Goal: Task Accomplishment & Management: Use online tool/utility

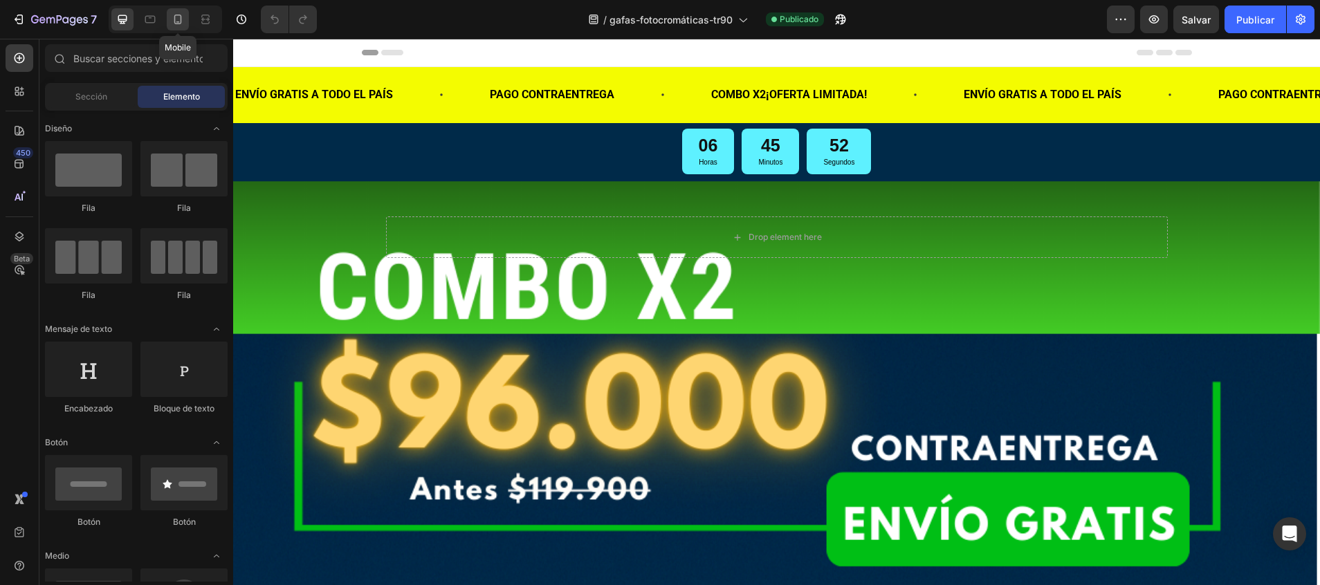
click at [177, 21] on icon at bounding box center [177, 21] width 3 height 1
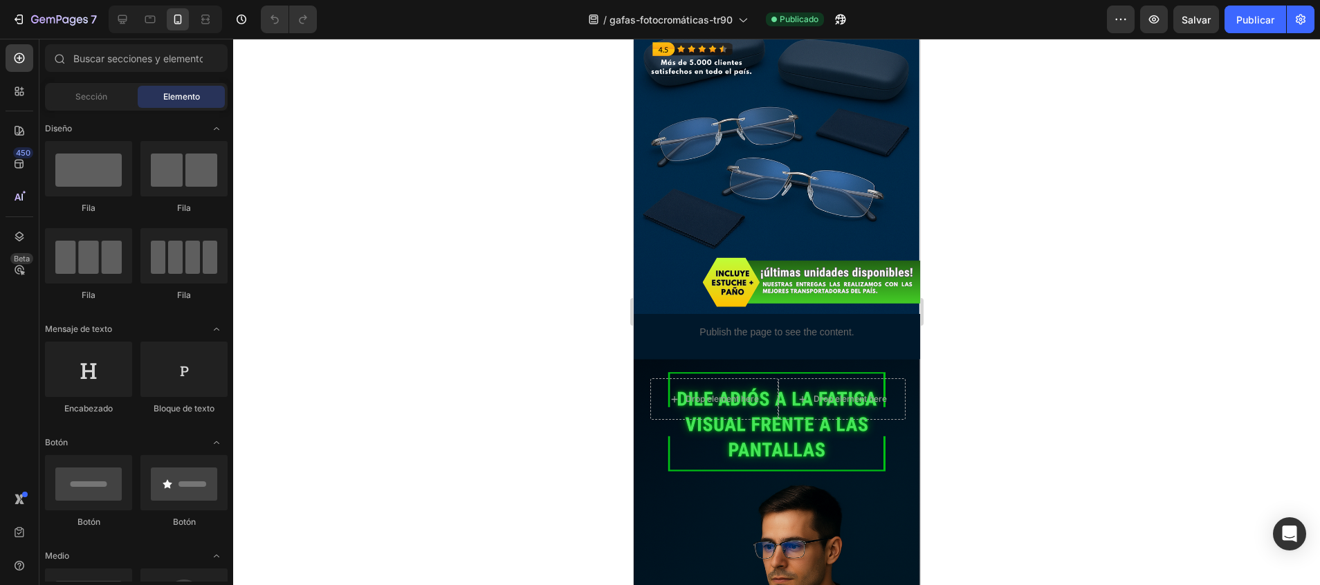
scroll to position [270, 0]
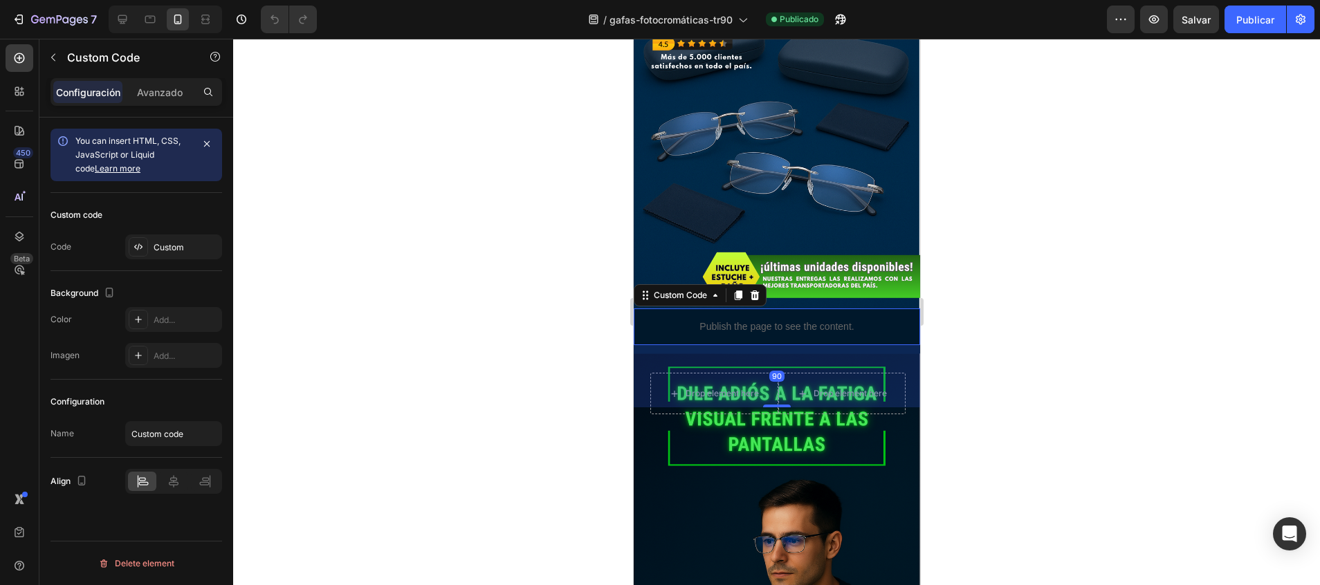
click at [660, 320] on p "Publish the page to see the content." at bounding box center [776, 327] width 286 height 15
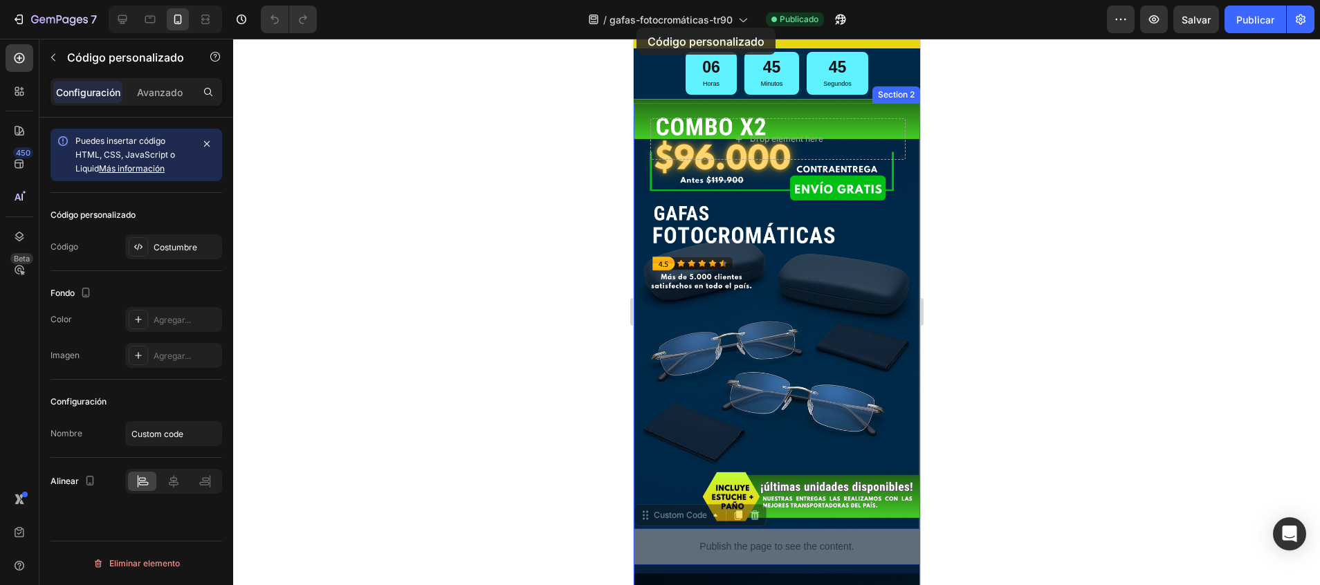
scroll to position [0, 0]
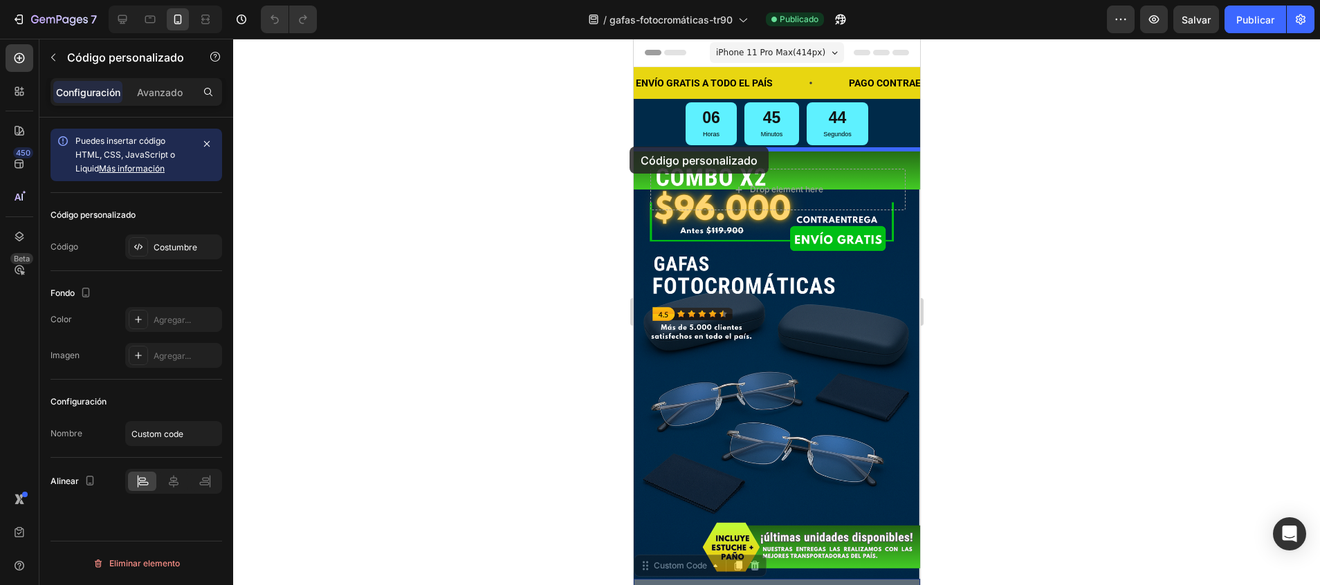
drag, startPoint x: 644, startPoint y: 275, endPoint x: 629, endPoint y: 147, distance: 128.9
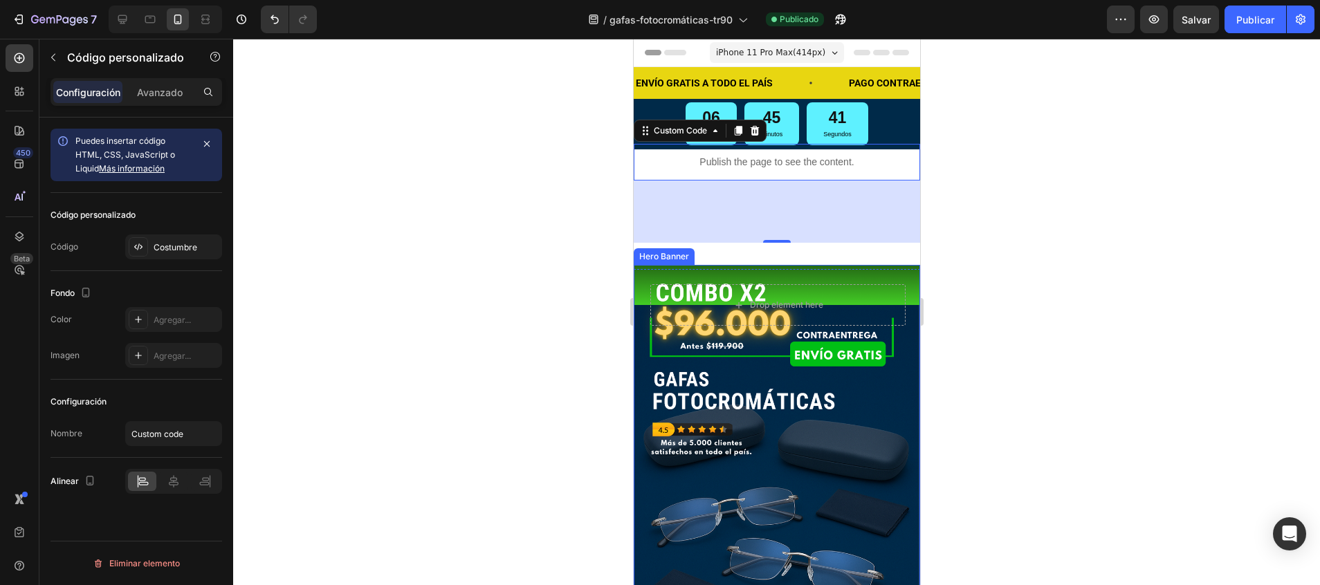
click at [895, 375] on div "Background Image" at bounding box center [776, 480] width 286 height 430
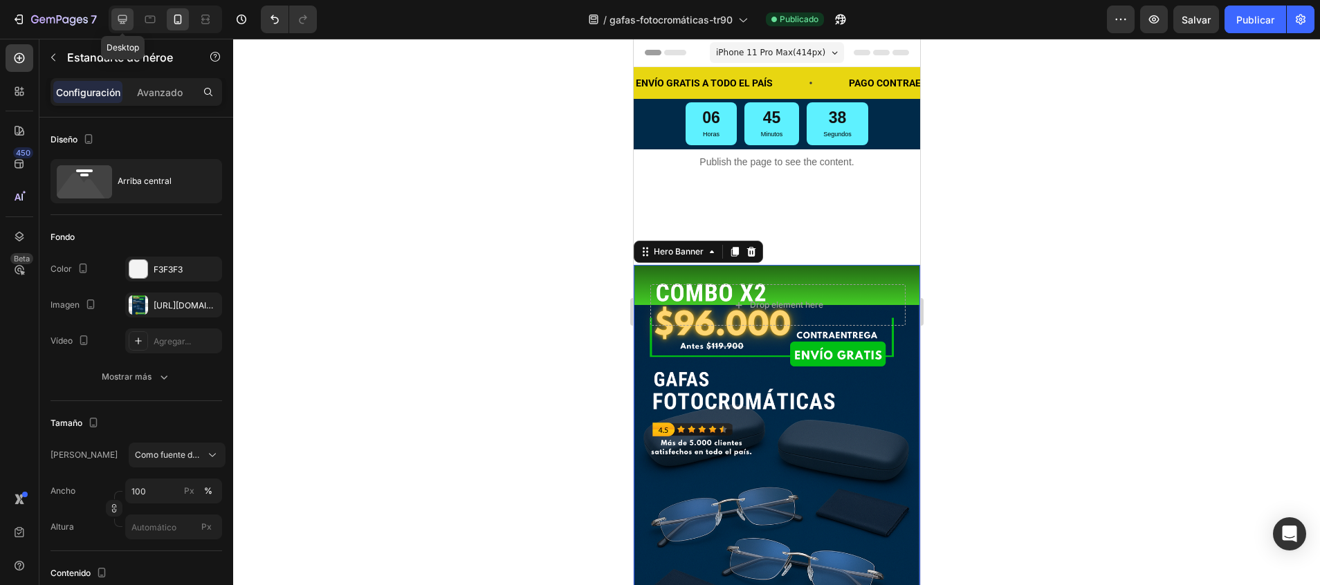
click at [124, 18] on icon at bounding box center [123, 19] width 14 height 14
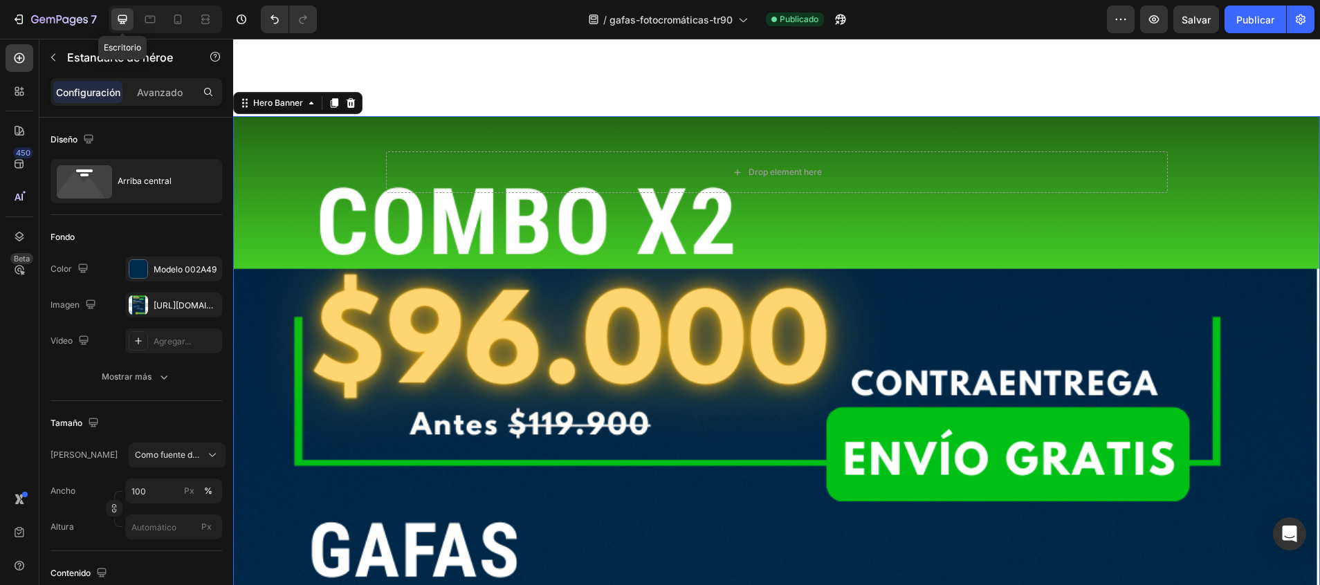
scroll to position [237, 0]
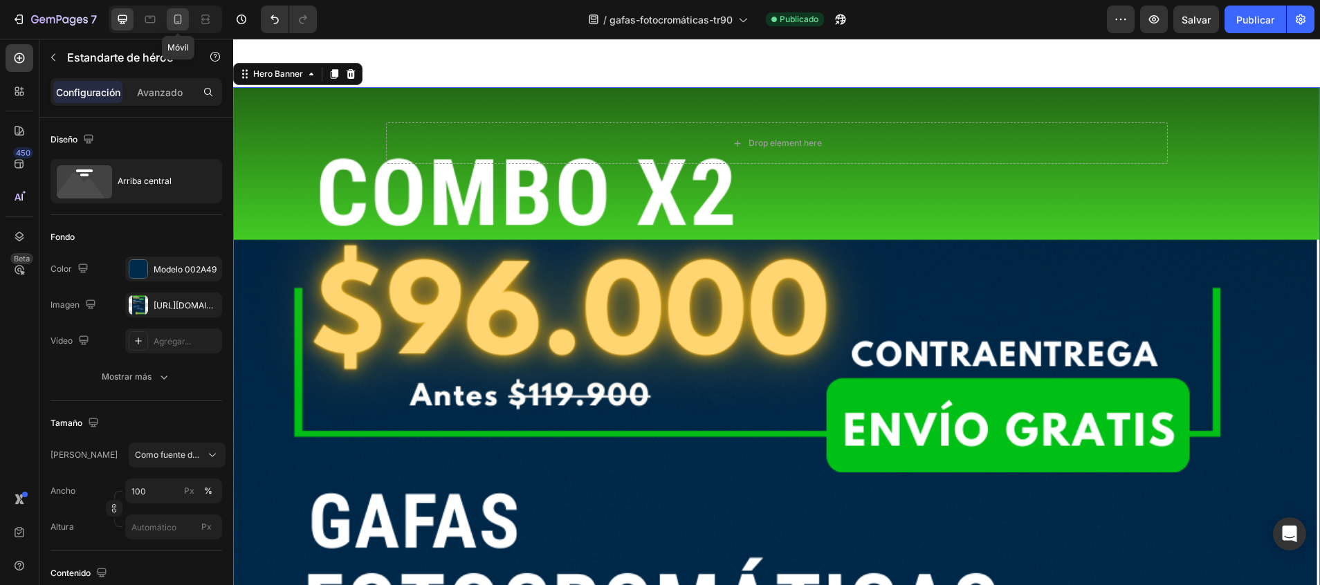
click at [178, 17] on icon at bounding box center [178, 19] width 14 height 14
type input "100%"
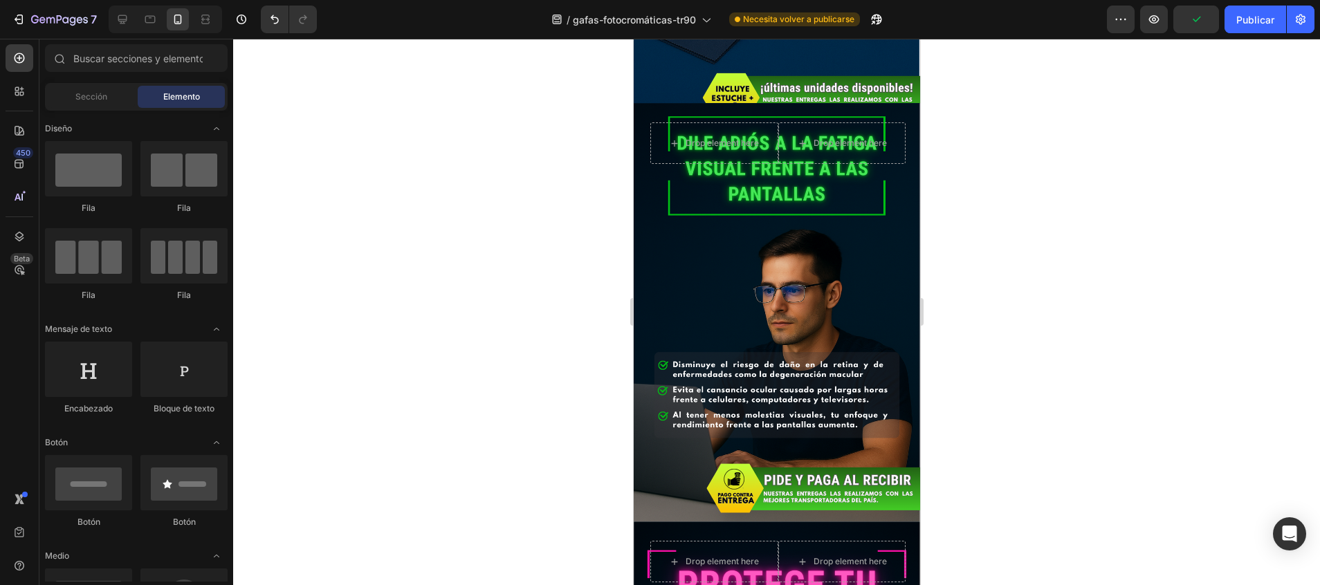
scroll to position [591, 0]
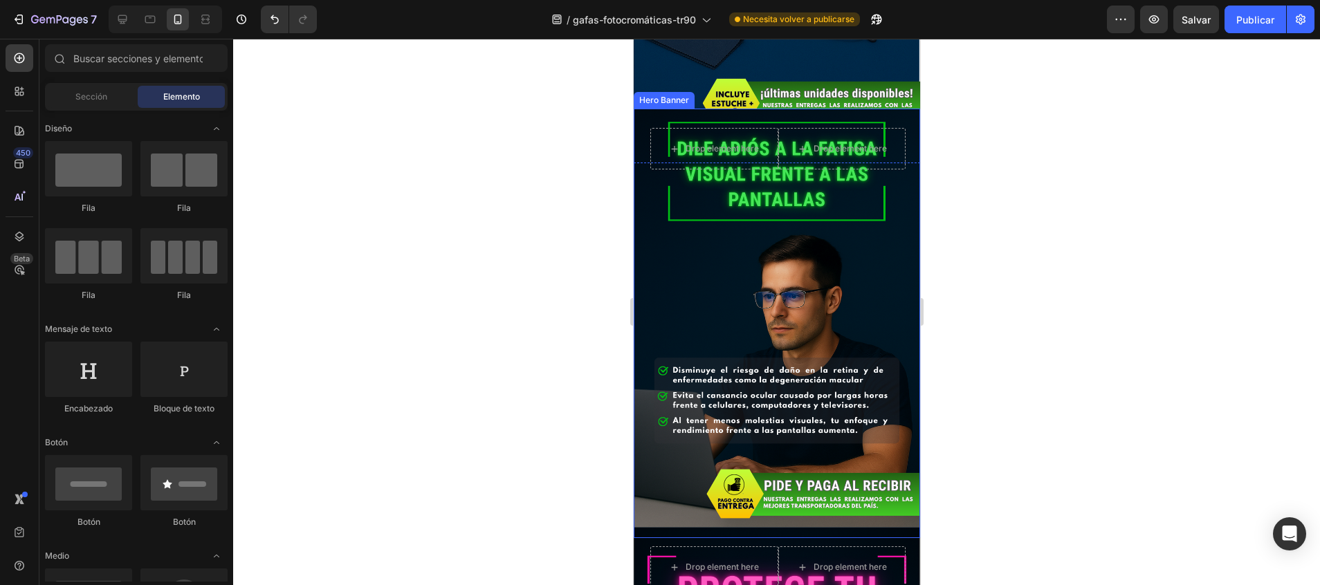
click at [893, 109] on div "Drop element here Drop element here Row" at bounding box center [776, 164] width 286 height 110
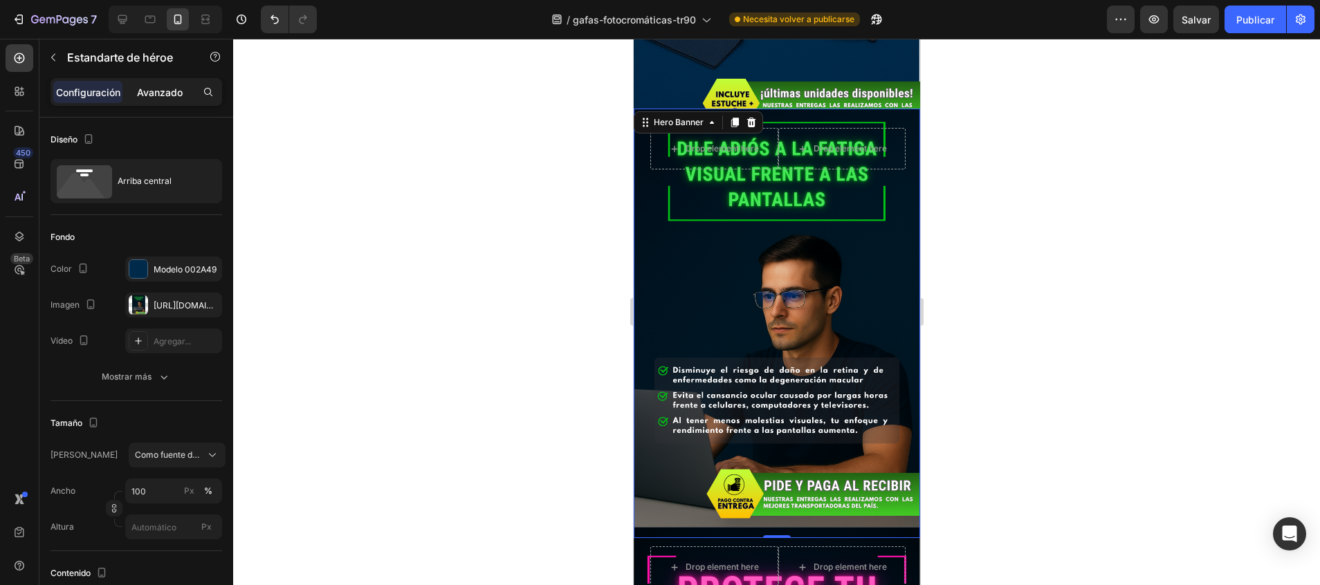
click at [168, 86] on p "Avanzado" at bounding box center [160, 92] width 46 height 15
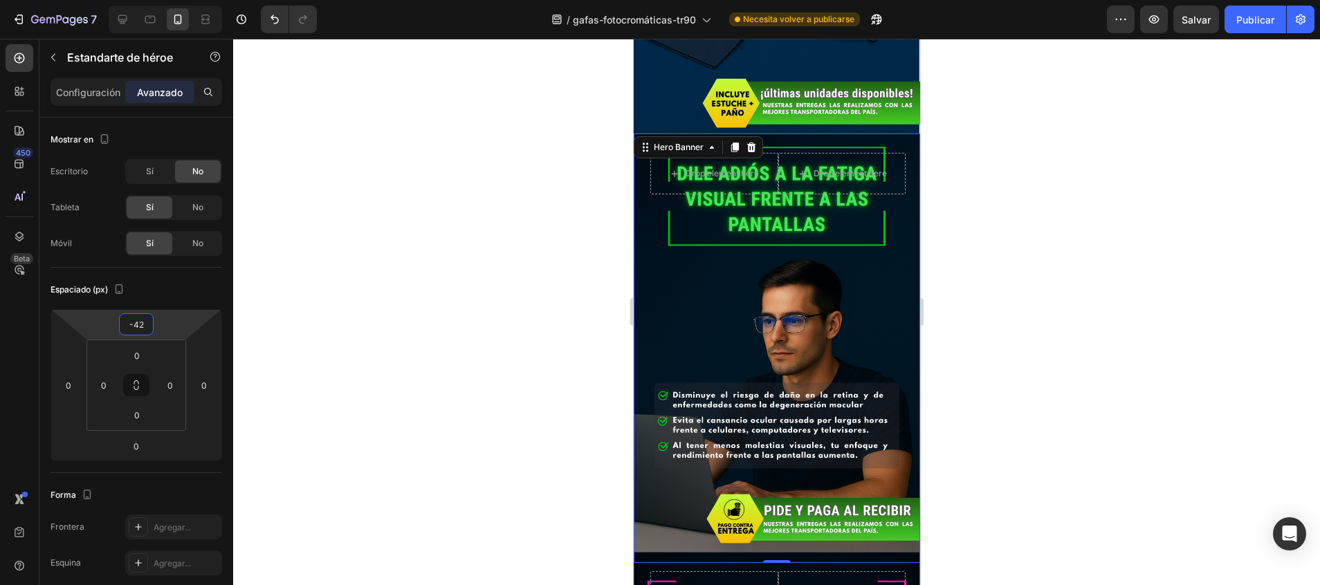
type input "-40"
drag, startPoint x: 150, startPoint y: 313, endPoint x: 148, endPoint y: 293, distance: 19.5
click at [148, 0] on html "7 / gafas-fotocromáticas-tr90 Necesita volver a publicarse Preview Salvar Publi…" at bounding box center [660, 0] width 1320 height 0
click at [364, 300] on div at bounding box center [776, 312] width 1087 height 546
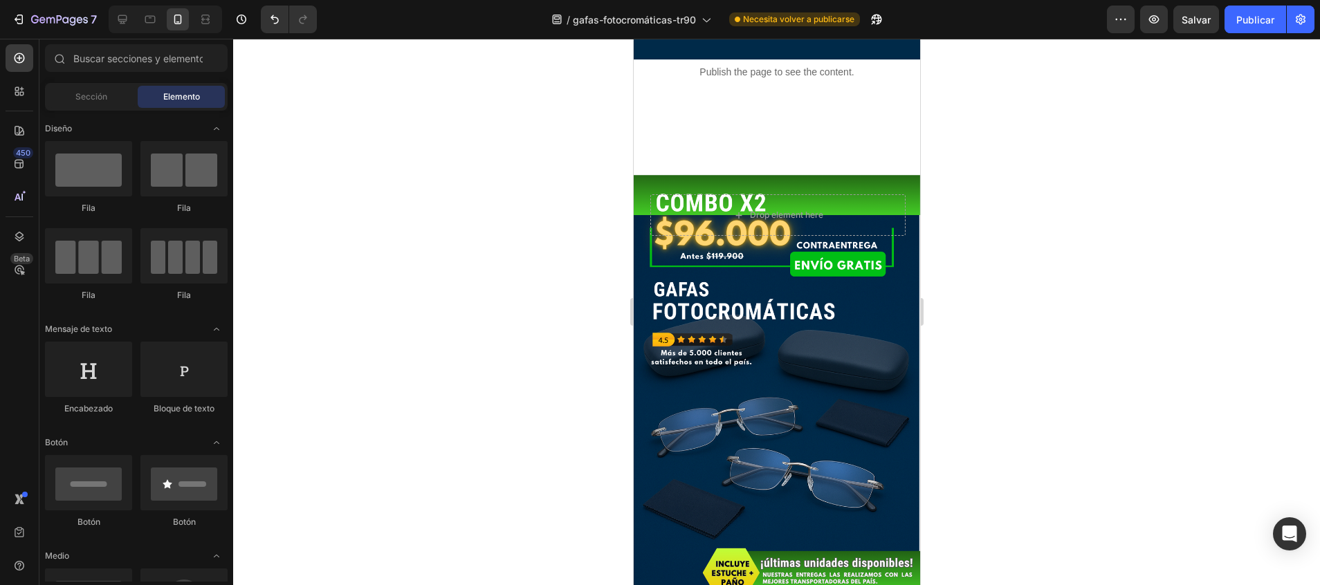
scroll to position [36, 0]
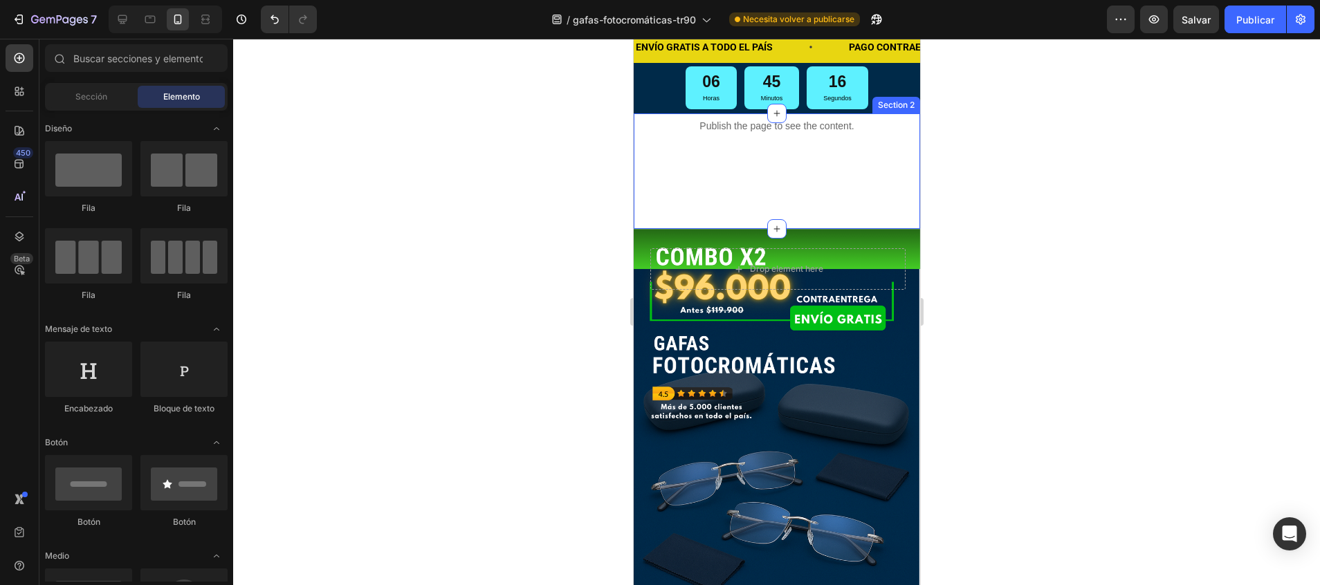
click at [977, 133] on div at bounding box center [776, 312] width 1087 height 546
click at [124, 15] on icon at bounding box center [123, 19] width 14 height 14
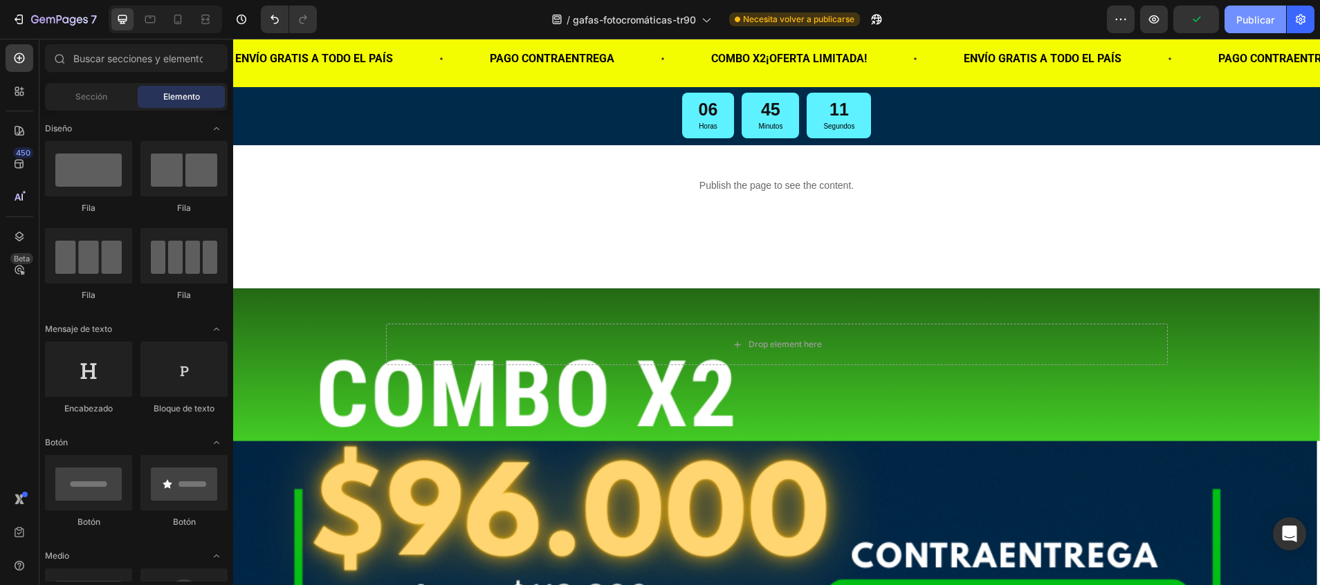
click at [1259, 15] on font "Publicar" at bounding box center [1255, 19] width 38 height 15
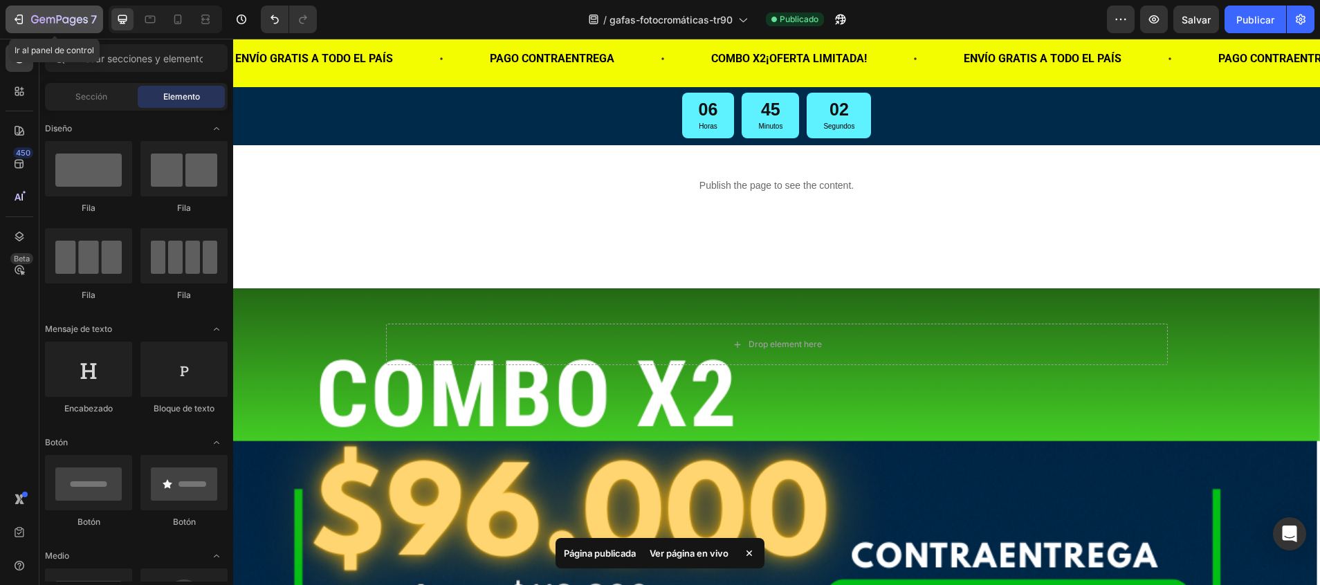
click at [38, 22] on icon "button" at bounding box center [59, 21] width 57 height 12
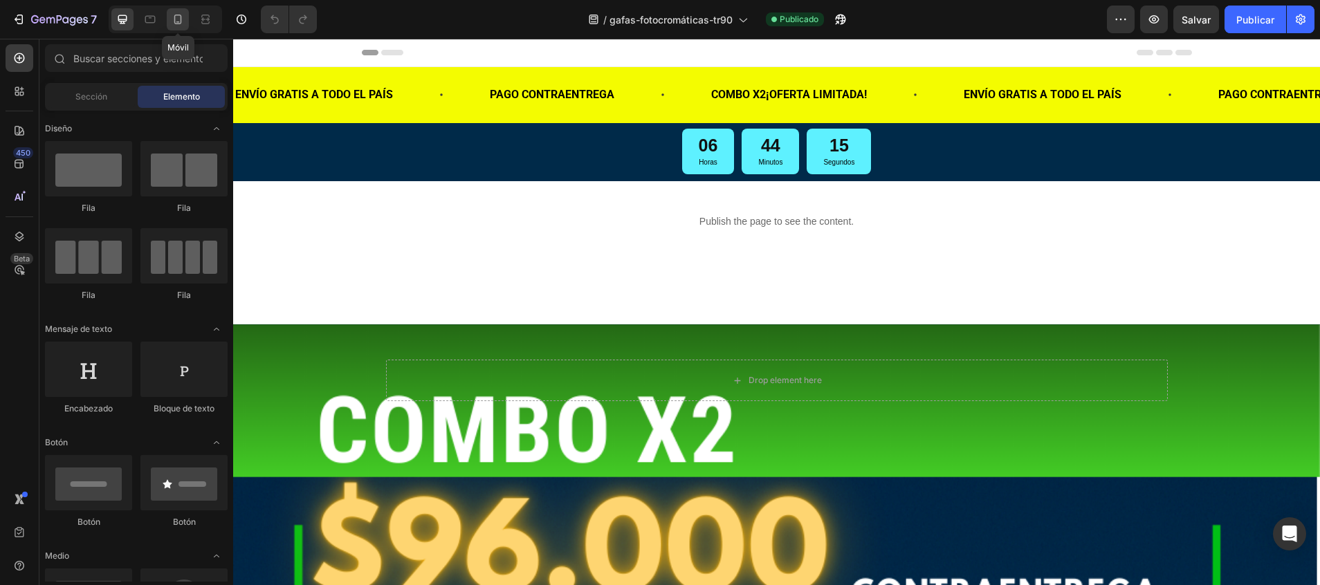
click at [180, 17] on icon at bounding box center [178, 19] width 14 height 14
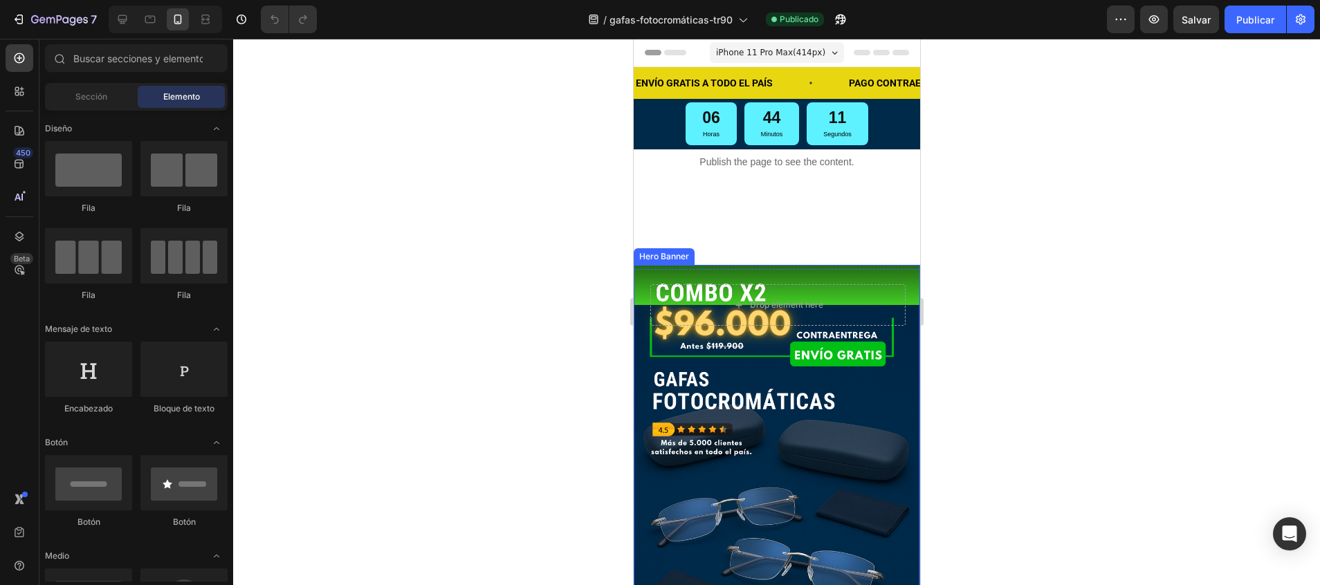
click at [892, 342] on div "Background Image" at bounding box center [776, 480] width 286 height 430
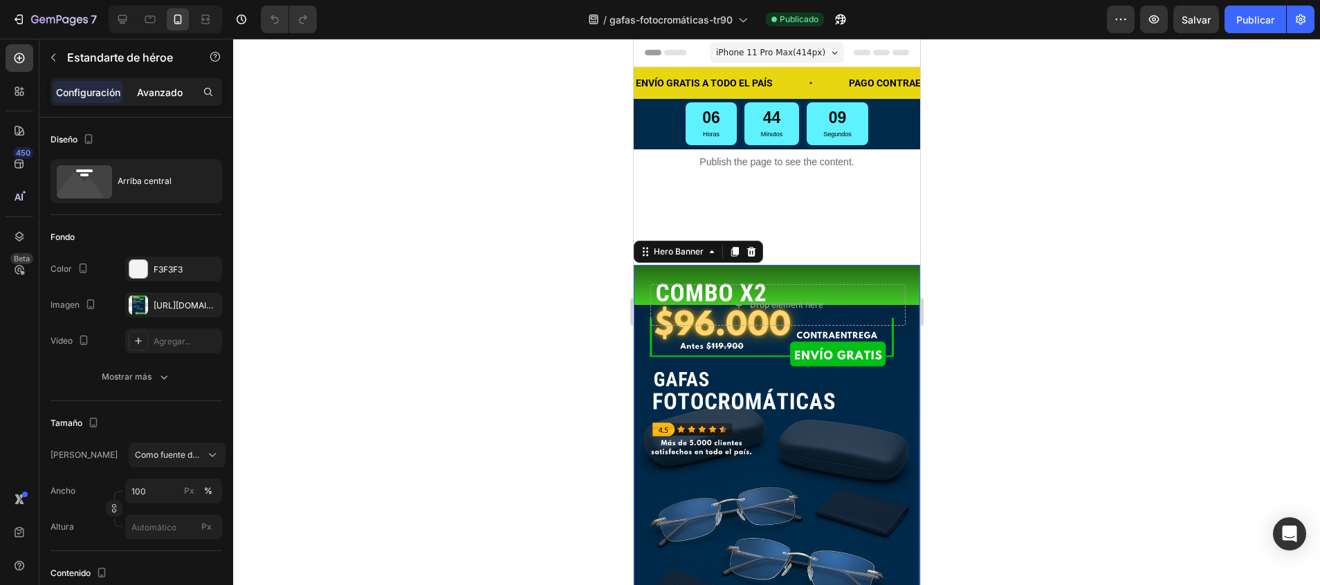
click at [166, 86] on p "Avanzado" at bounding box center [160, 92] width 46 height 15
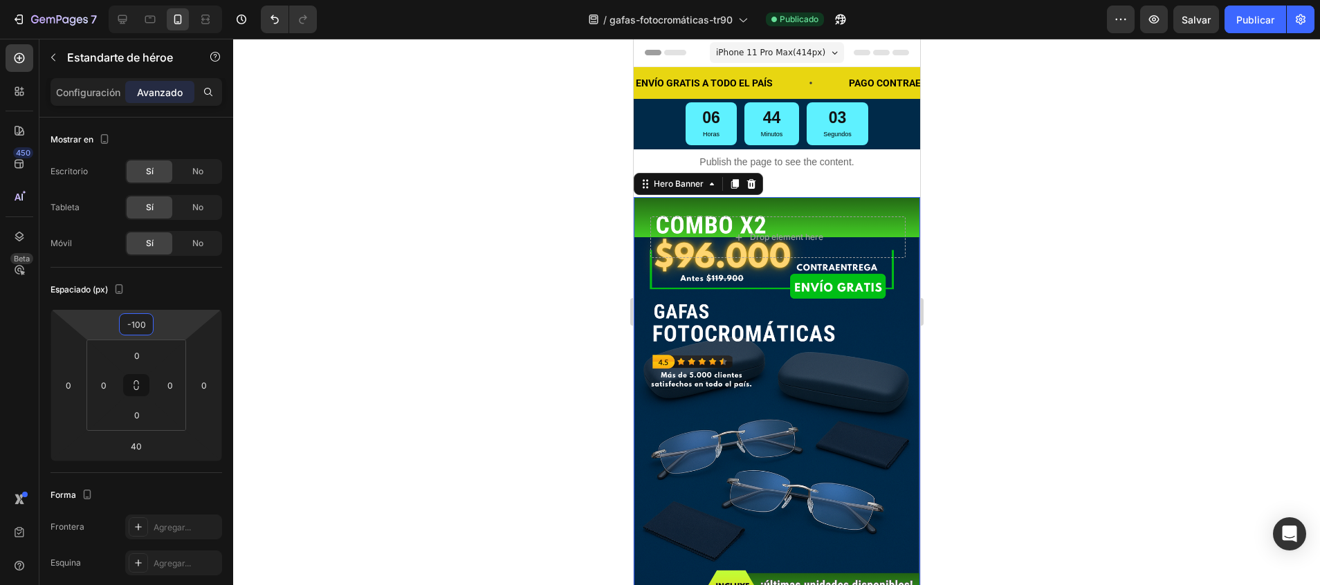
type input "-98"
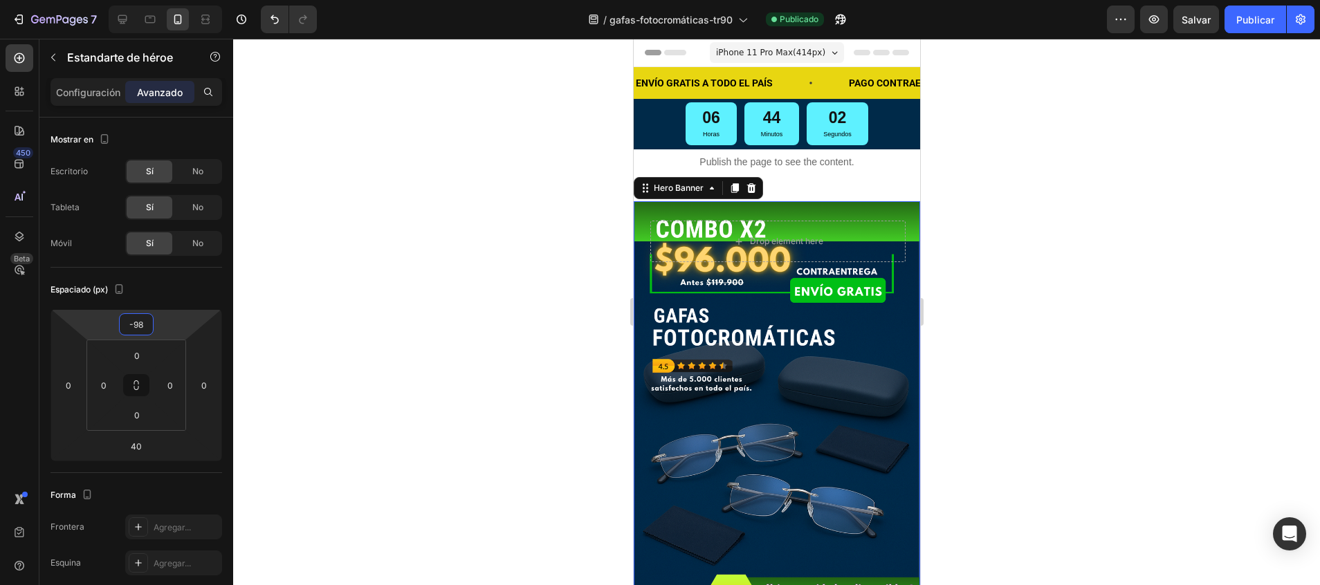
drag, startPoint x: 137, startPoint y: 311, endPoint x: 141, endPoint y: 359, distance: 47.9
click at [141, 0] on html "7 / gafas-fotocromáticas-tr90 Publicado Preview Salvar Publicar 450 Beta Sectio…" at bounding box center [660, 0] width 1320 height 0
click at [376, 274] on div at bounding box center [776, 312] width 1087 height 546
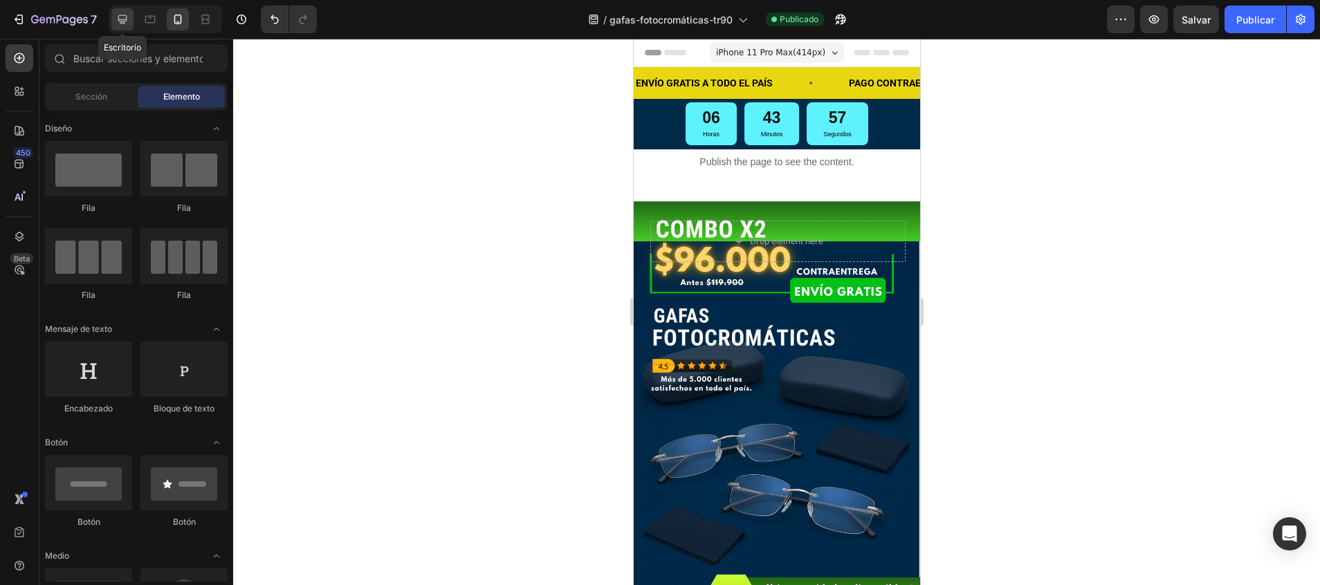
click at [122, 17] on icon at bounding box center [123, 19] width 14 height 14
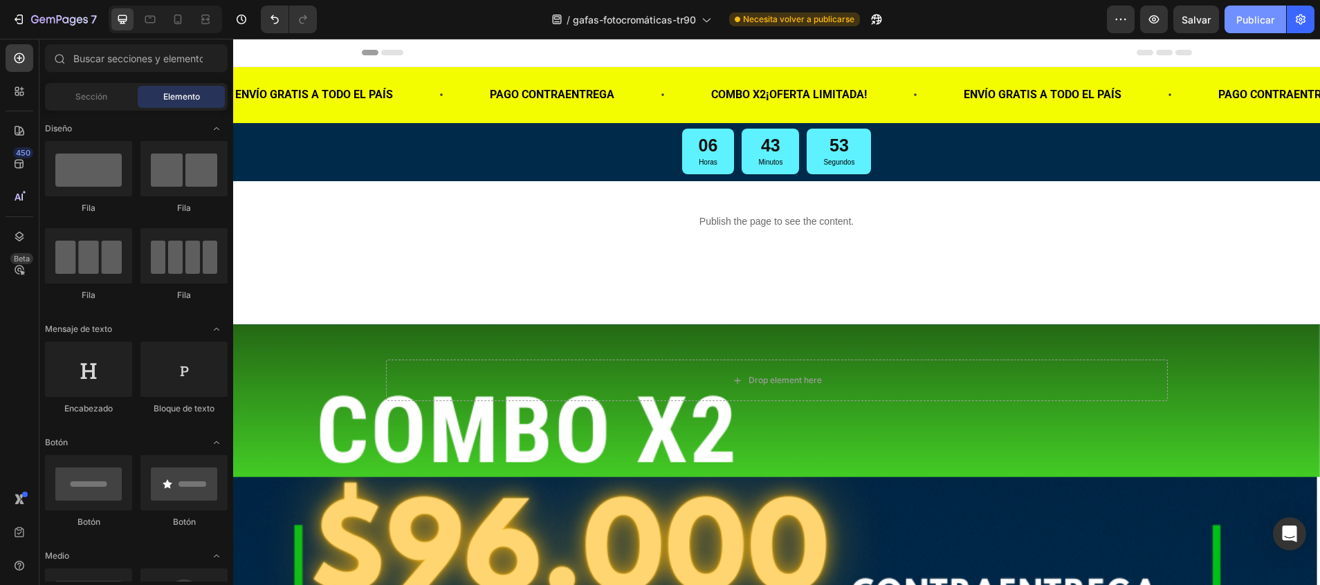
click at [1272, 26] on font "Publicar" at bounding box center [1255, 19] width 38 height 15
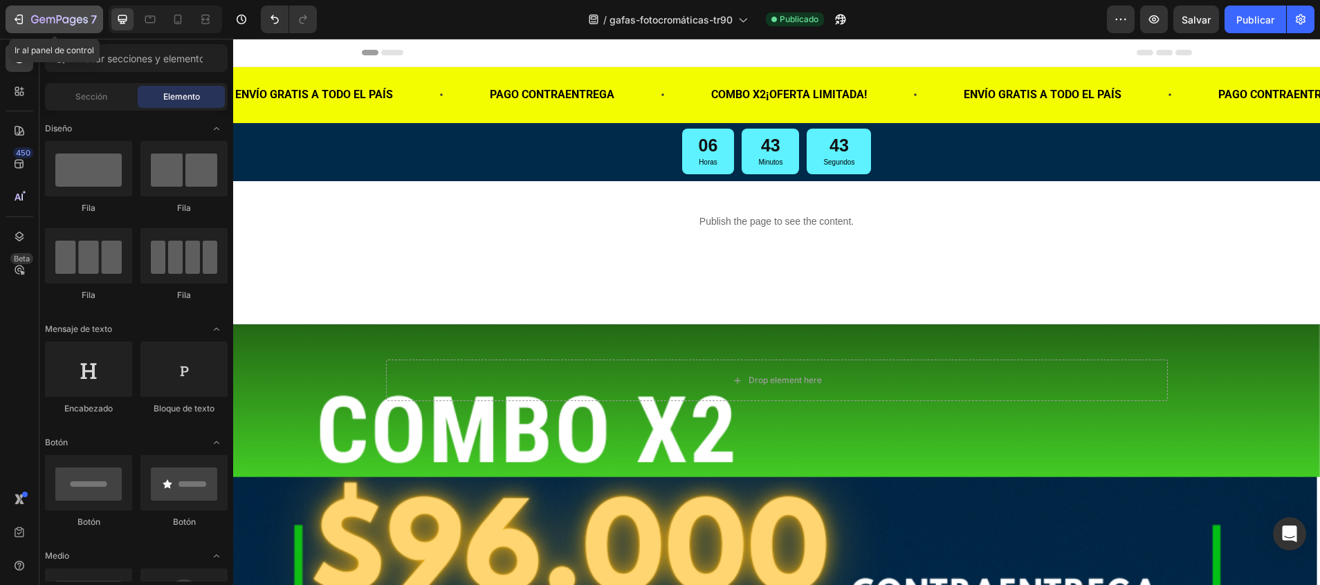
click at [49, 17] on icon "button" at bounding box center [50, 20] width 8 height 6
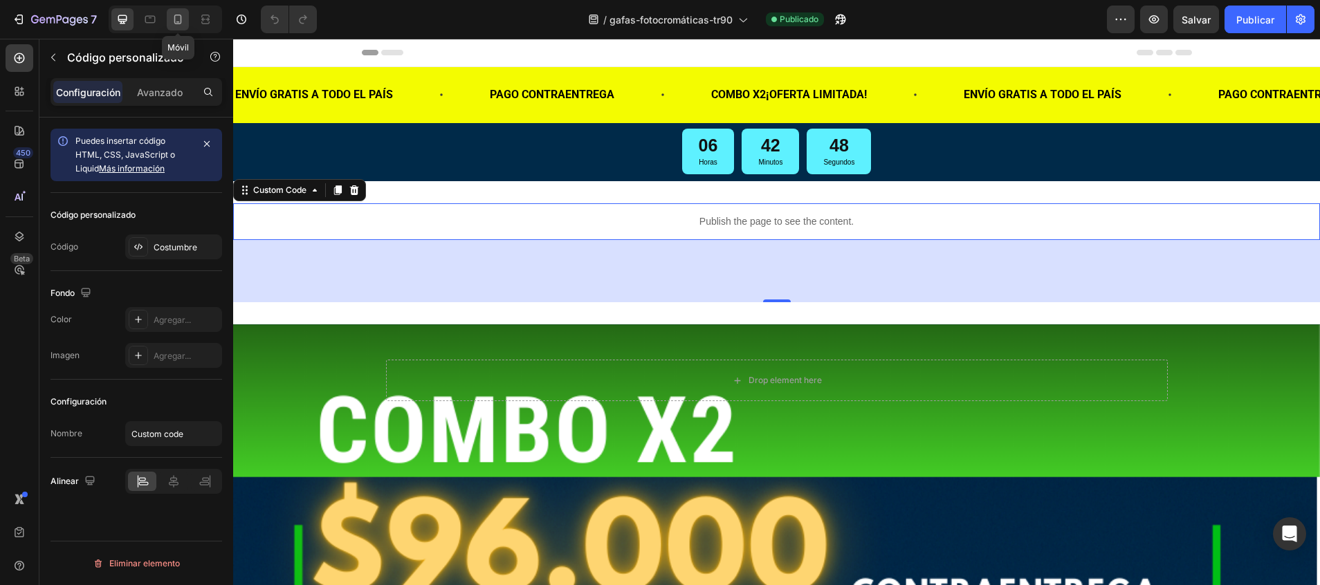
click at [178, 21] on icon at bounding box center [178, 19] width 14 height 14
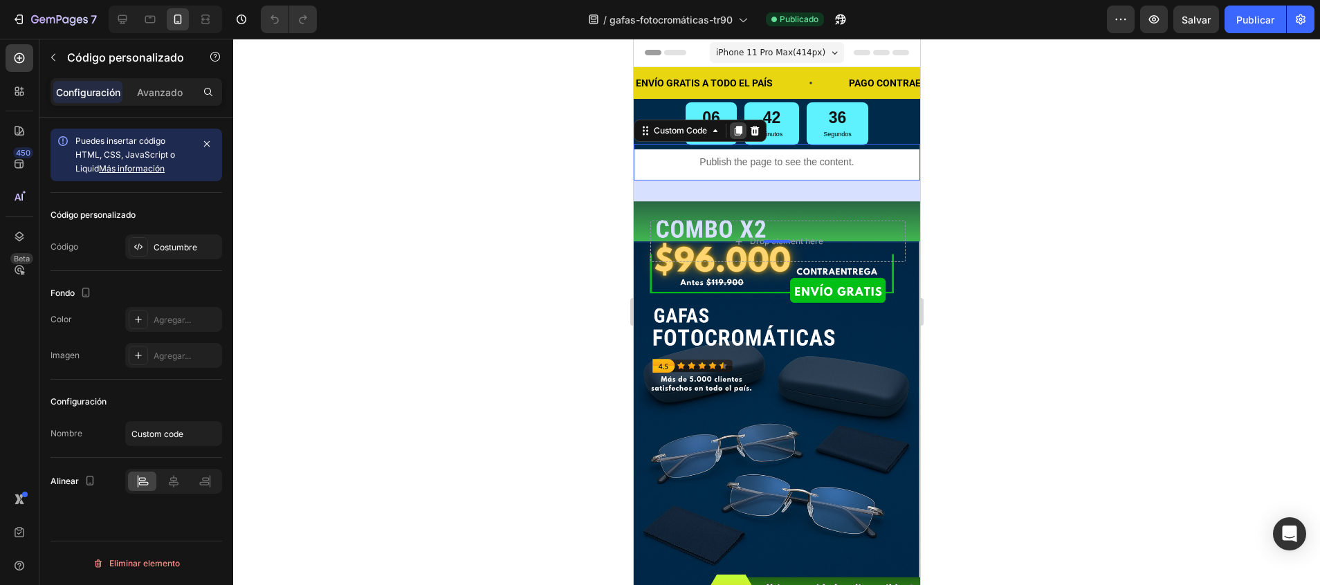
click at [738, 133] on icon at bounding box center [738, 132] width 8 height 10
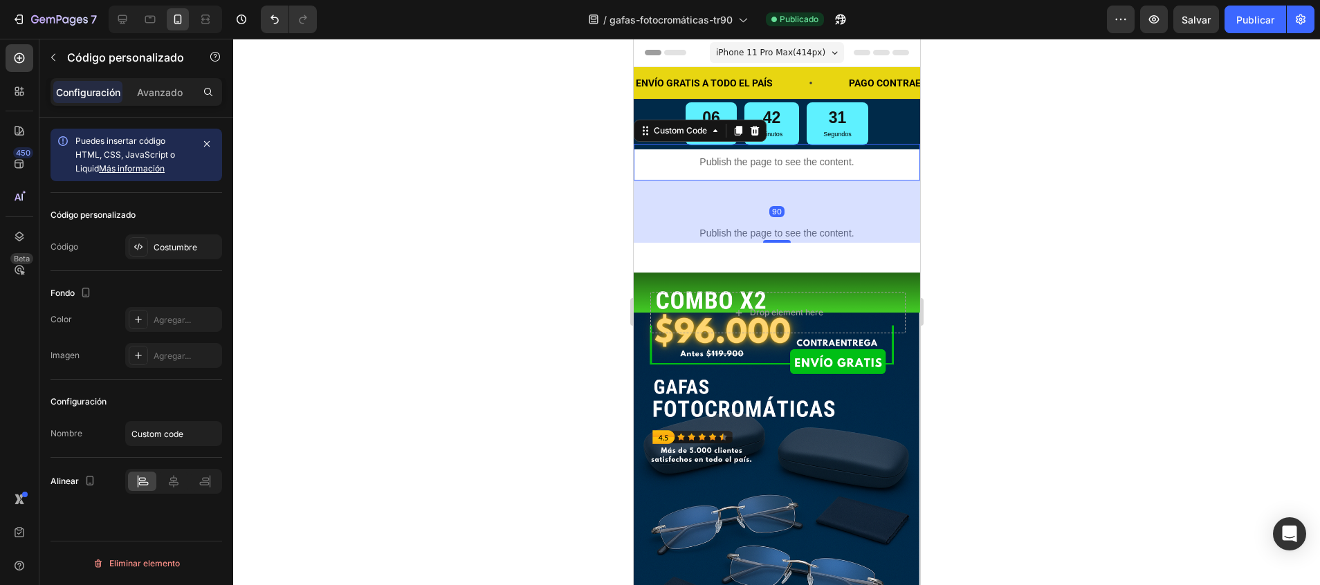
click at [865, 169] on p "Publish the page to see the content." at bounding box center [776, 162] width 286 height 15
click at [155, 92] on p "Avanzado" at bounding box center [160, 92] width 46 height 15
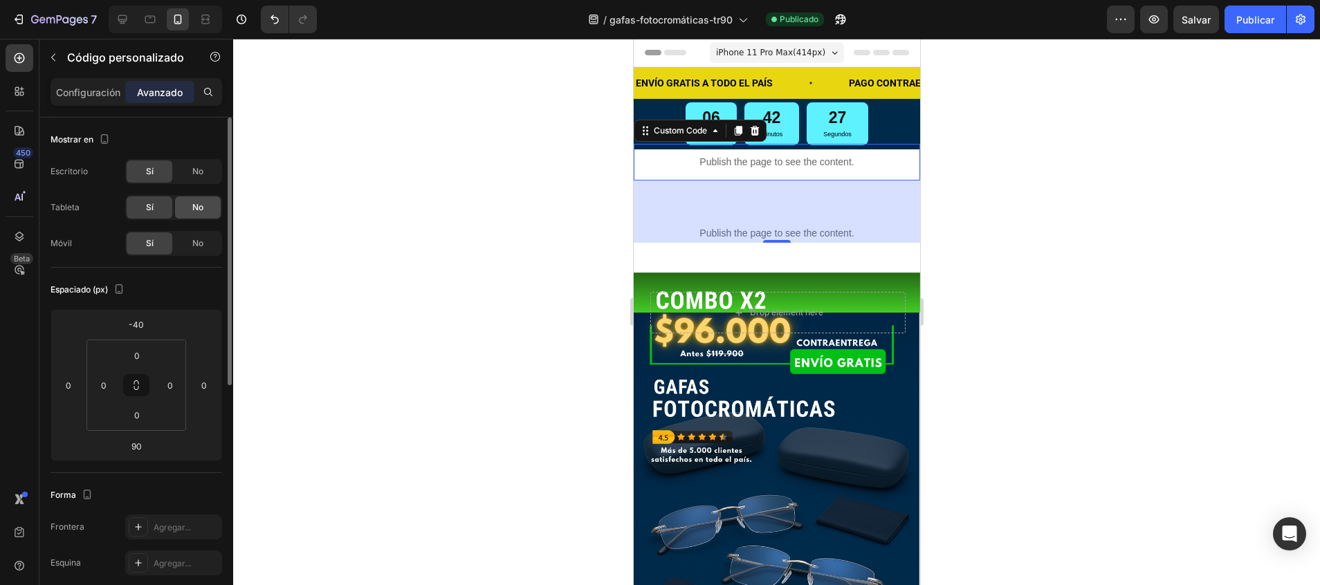
click at [193, 202] on span "No" at bounding box center [197, 207] width 11 height 12
click at [200, 243] on span "No" at bounding box center [197, 243] width 11 height 12
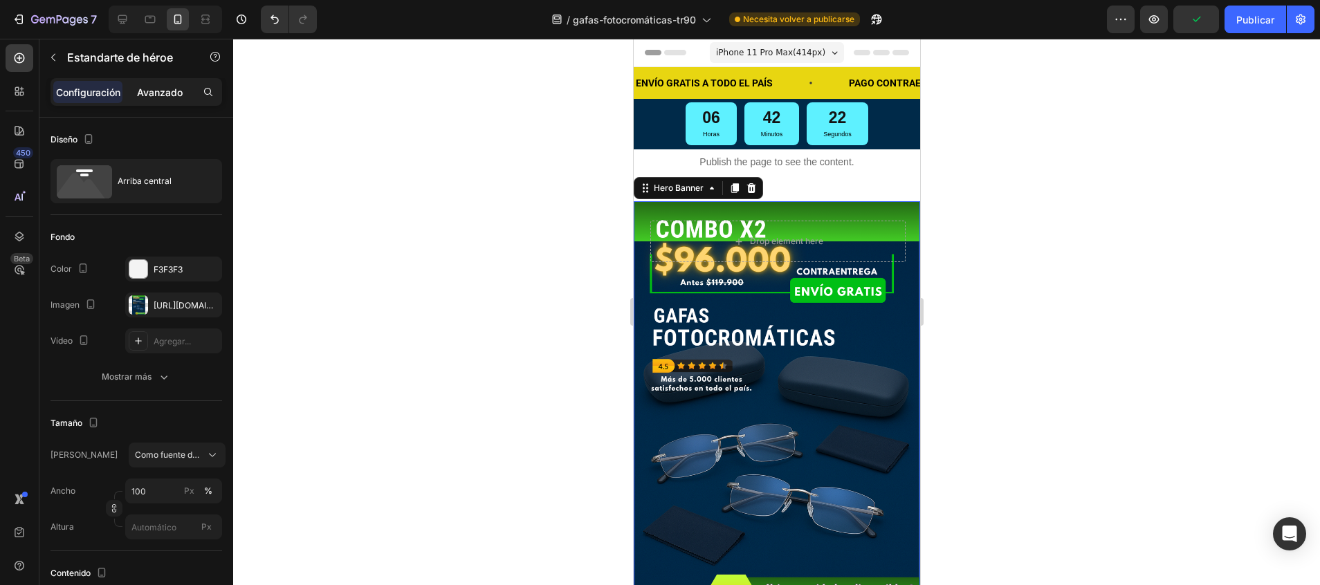
click at [172, 95] on p "Avanzado" at bounding box center [160, 92] width 46 height 15
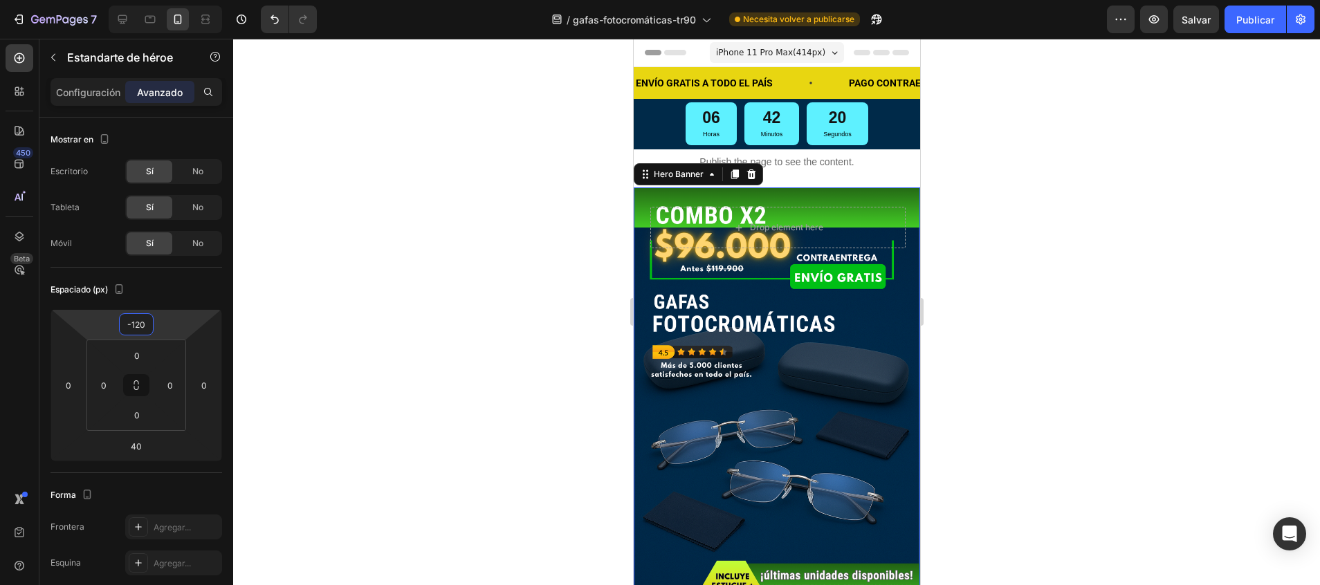
type input "-122"
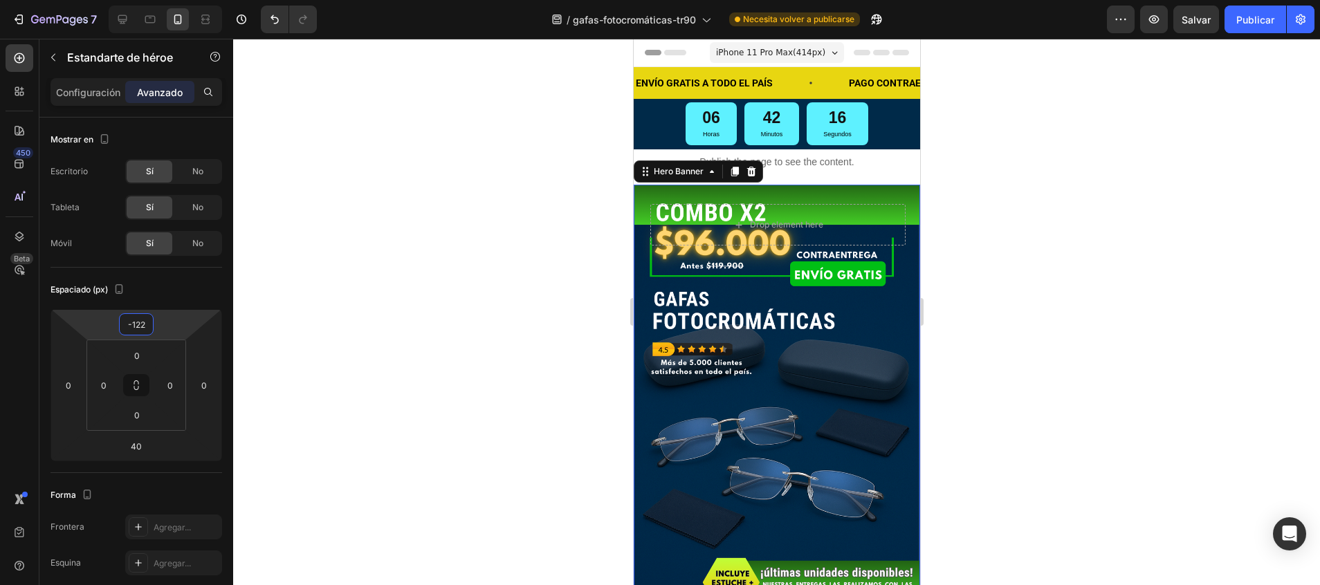
drag, startPoint x: 157, startPoint y: 313, endPoint x: 159, endPoint y: 326, distance: 12.6
click at [159, 0] on html "7 / gafas-fotocromáticas-tr90 Necesita volver a publicarse Preview Salvar Publi…" at bounding box center [660, 0] width 1320 height 0
click at [404, 244] on div at bounding box center [776, 312] width 1087 height 546
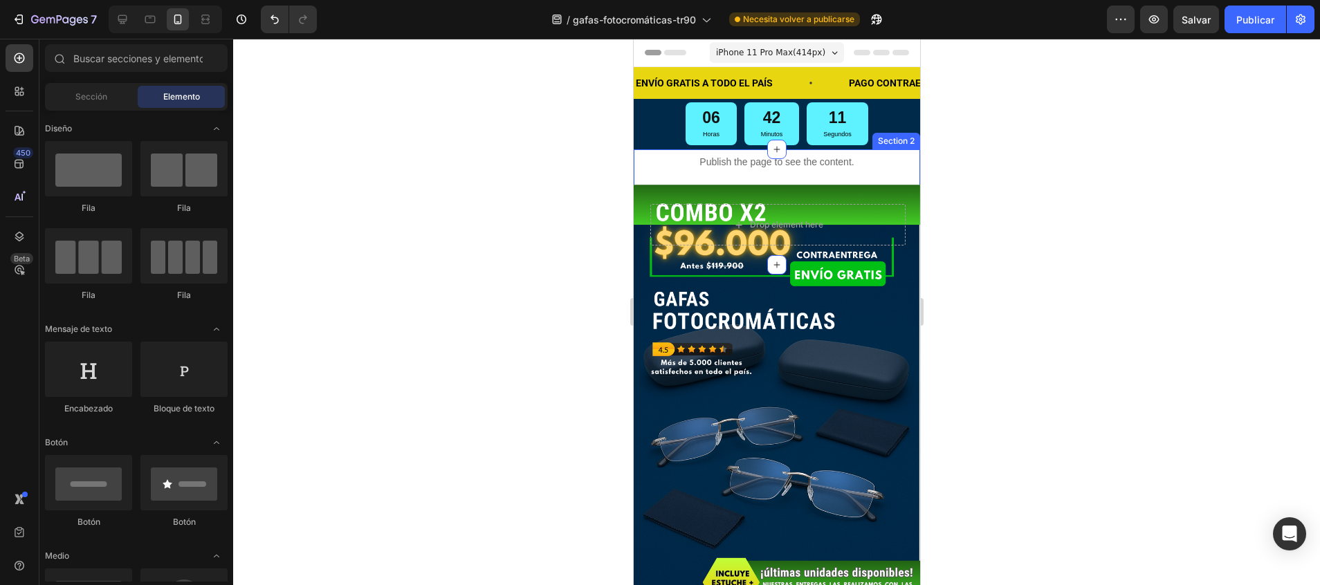
click at [652, 181] on div "Publish the page to see the content. Custom Code Publish the page to see the co…" at bounding box center [776, 207] width 286 height 71
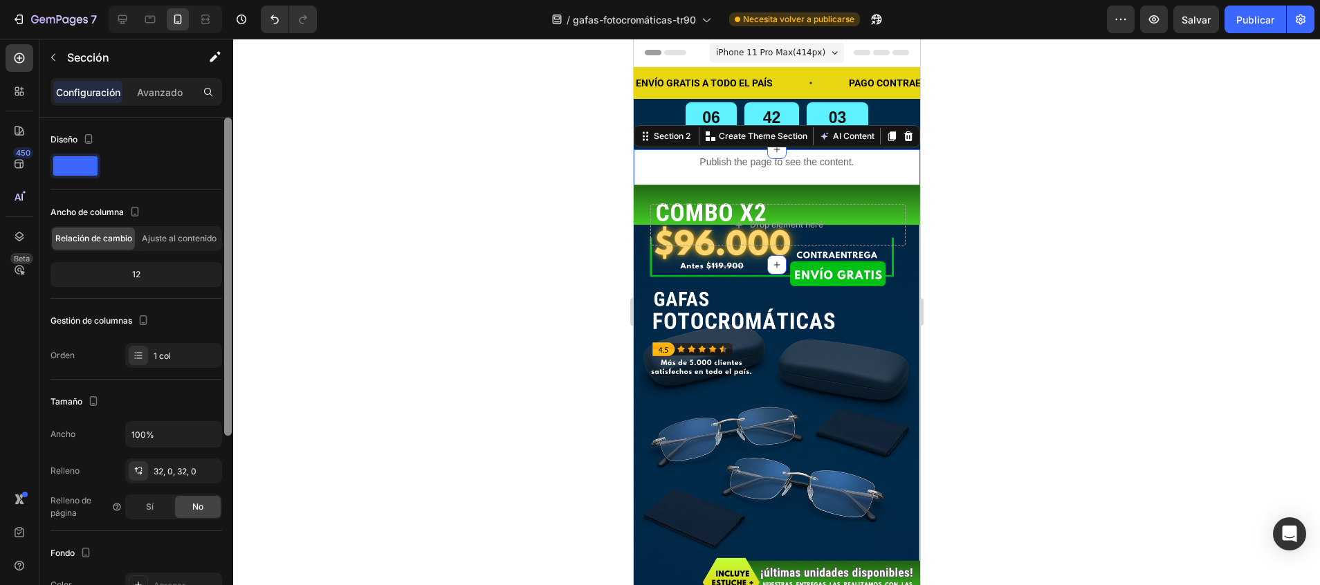
drag, startPoint x: 227, startPoint y: 165, endPoint x: 230, endPoint y: 114, distance: 51.3
click at [230, 114] on div "Configuración Avanzado Diseño Ancho de columna Relación de cambio Ajuste al con…" at bounding box center [136, 351] width 194 height 546
click at [118, 18] on icon at bounding box center [123, 19] width 14 height 14
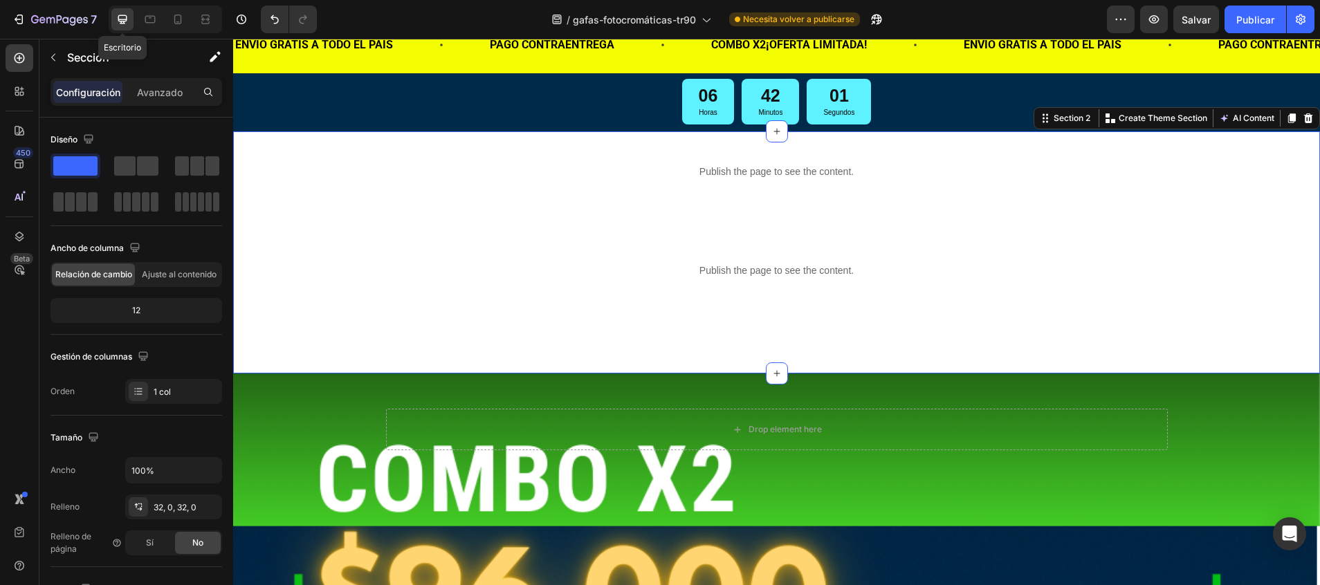
scroll to position [94, 0]
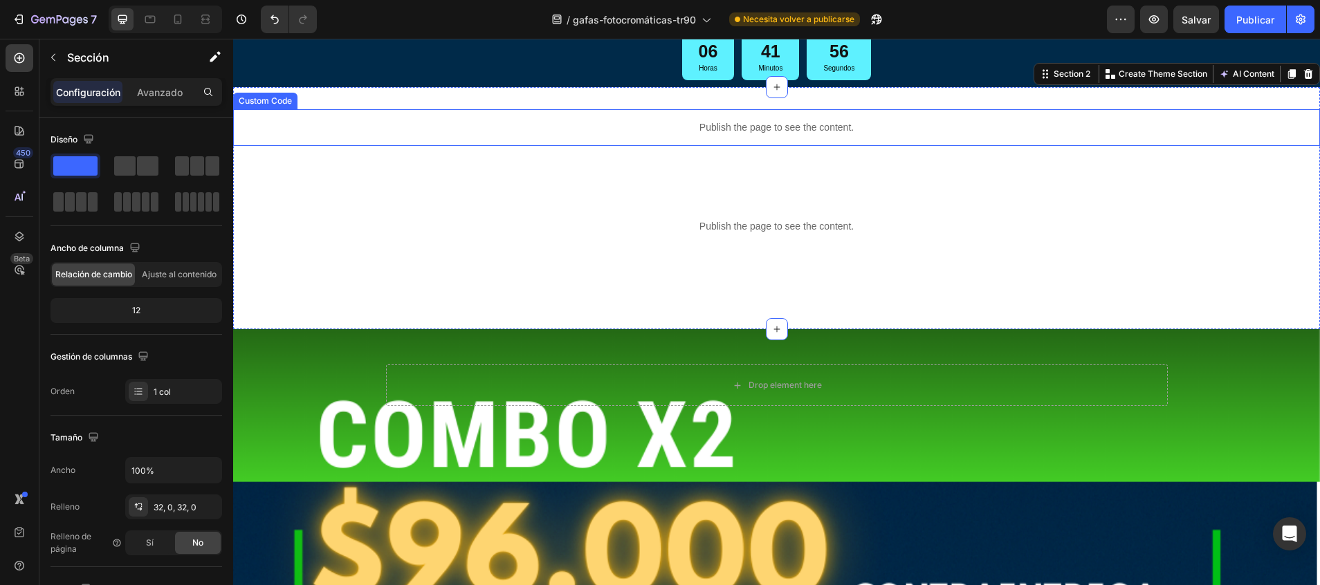
click at [615, 127] on p "Publish the page to see the content." at bounding box center [776, 127] width 1087 height 15
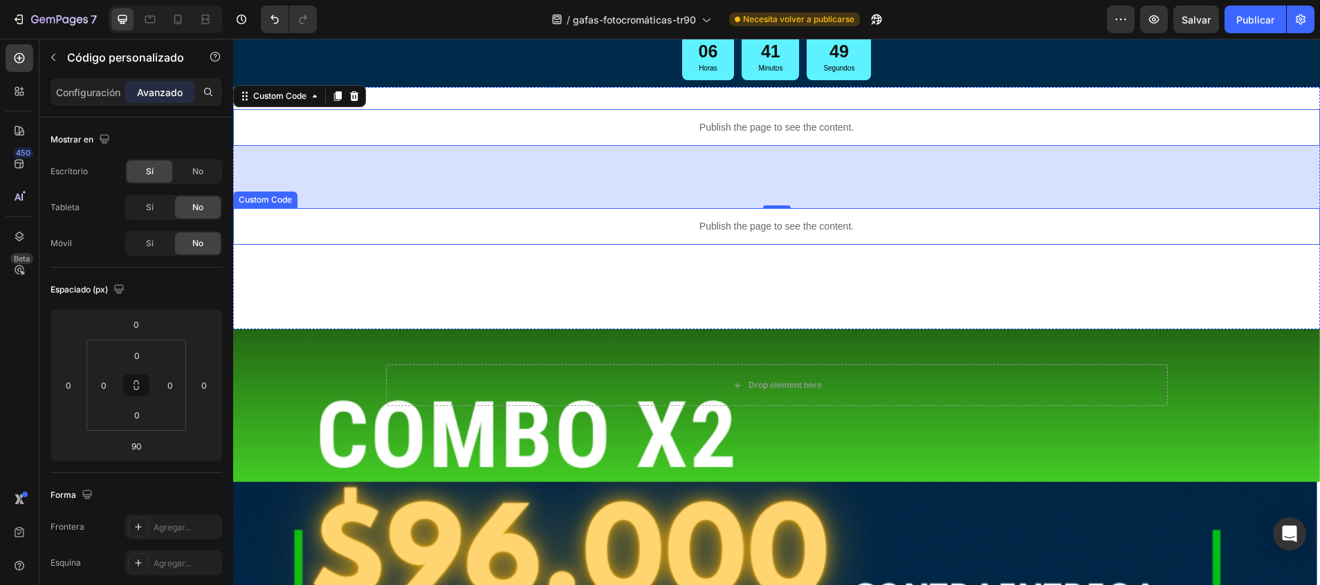
click at [409, 235] on div "Publish the page to see the content." at bounding box center [776, 226] width 1087 height 37
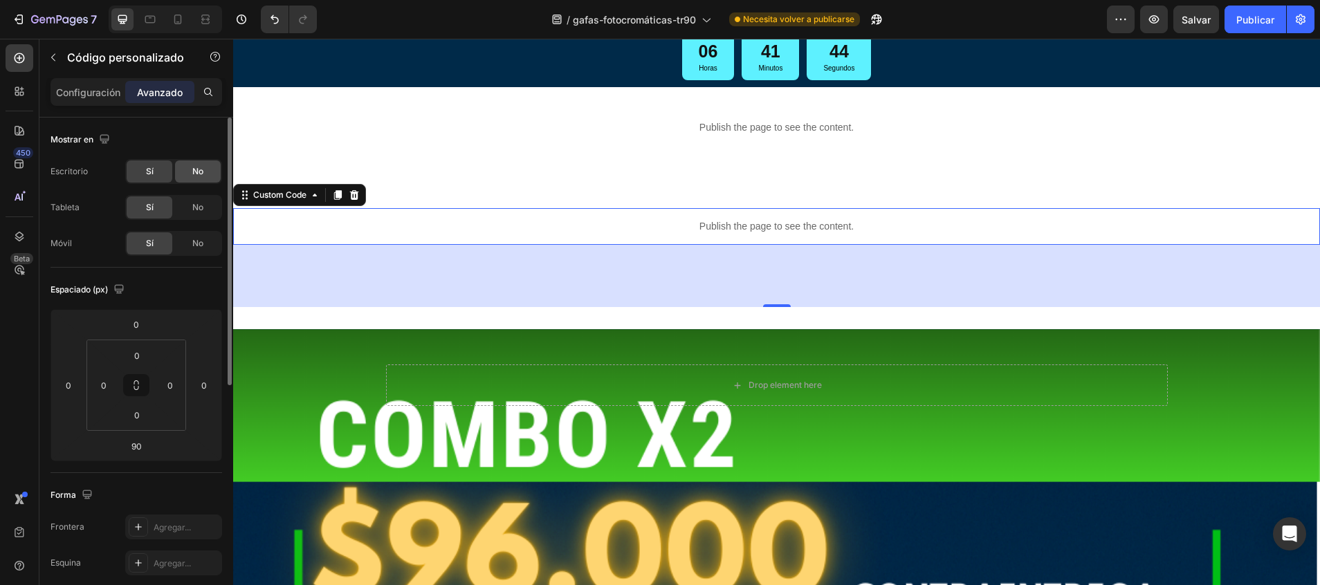
click at [207, 175] on div "No" at bounding box center [198, 171] width 46 height 22
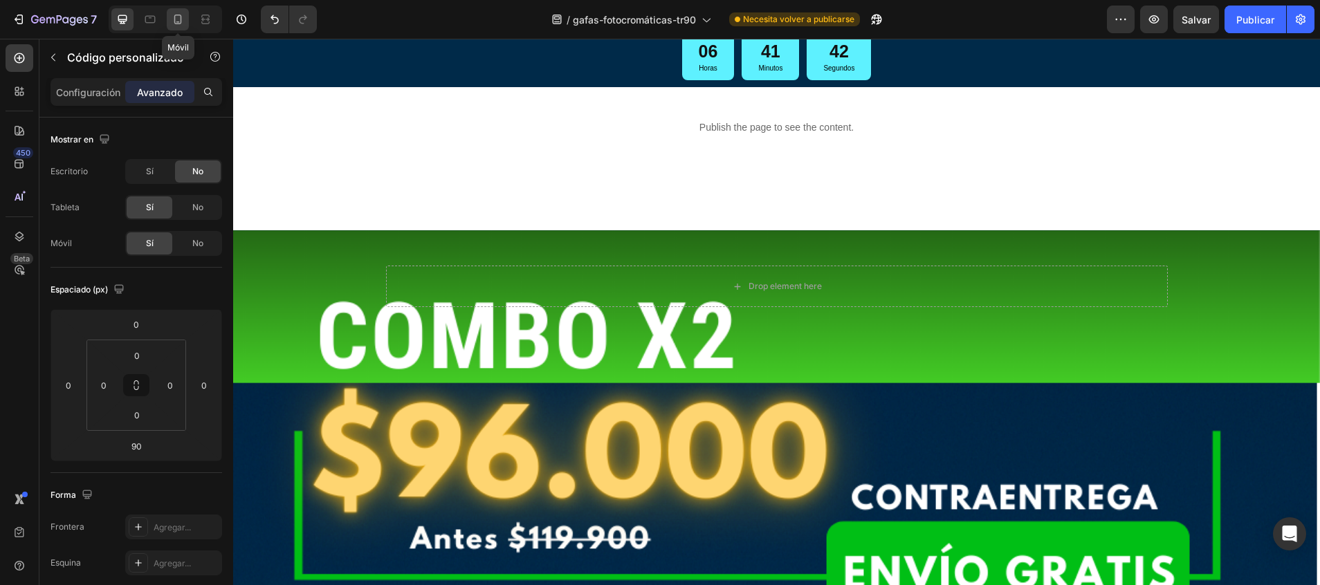
click at [176, 16] on icon at bounding box center [178, 19] width 14 height 14
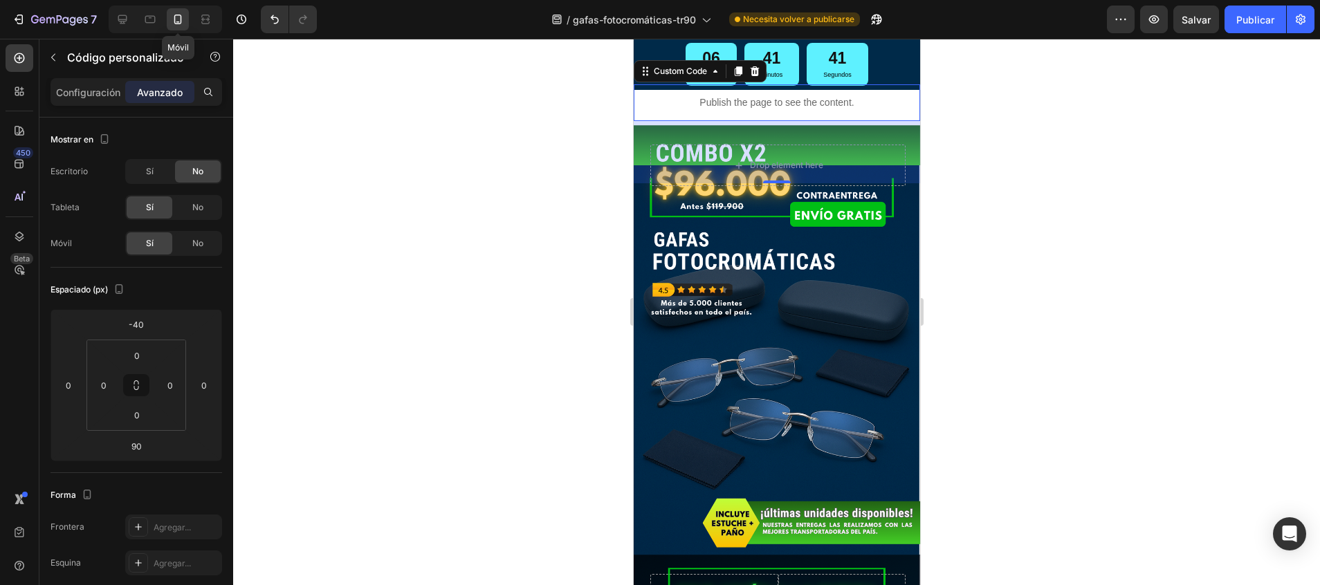
scroll to position [57, 0]
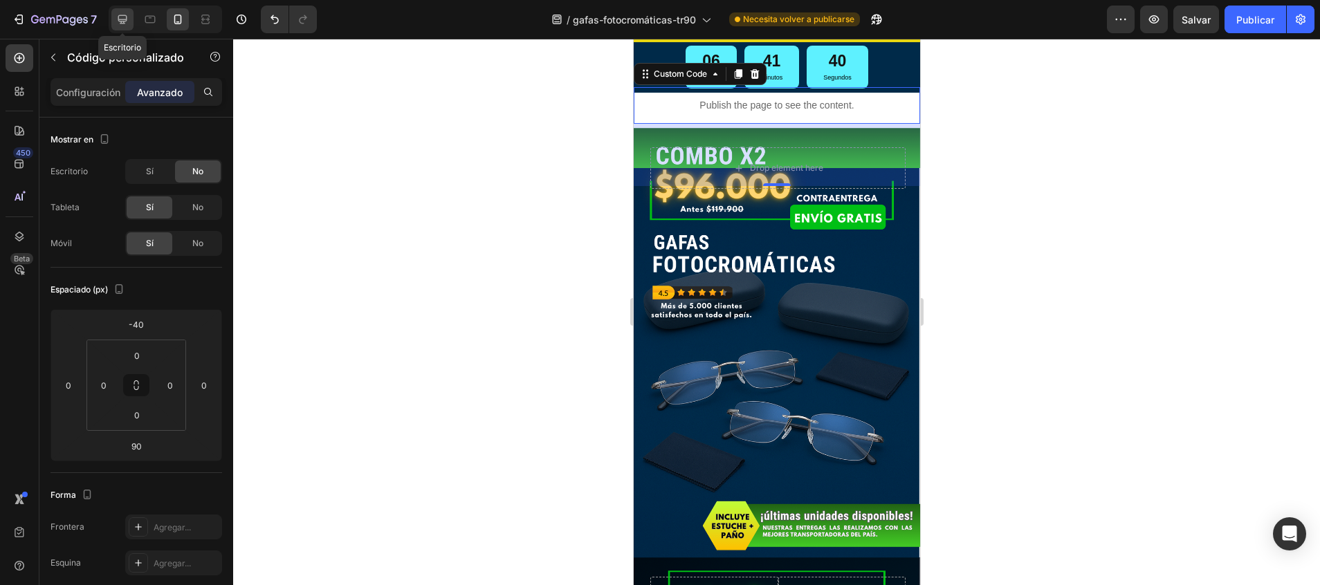
click at [128, 21] on icon at bounding box center [123, 19] width 14 height 14
type input "0"
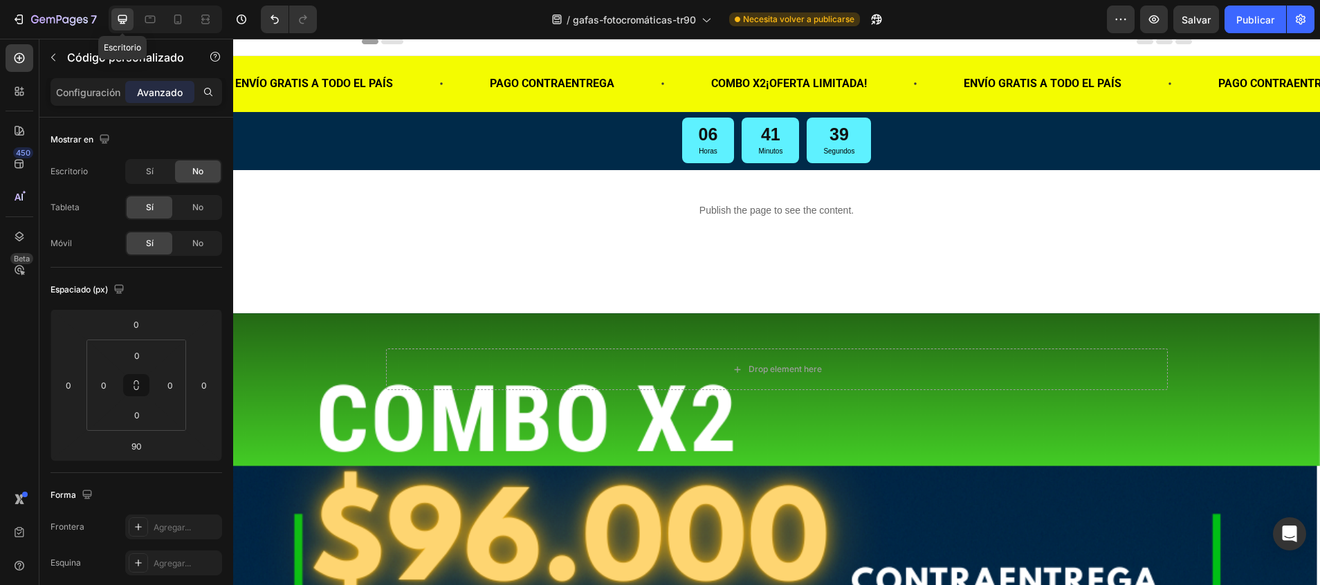
scroll to position [8, 0]
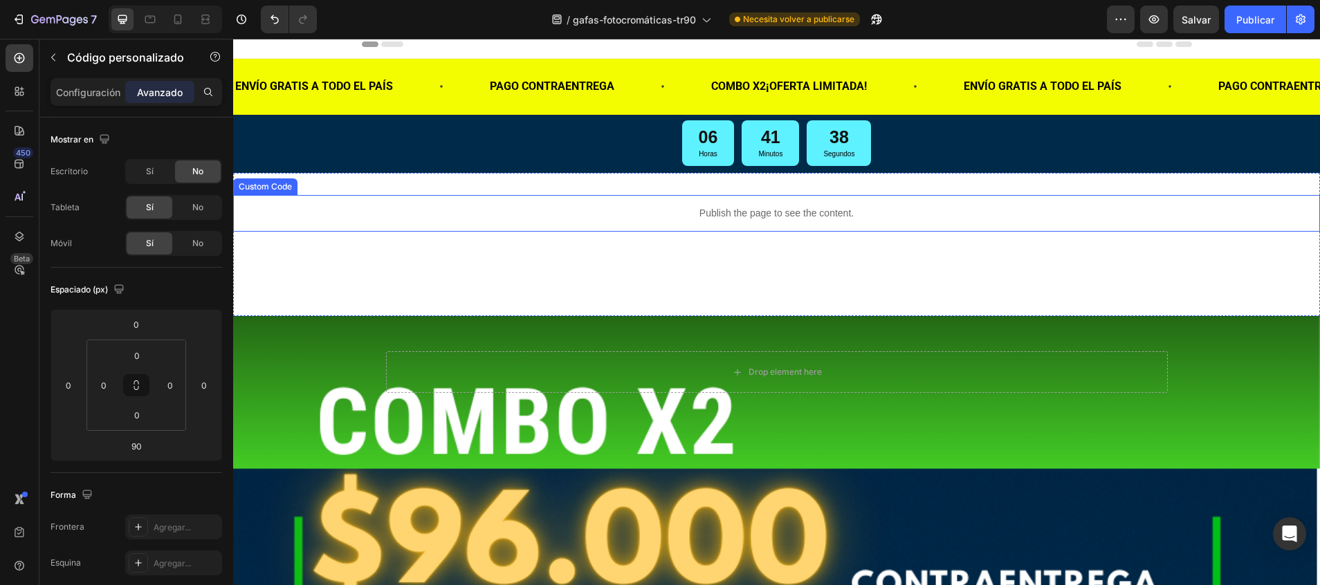
click at [616, 212] on p "Publish the page to see the content." at bounding box center [776, 213] width 1087 height 15
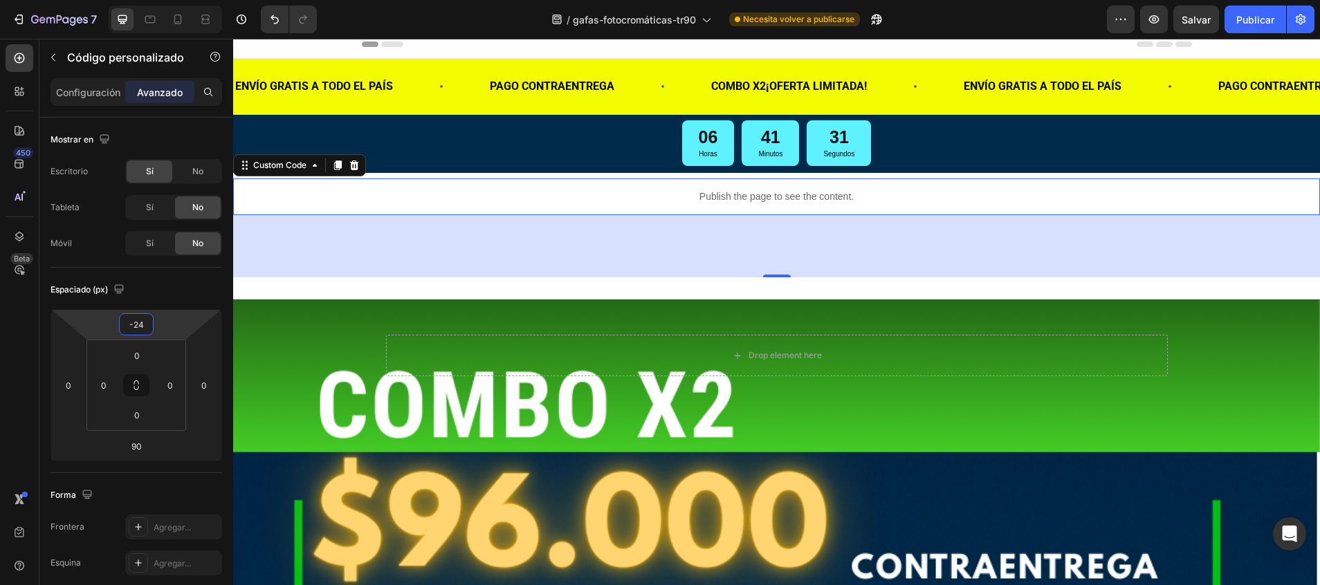
drag, startPoint x: 183, startPoint y: 311, endPoint x: 184, endPoint y: 323, distance: 12.5
click at [184, 0] on html "7 / gafas-fotocromáticas-tr90 Necesita volver a publicarse Preview Salvar Publi…" at bounding box center [660, 0] width 1320 height 0
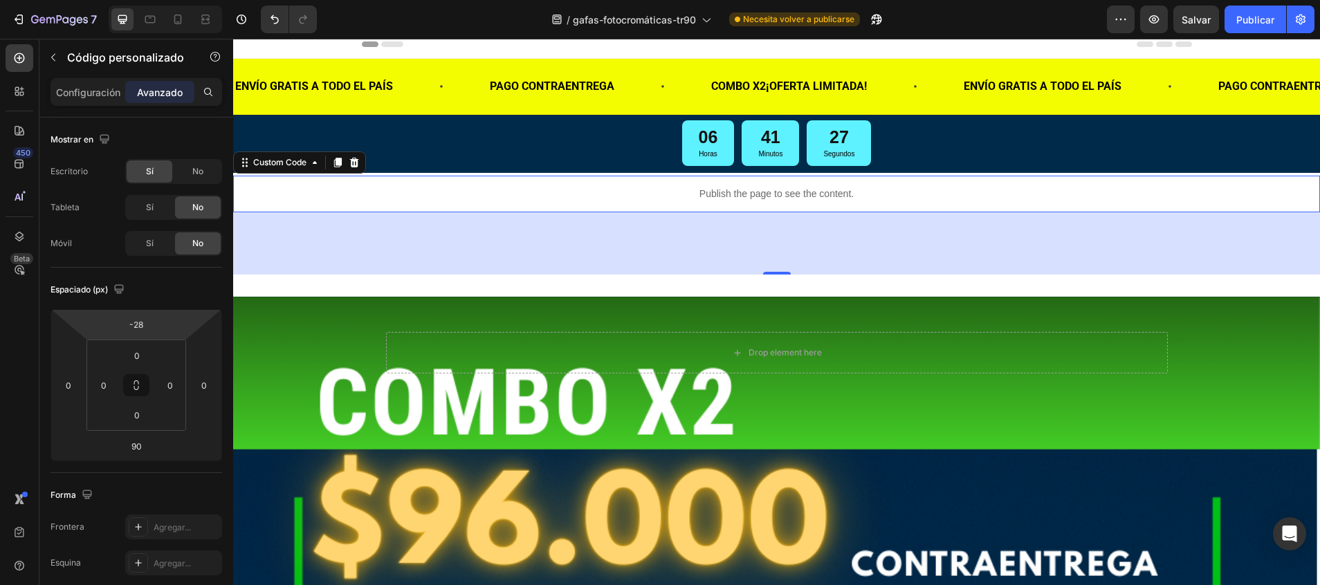
type input "-30"
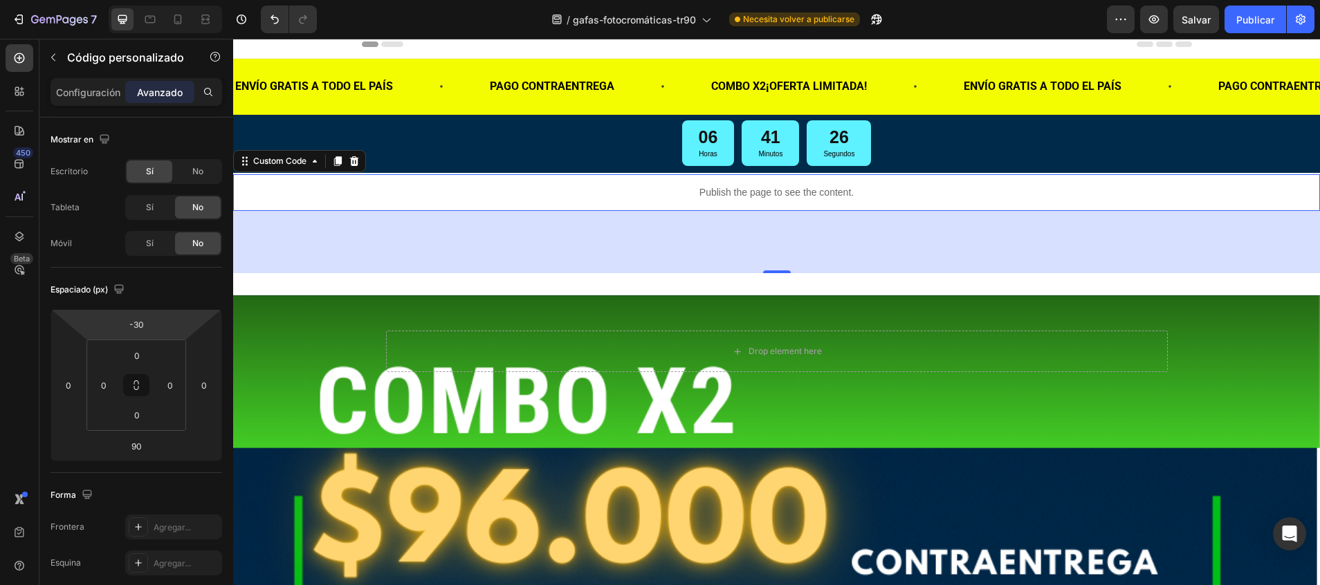
click at [160, 0] on html "7 / gafas-fotocromáticas-tr90 Necesita volver a publicarse Preview Salvar Publi…" at bounding box center [660, 0] width 1320 height 0
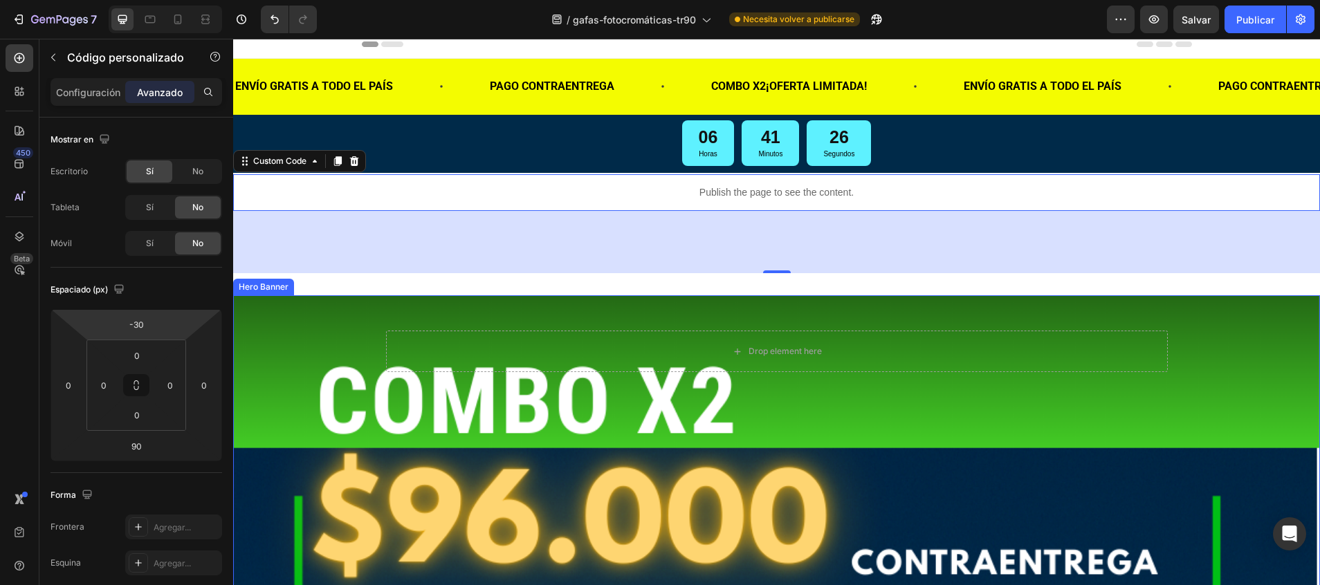
click at [592, 311] on div "Drop element here" at bounding box center [776, 333] width 809 height 77
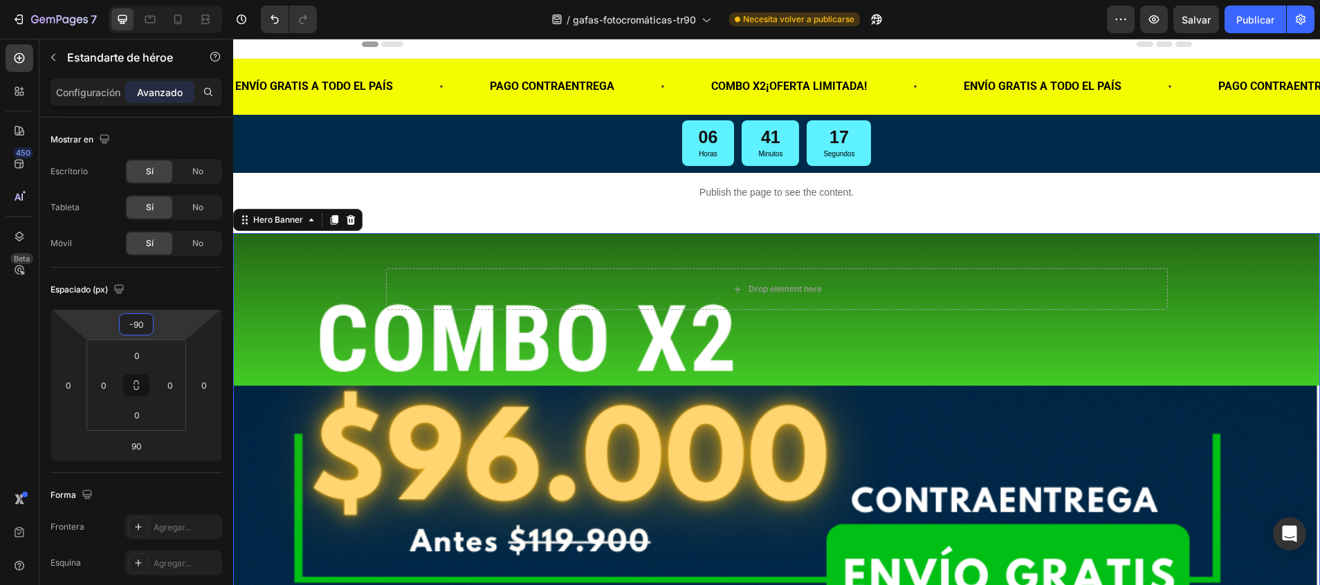
type input "-92"
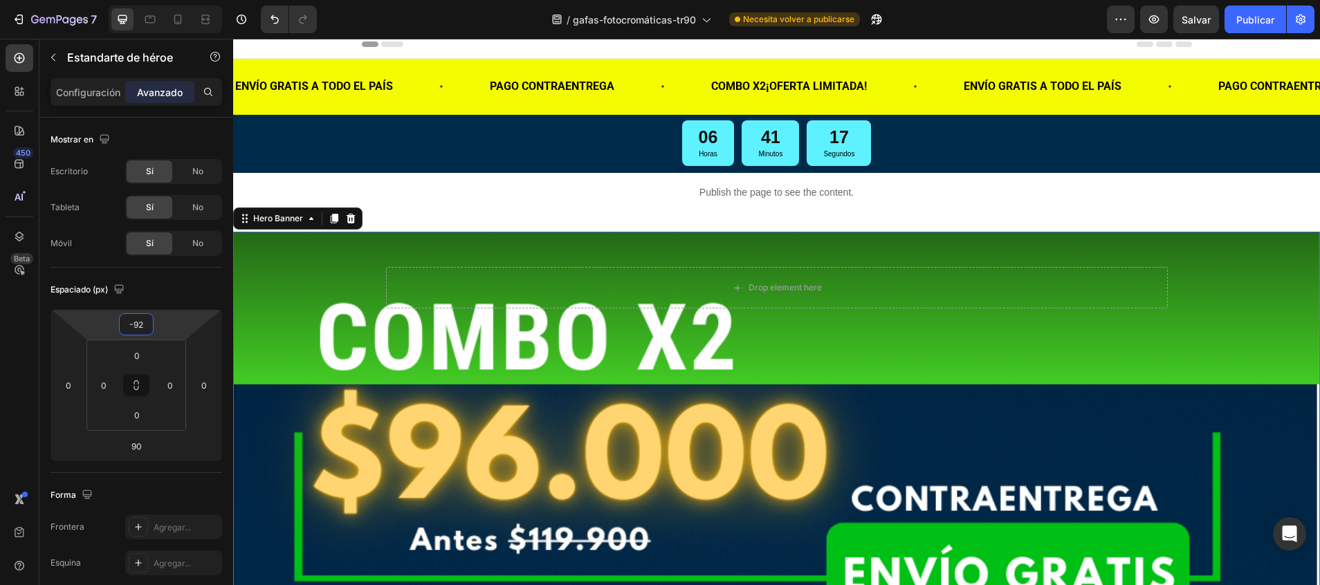
drag, startPoint x: 149, startPoint y: 310, endPoint x: 153, endPoint y: 358, distance: 47.9
click at [153, 0] on html "7 / gafas-fotocromáticas-tr90 Necesita volver a publicarse Preview Salvar Publi…" at bounding box center [660, 0] width 1320 height 0
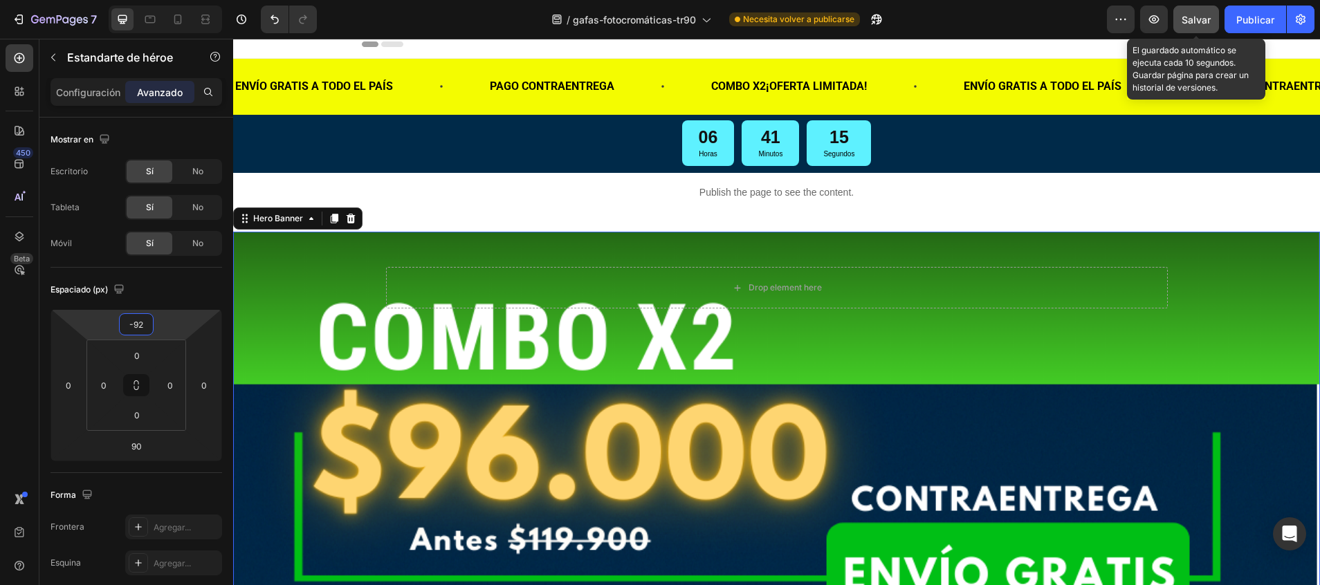
click at [1190, 17] on span "Salvar" at bounding box center [1195, 20] width 29 height 12
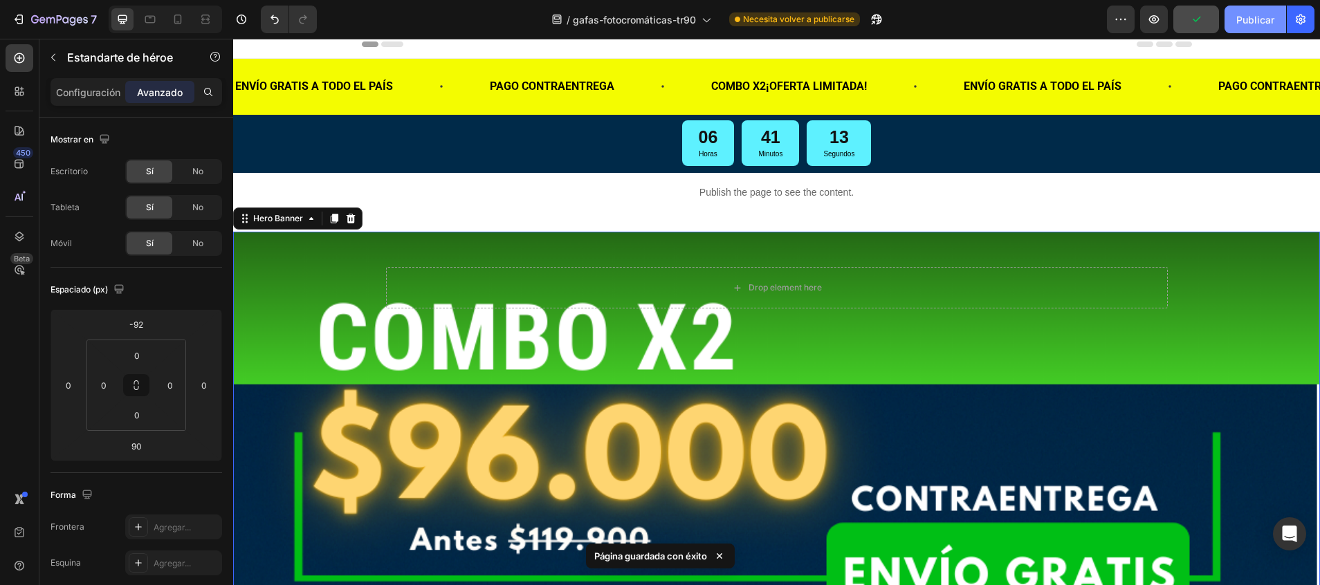
click at [1260, 19] on font "Publicar" at bounding box center [1255, 19] width 38 height 15
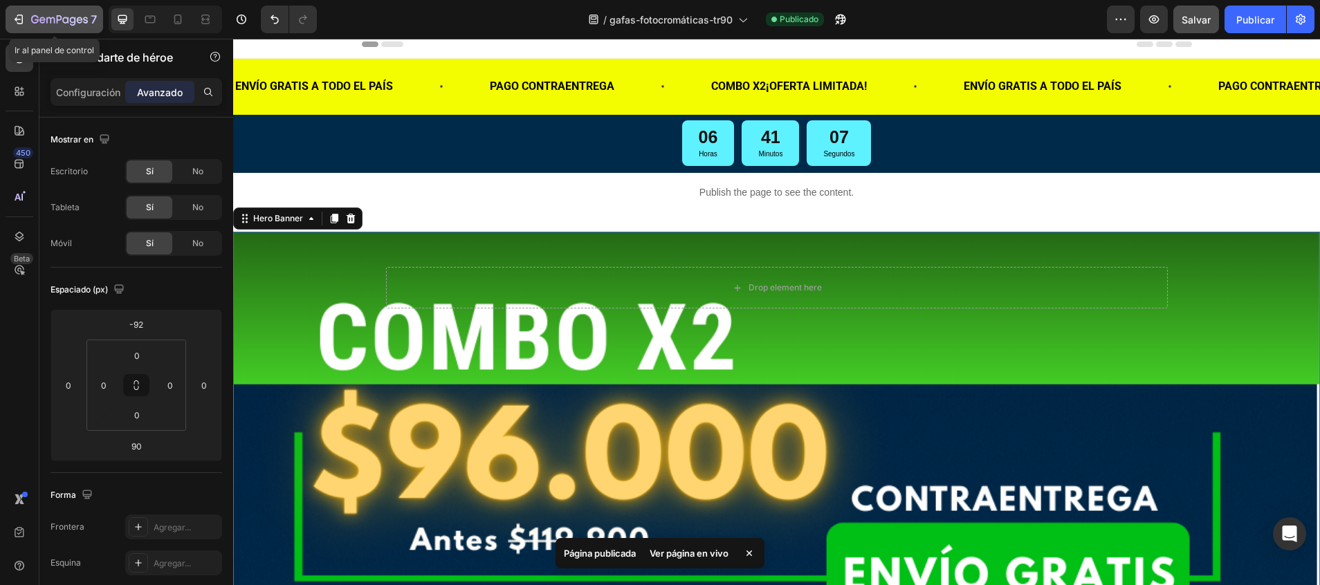
click at [19, 17] on icon "button" at bounding box center [19, 19] width 14 height 14
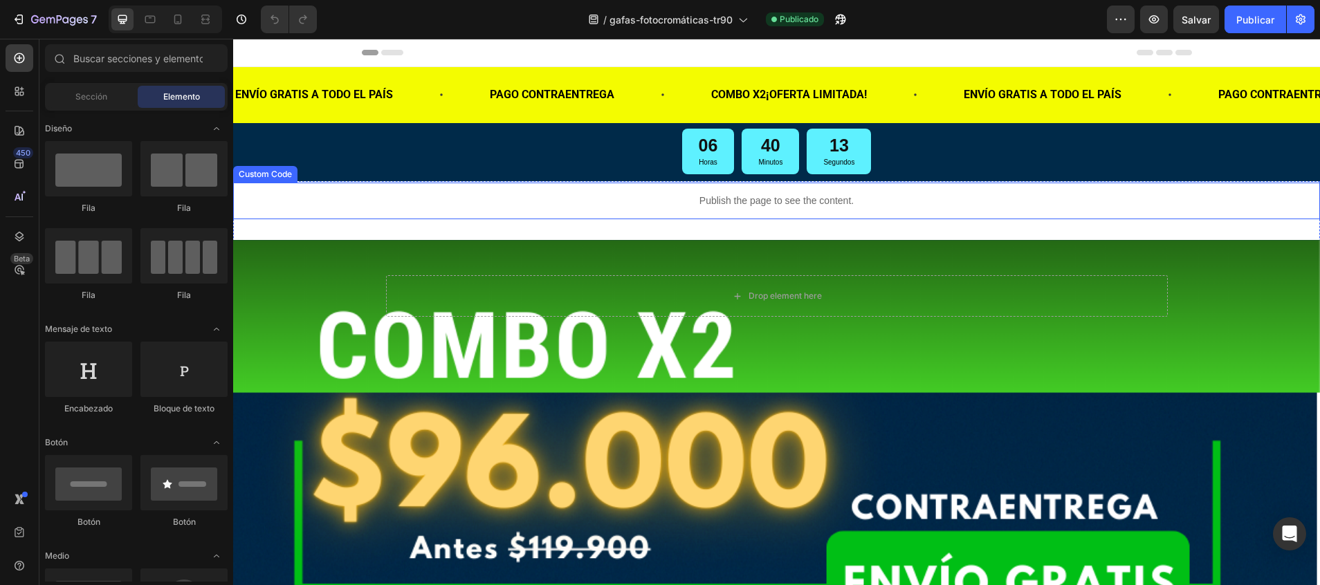
click at [469, 194] on p "Publish the page to see the content." at bounding box center [776, 201] width 1087 height 15
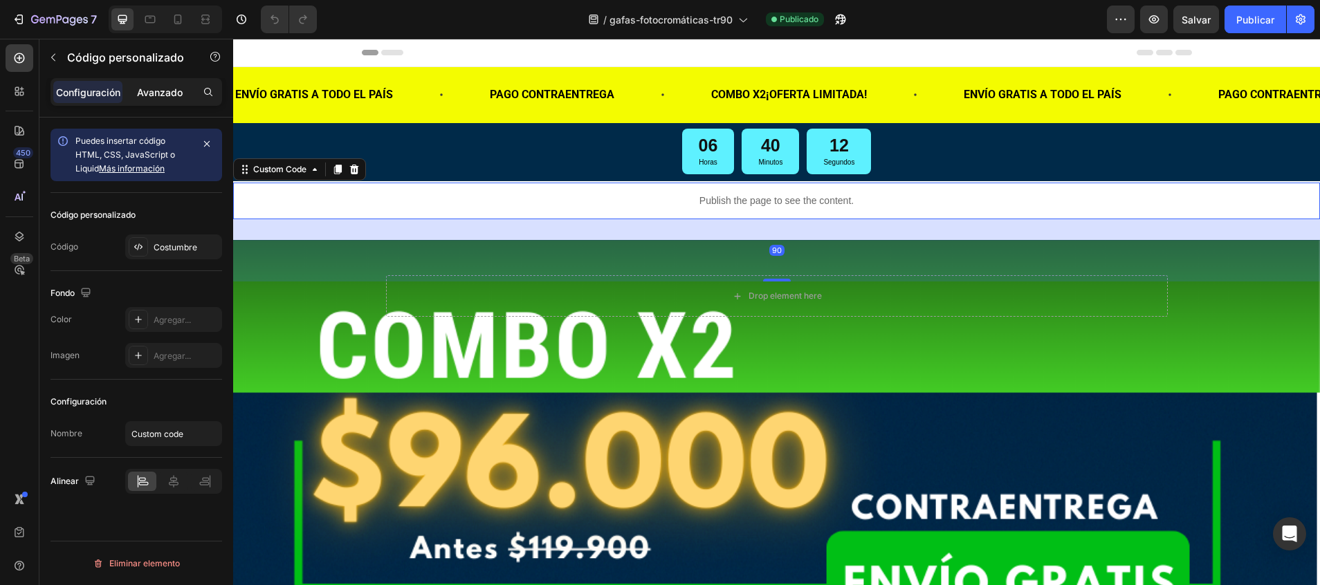
click at [160, 99] on p "Avanzado" at bounding box center [160, 92] width 46 height 15
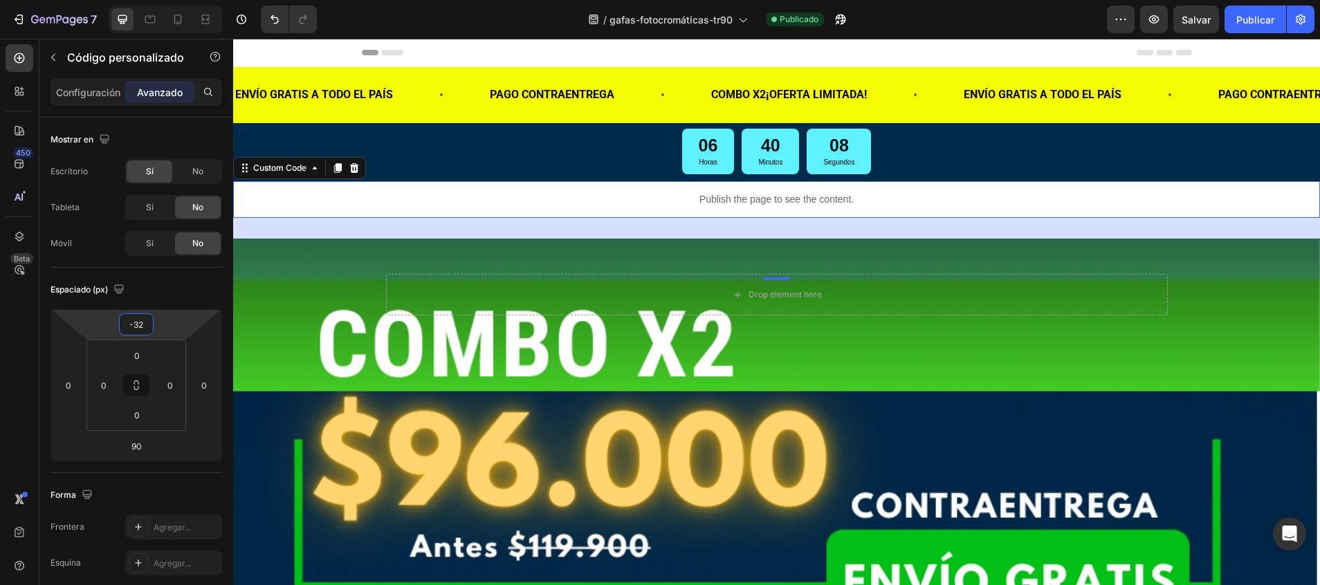
type input "-34"
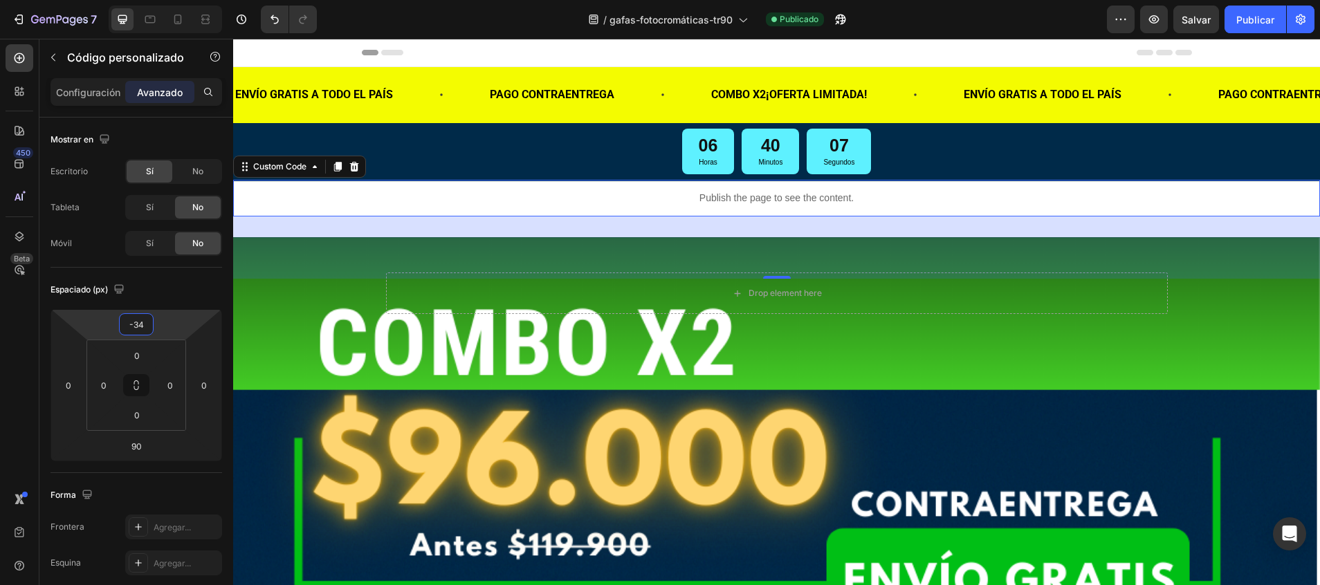
click at [158, 0] on html "7 / gafas-fotocromáticas-tr90 Publicado Preview Salvar Publicar 450 Beta Sectio…" at bounding box center [660, 0] width 1320 height 0
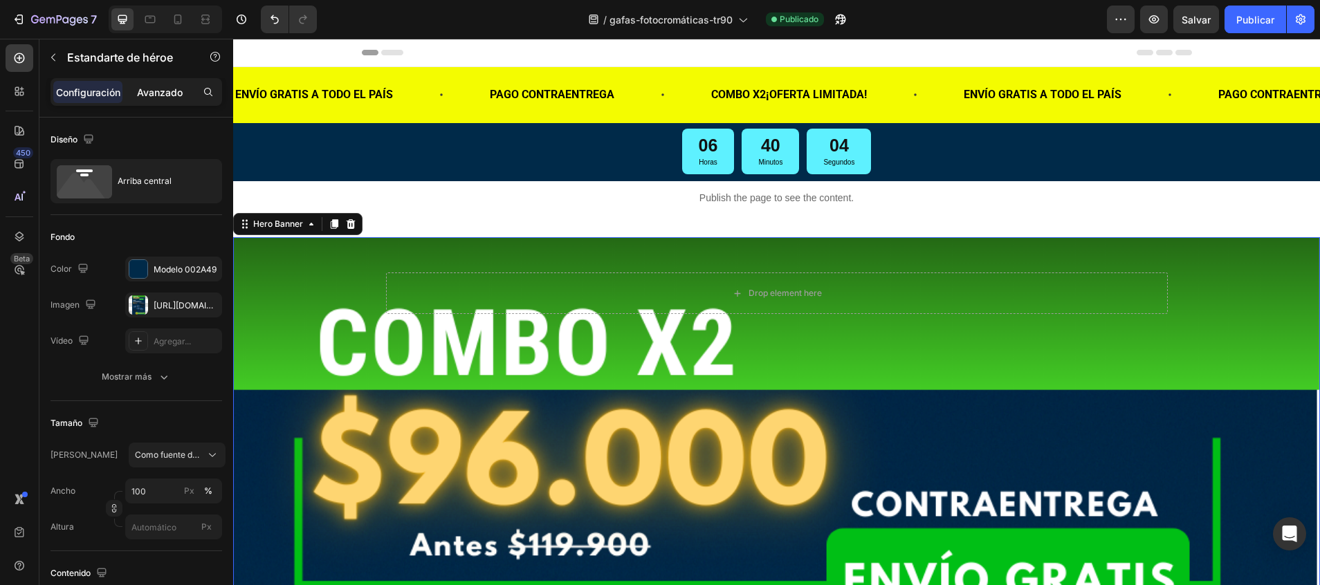
click at [173, 97] on p "Avanzado" at bounding box center [160, 92] width 46 height 15
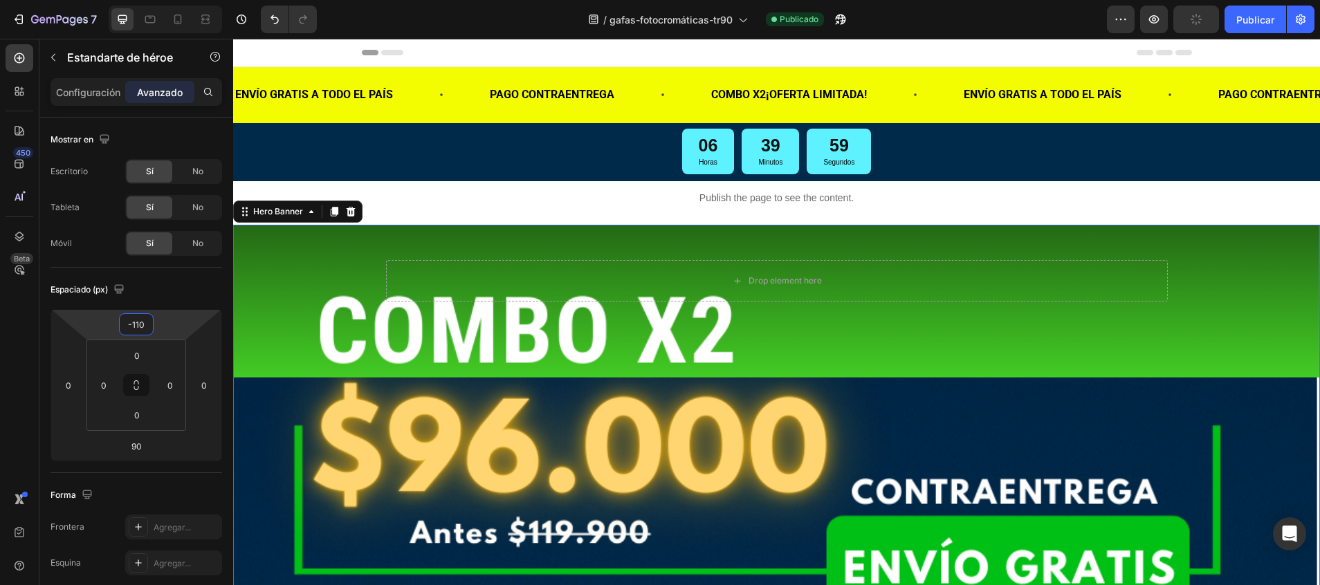
drag, startPoint x: 140, startPoint y: 310, endPoint x: 140, endPoint y: 319, distance: 9.0
click at [140, 0] on html "7 / gafas-fotocromáticas-tr90 Publicado Preview Publicar 450 Beta Sections(18) …" at bounding box center [660, 0] width 1320 height 0
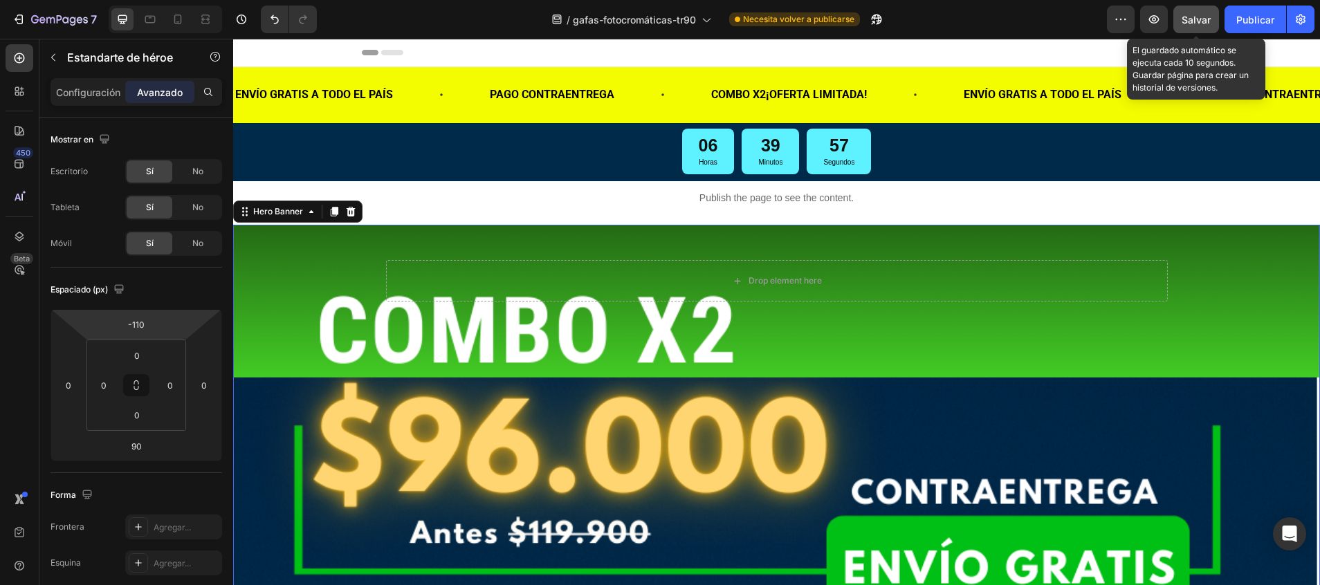
click at [1197, 15] on span "Salvar" at bounding box center [1195, 20] width 29 height 12
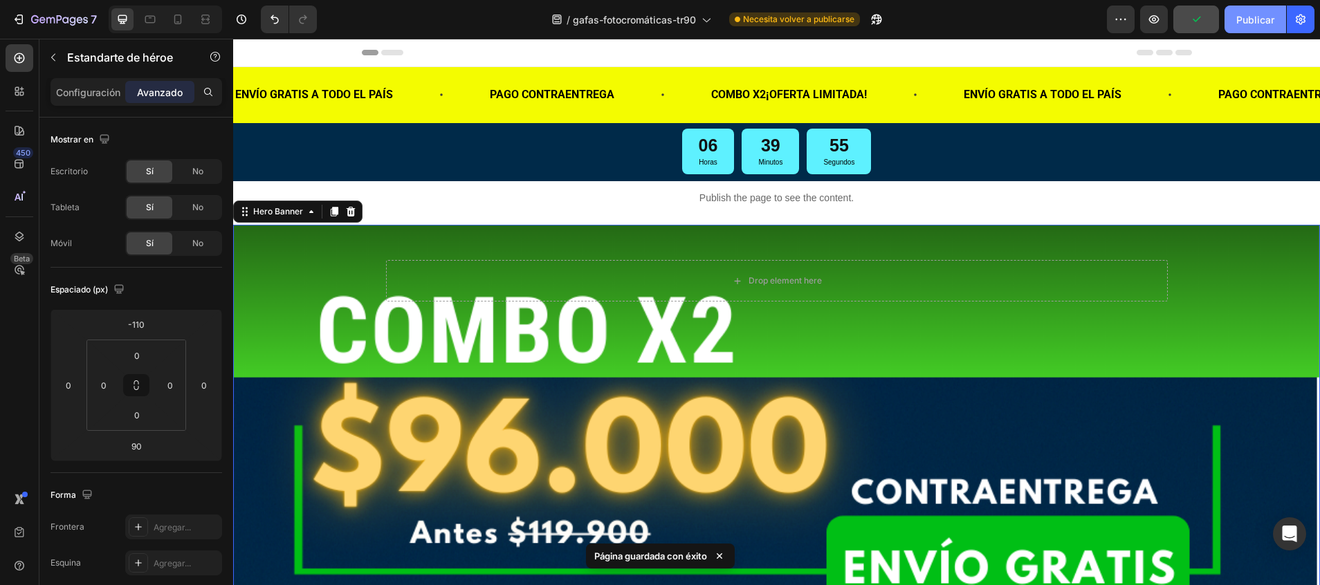
click at [1248, 21] on font "Publicar" at bounding box center [1255, 19] width 38 height 15
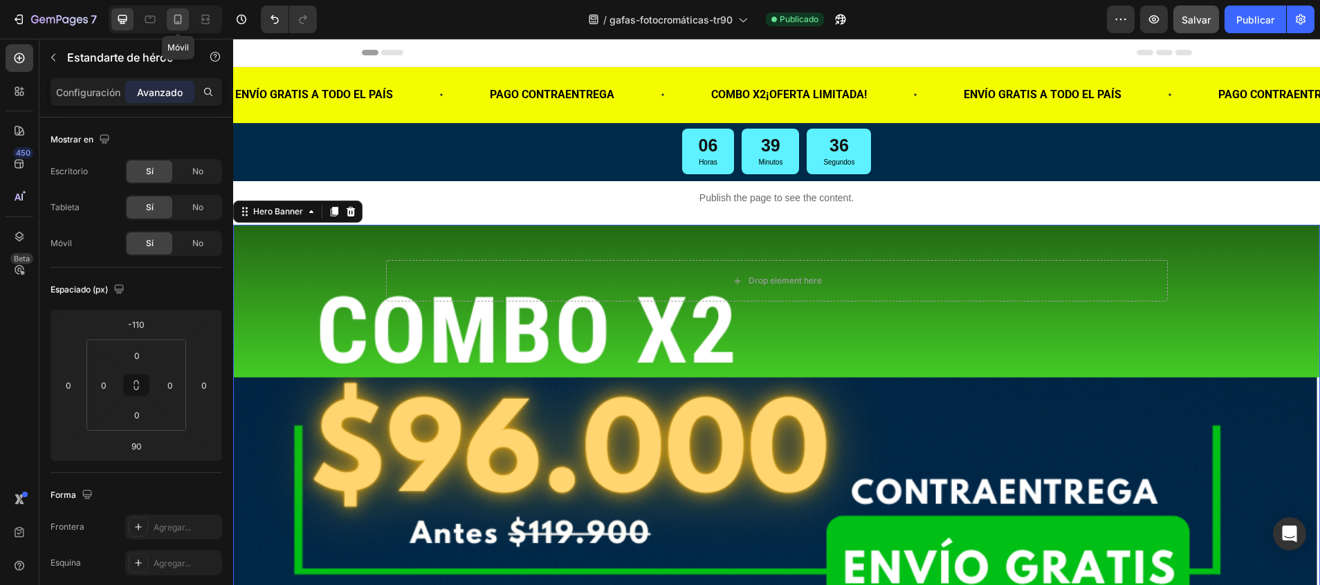
click at [178, 21] on icon at bounding box center [177, 21] width 3 height 1
type input "-122"
type input "40"
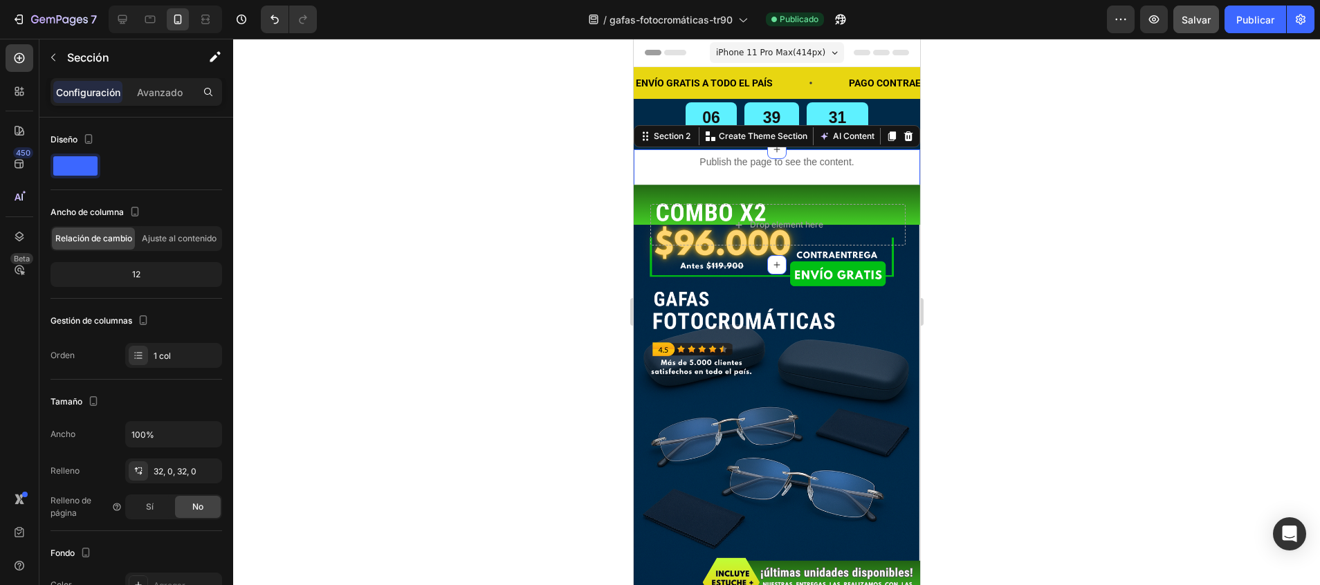
click at [899, 181] on div "Publish the page to see the content. Custom Code Publish the page to see the co…" at bounding box center [776, 207] width 286 height 71
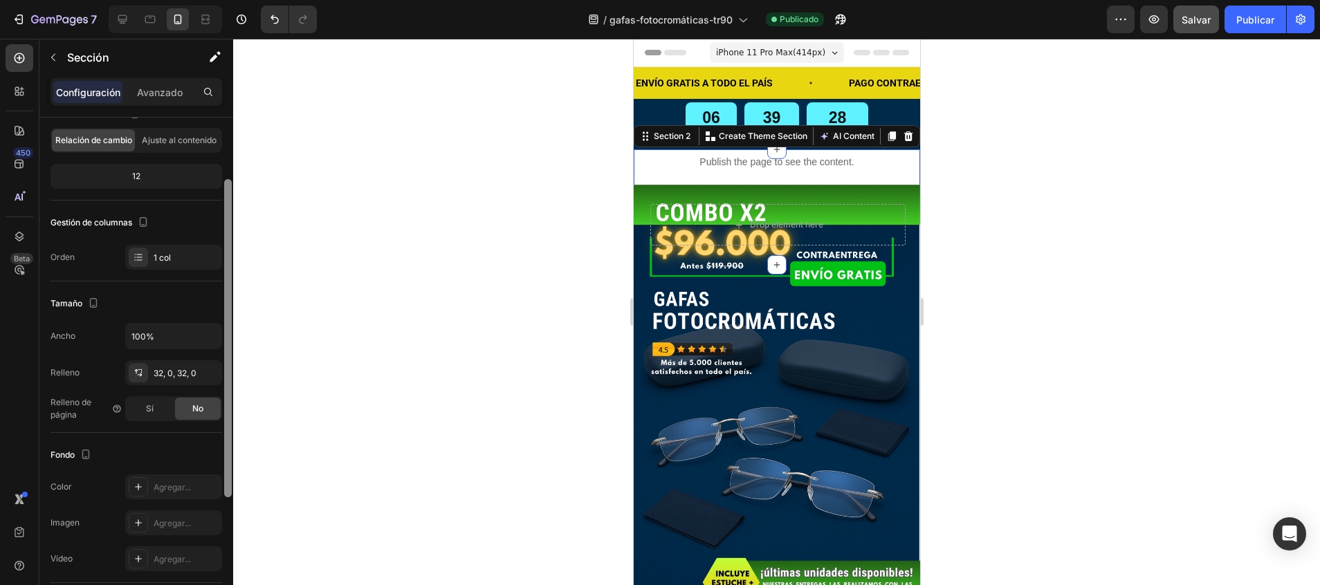
scroll to position [113, 0]
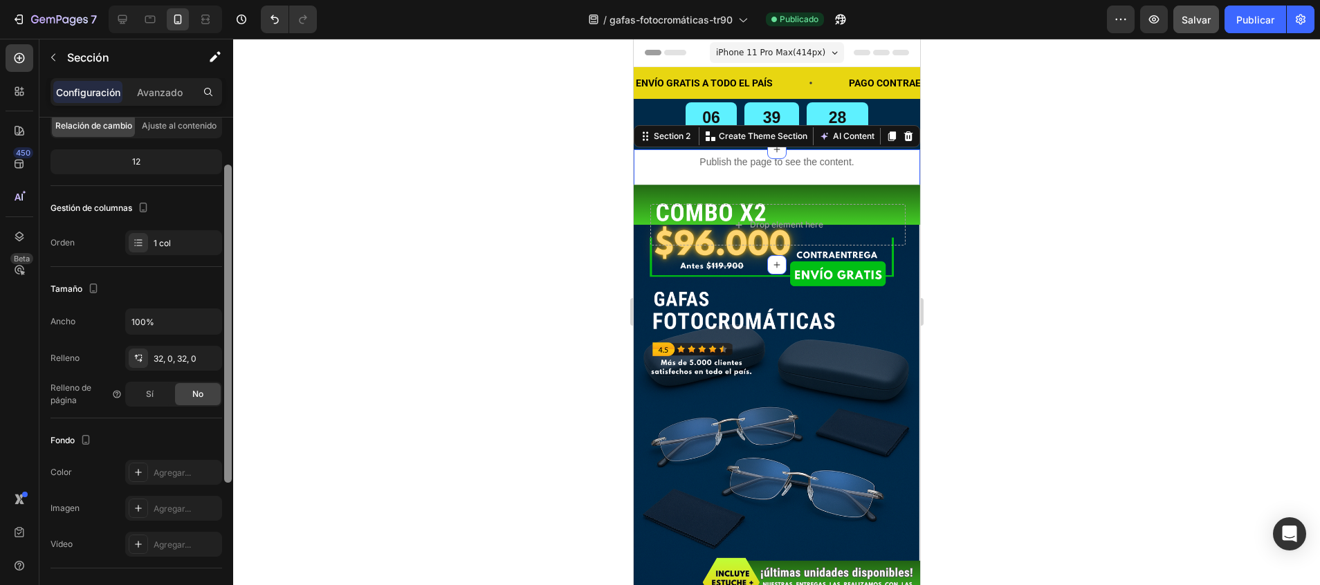
drag, startPoint x: 226, startPoint y: 264, endPoint x: 228, endPoint y: 334, distance: 69.9
click at [228, 334] on div at bounding box center [228, 324] width 8 height 318
click at [154, 239] on div "1 col" at bounding box center [186, 243] width 65 height 12
click at [166, 279] on div "Tamaño" at bounding box center [136, 289] width 172 height 22
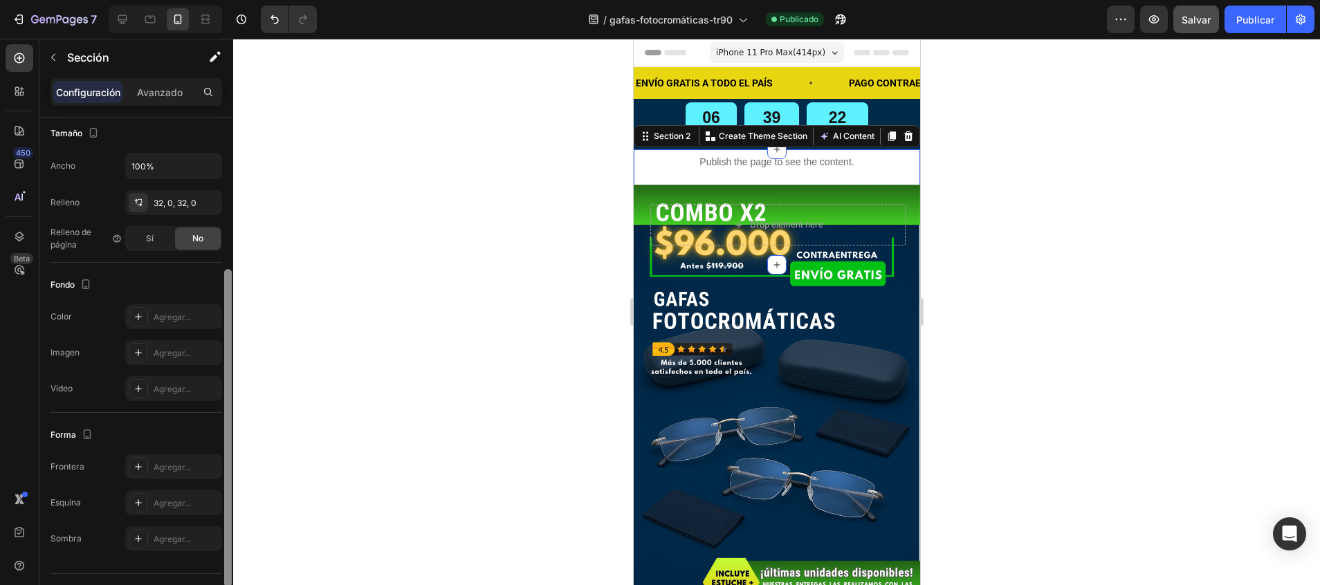
scroll to position [269, 0]
drag, startPoint x: 228, startPoint y: 275, endPoint x: 228, endPoint y: 373, distance: 98.2
click at [228, 373] on div at bounding box center [228, 445] width 8 height 318
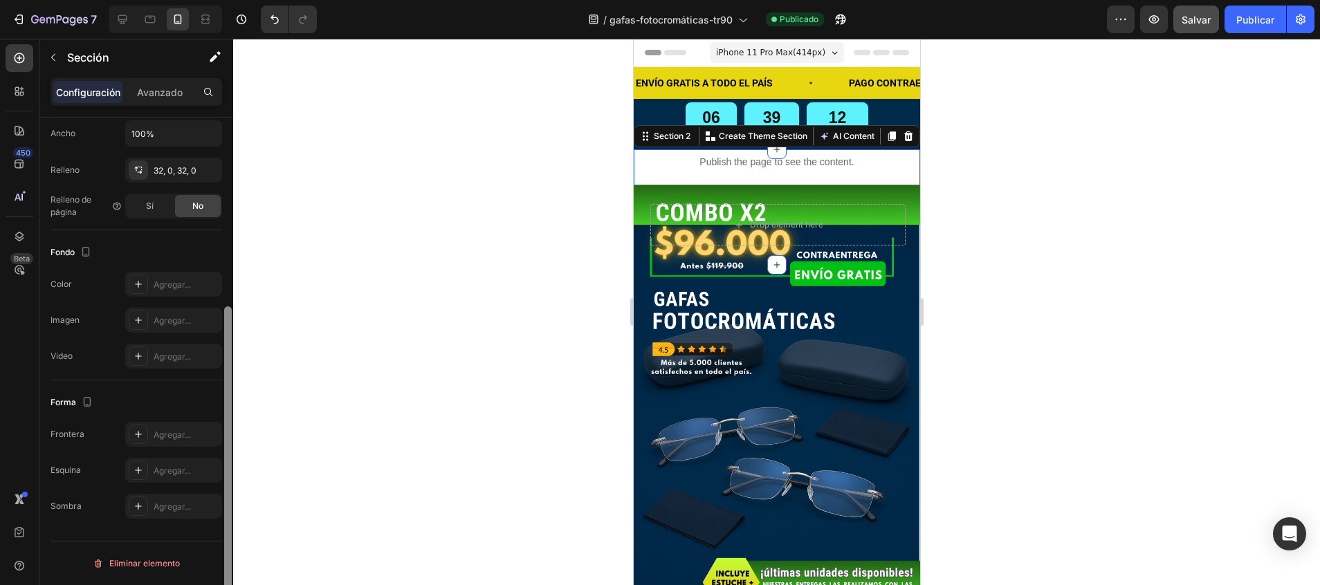
drag, startPoint x: 231, startPoint y: 315, endPoint x: 232, endPoint y: 363, distance: 47.7
click at [232, 363] on div at bounding box center [228, 371] width 10 height 507
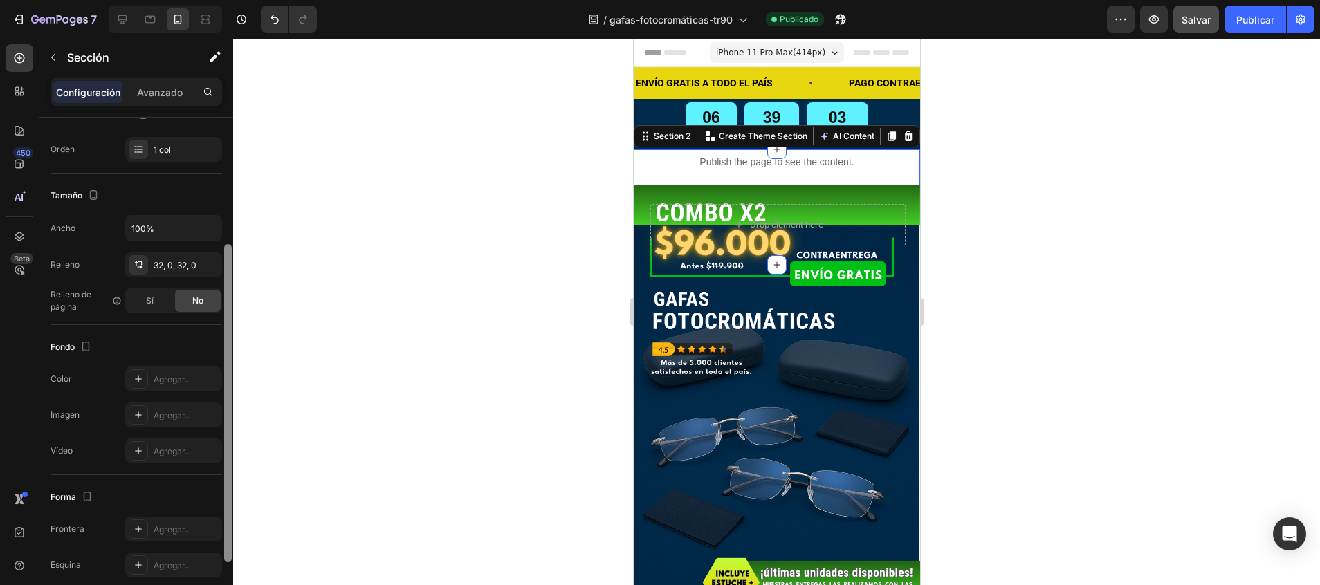
scroll to position [204, 0]
drag, startPoint x: 231, startPoint y: 394, endPoint x: 234, endPoint y: 333, distance: 60.9
click at [234, 0] on div "7 / gafas-fotocromáticas-tr90 Publicado Preview Salvar Publicar 450 Beta Sectio…" at bounding box center [660, 0] width 1320 height 0
click at [131, 383] on div at bounding box center [138, 380] width 19 height 19
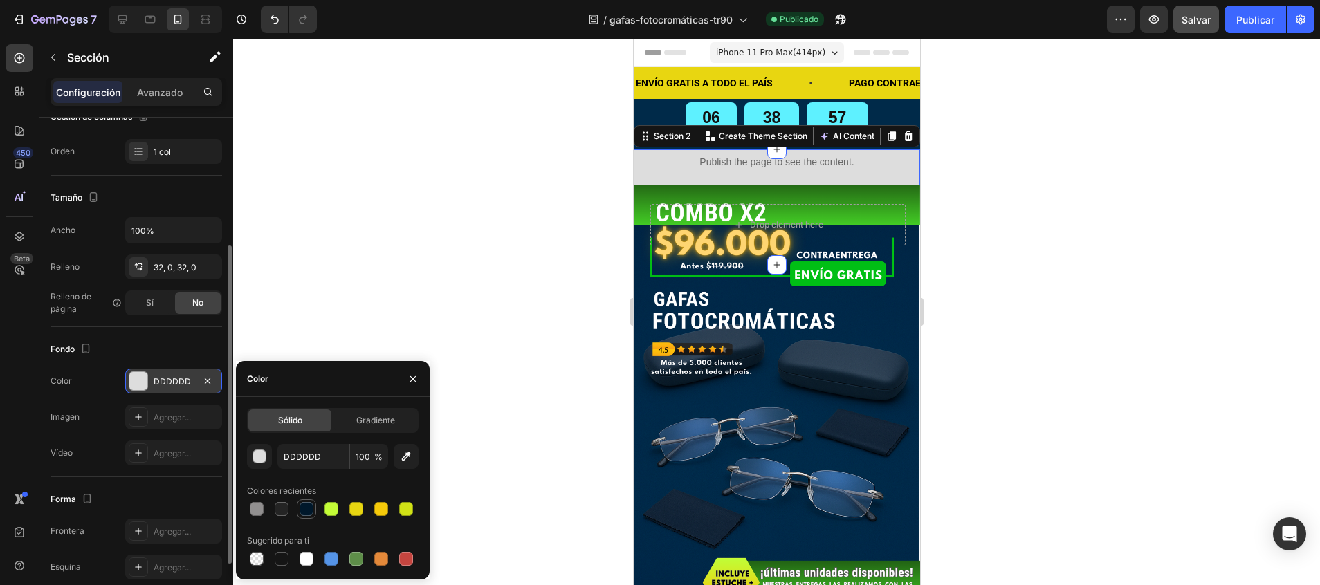
click at [304, 511] on div at bounding box center [306, 509] width 14 height 14
type input "00182B"
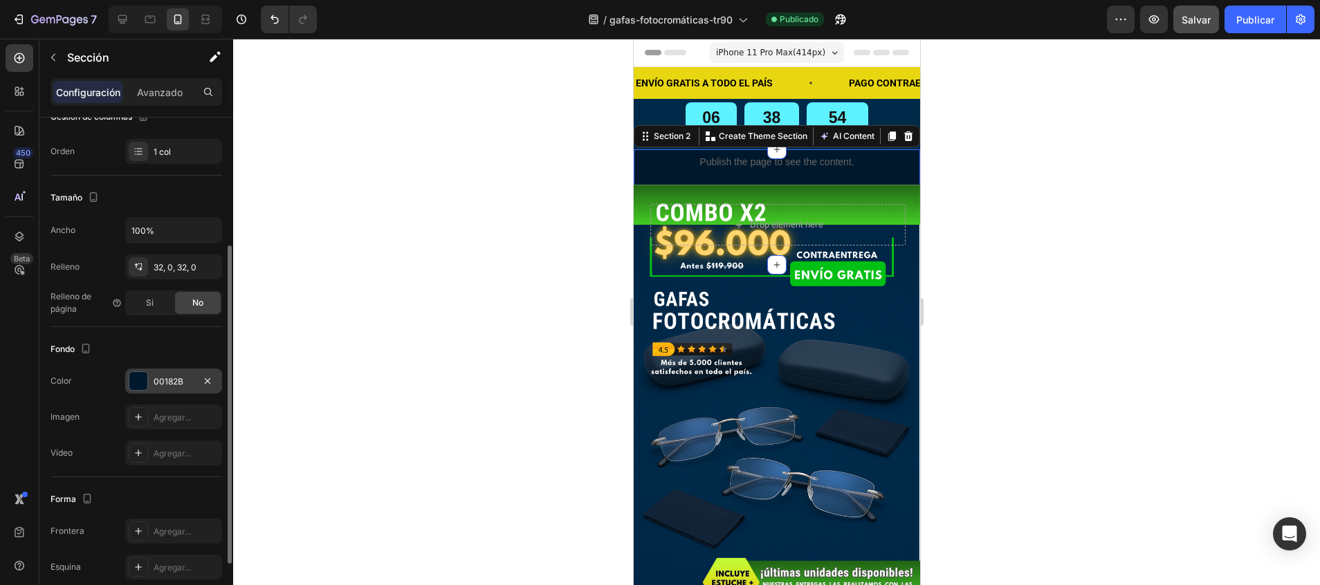
click at [522, 199] on div at bounding box center [776, 312] width 1087 height 546
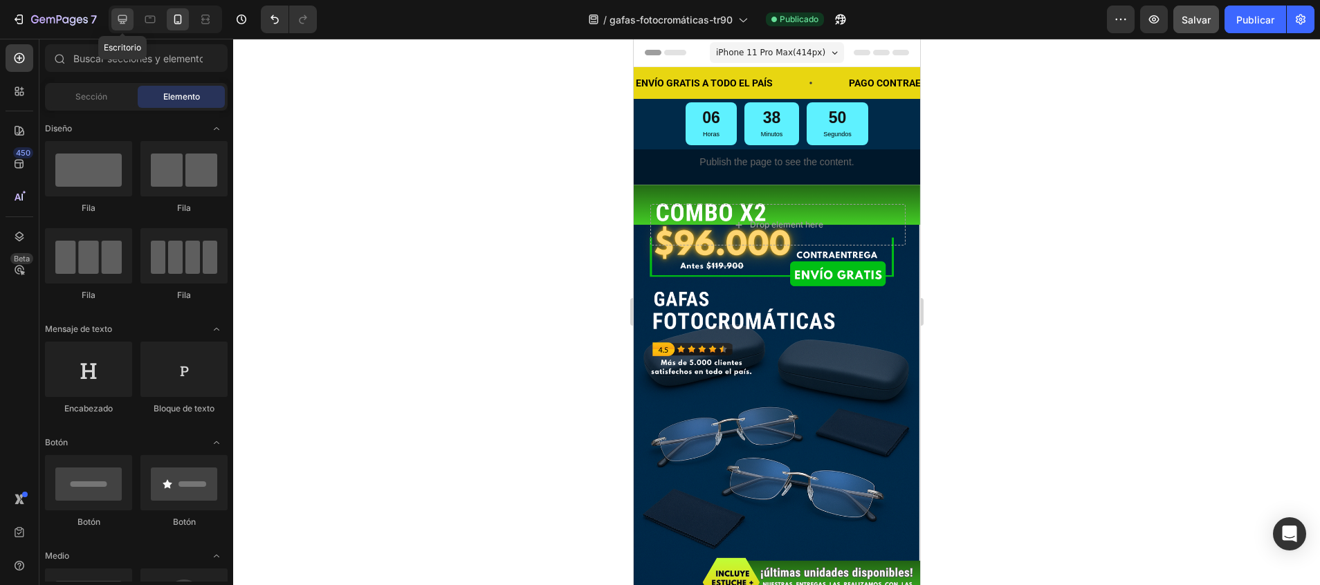
click at [125, 19] on icon at bounding box center [122, 19] width 9 height 9
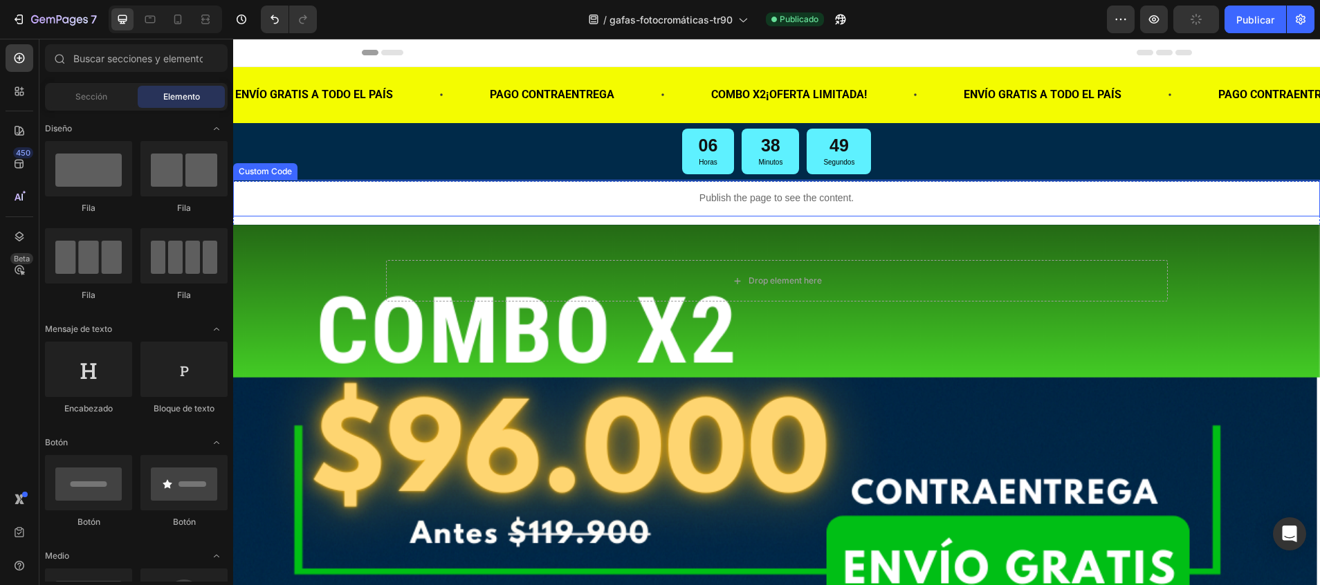
click at [482, 210] on div "Publish the page to see the content." at bounding box center [776, 198] width 1087 height 37
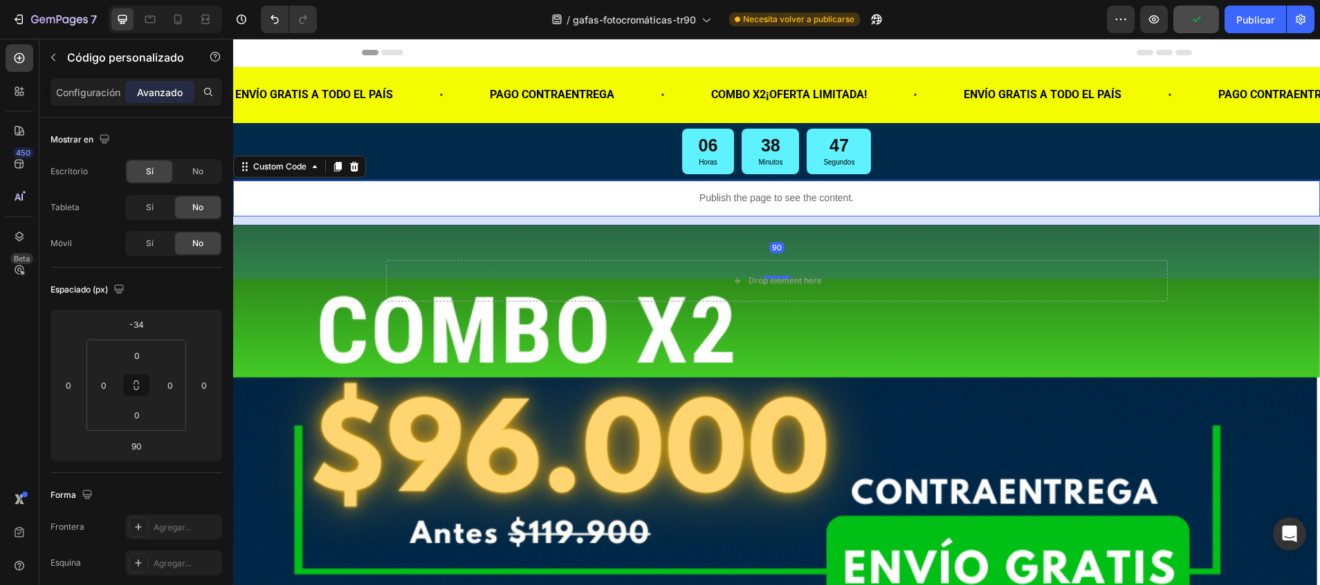
click at [477, 220] on div "90" at bounding box center [776, 247] width 1087 height 62
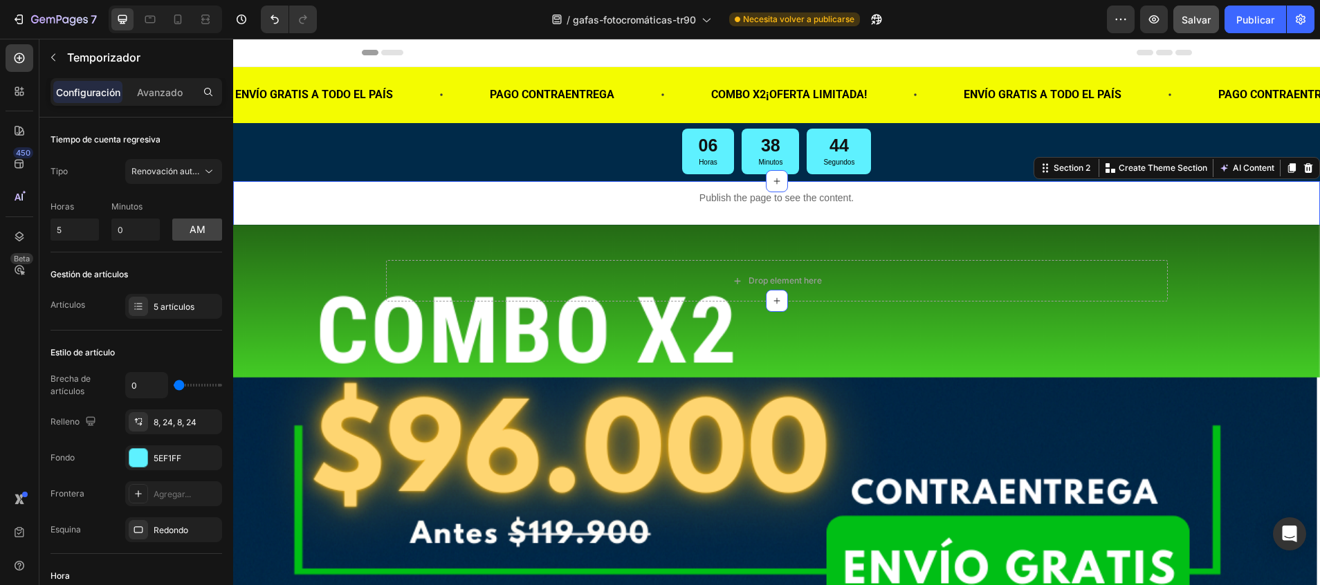
click at [299, 219] on div "Publish the page to see the content. Custom Code Publish the page to see the co…" at bounding box center [776, 240] width 1087 height 75
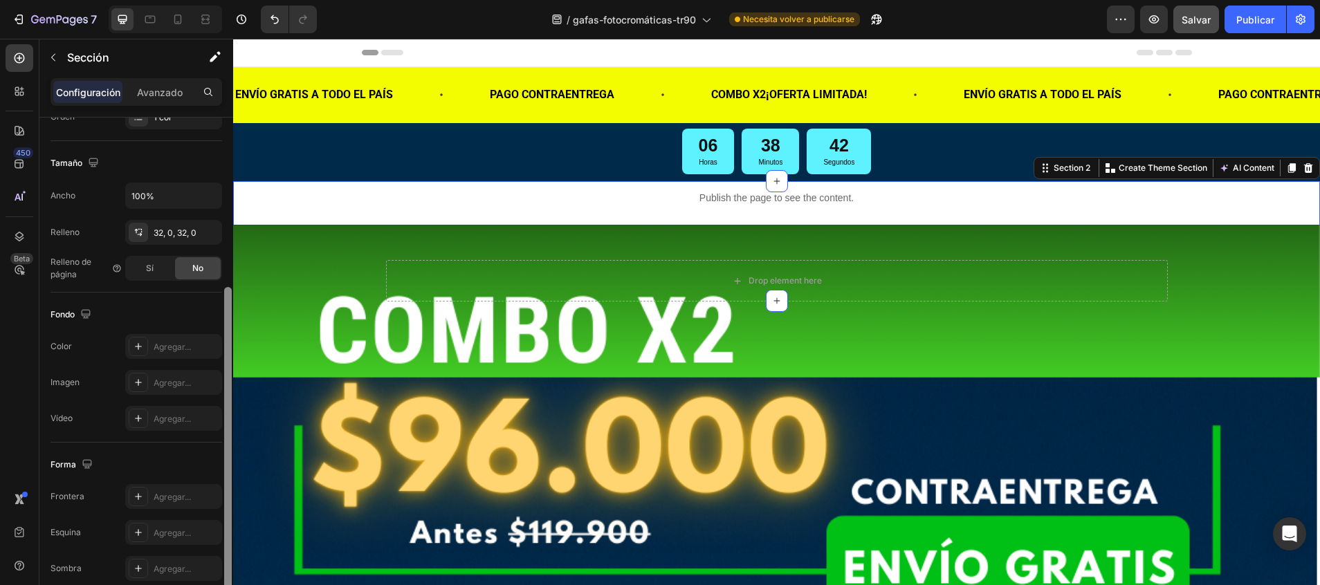
scroll to position [284, 0]
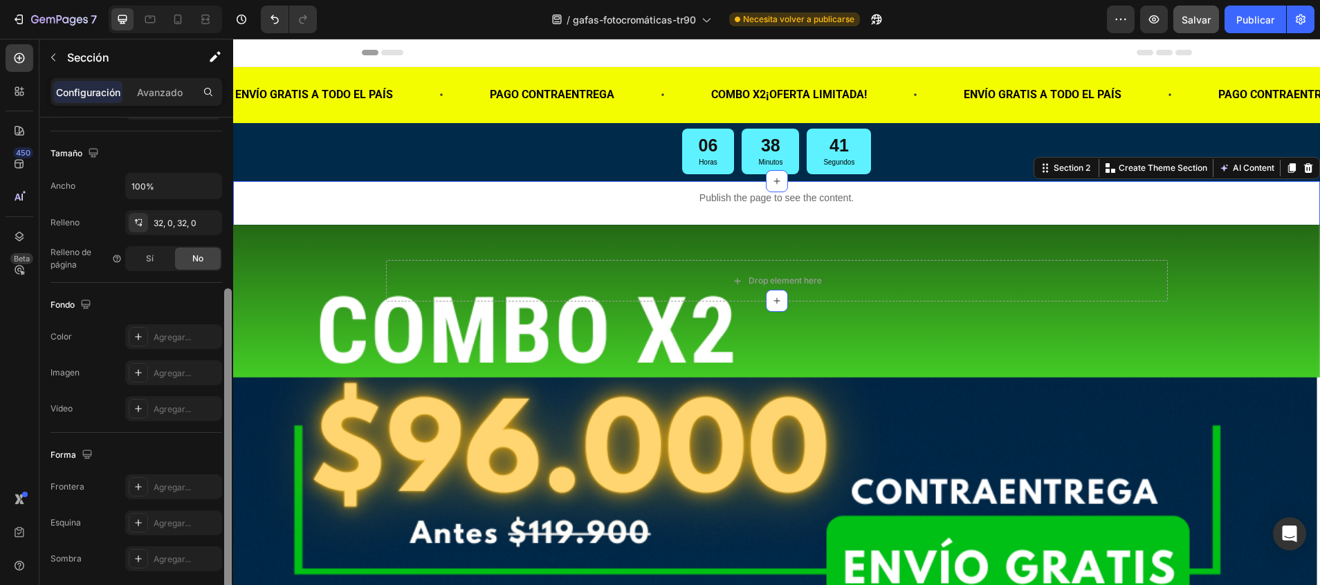
drag, startPoint x: 224, startPoint y: 192, endPoint x: 226, endPoint y: 362, distance: 170.2
click at [226, 362] on div at bounding box center [228, 440] width 8 height 304
click at [178, 336] on div "Agregar..." at bounding box center [186, 337] width 65 height 12
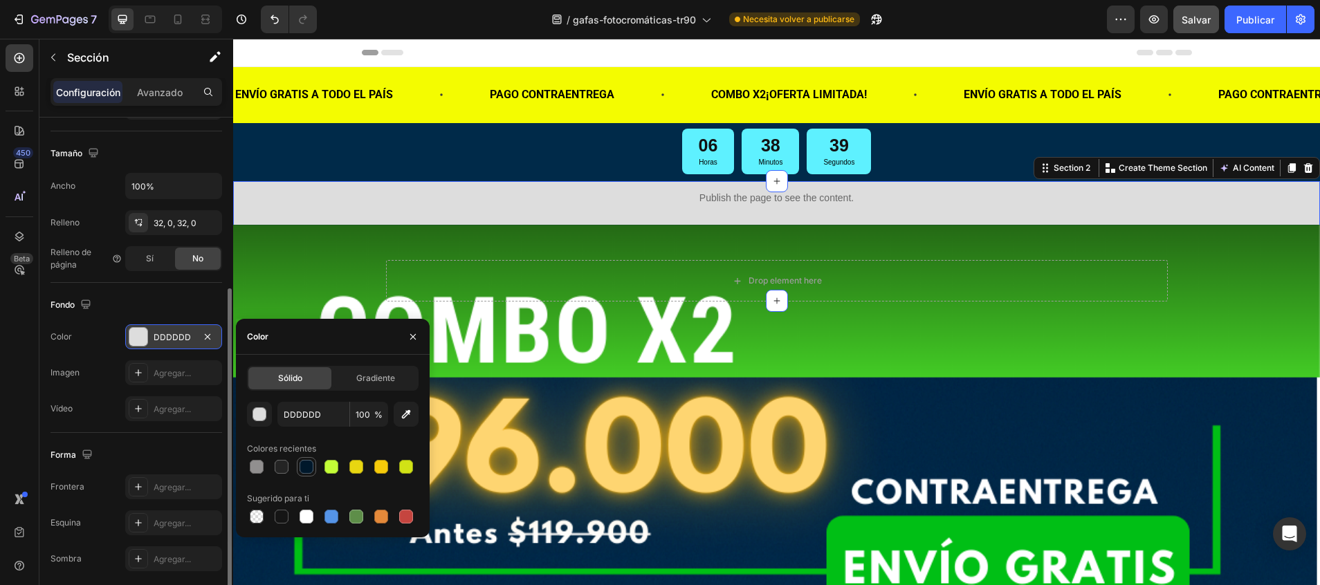
click at [302, 470] on div at bounding box center [306, 467] width 14 height 14
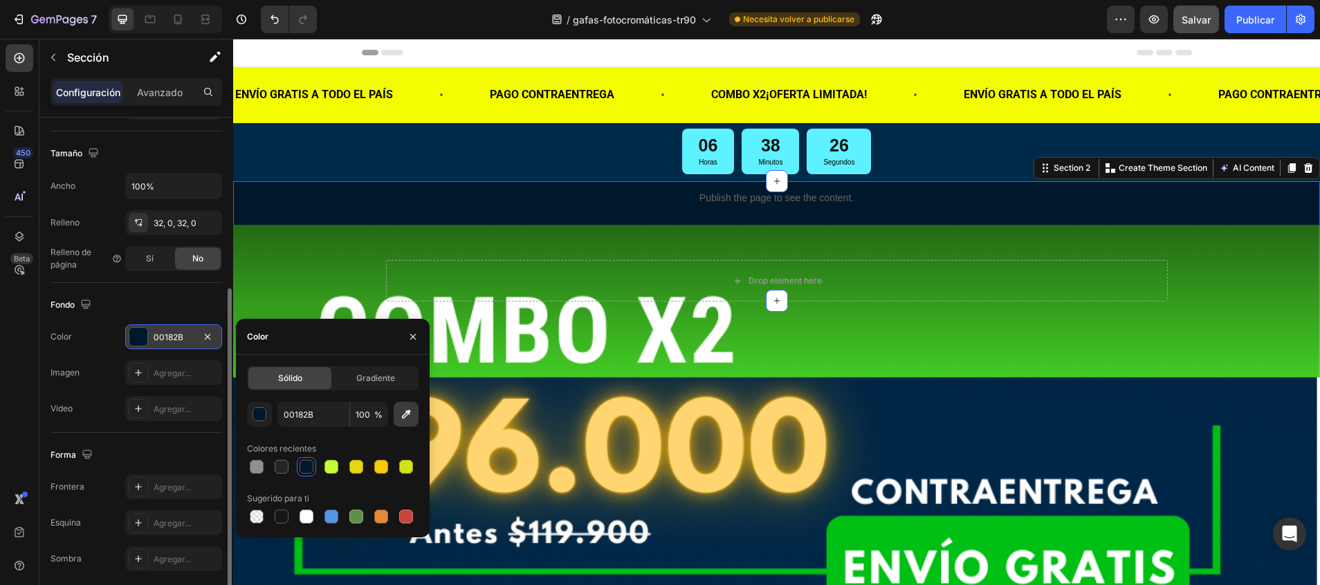
click at [404, 414] on icon "button" at bounding box center [406, 414] width 9 height 9
type input "002A49"
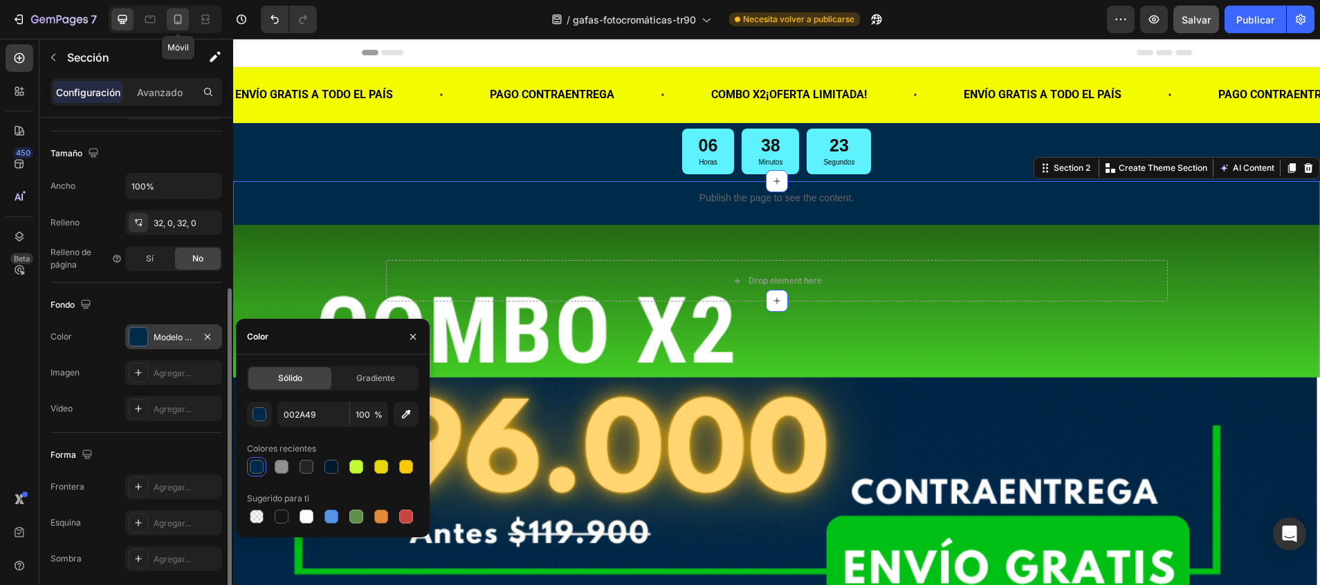
click at [180, 15] on icon at bounding box center [178, 20] width 8 height 10
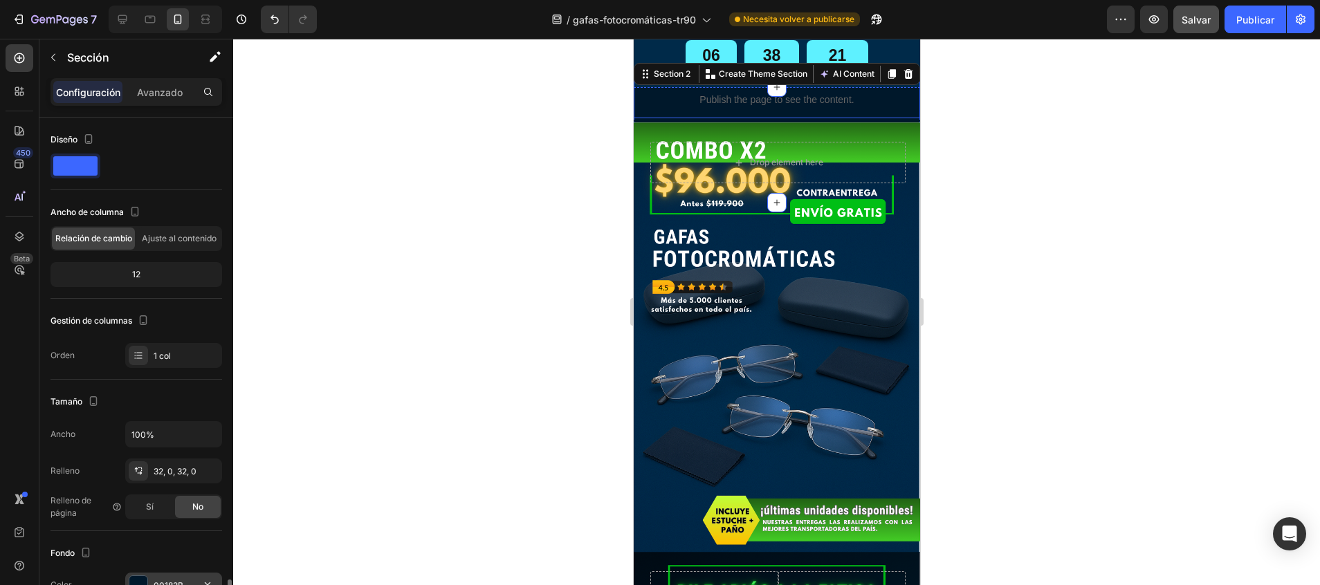
click at [657, 104] on p "Publish the page to see the content." at bounding box center [776, 100] width 286 height 15
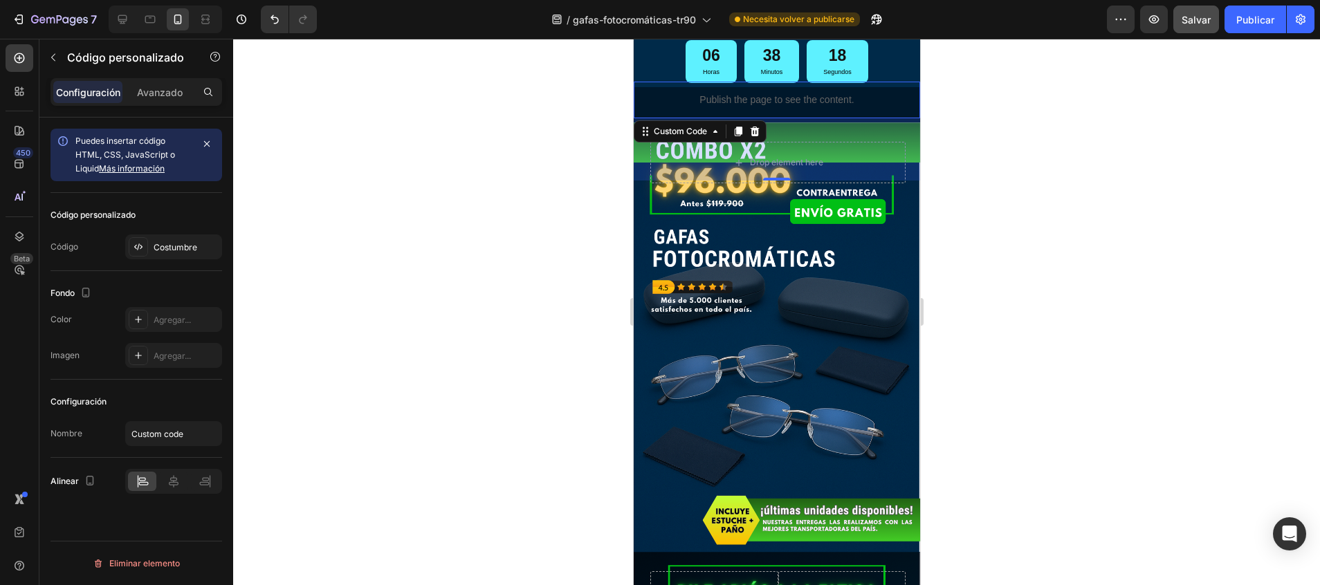
click at [961, 89] on div at bounding box center [776, 312] width 1087 height 546
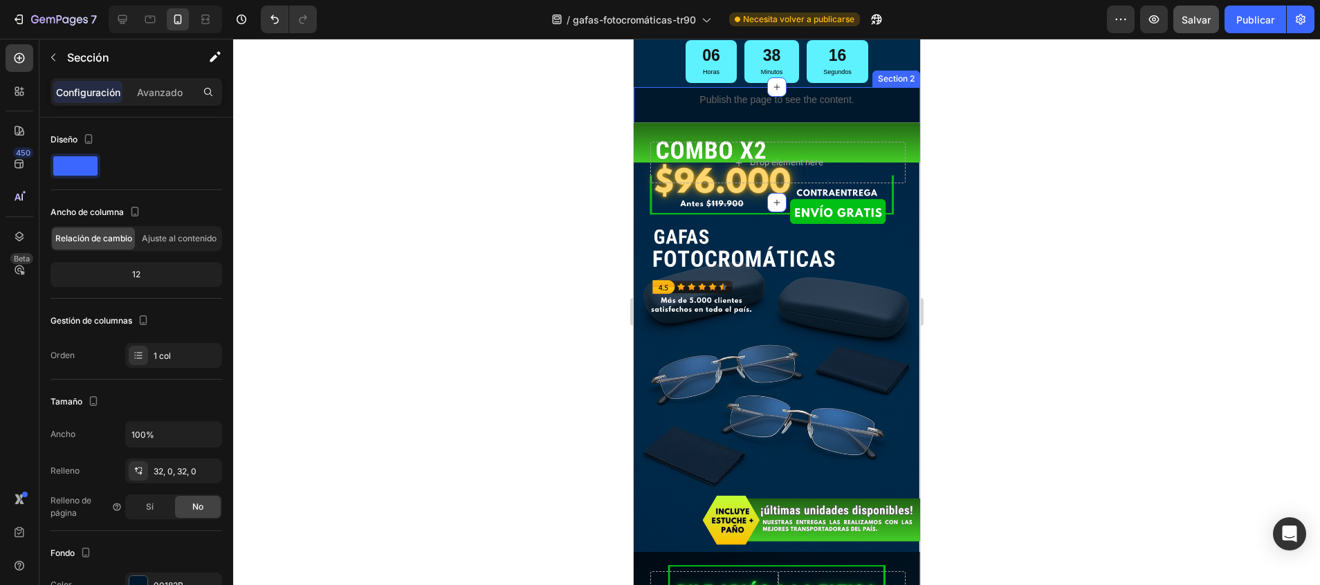
click at [874, 121] on div "Publish the page to see the content. Custom Code Publish the page to see the co…" at bounding box center [776, 144] width 286 height 71
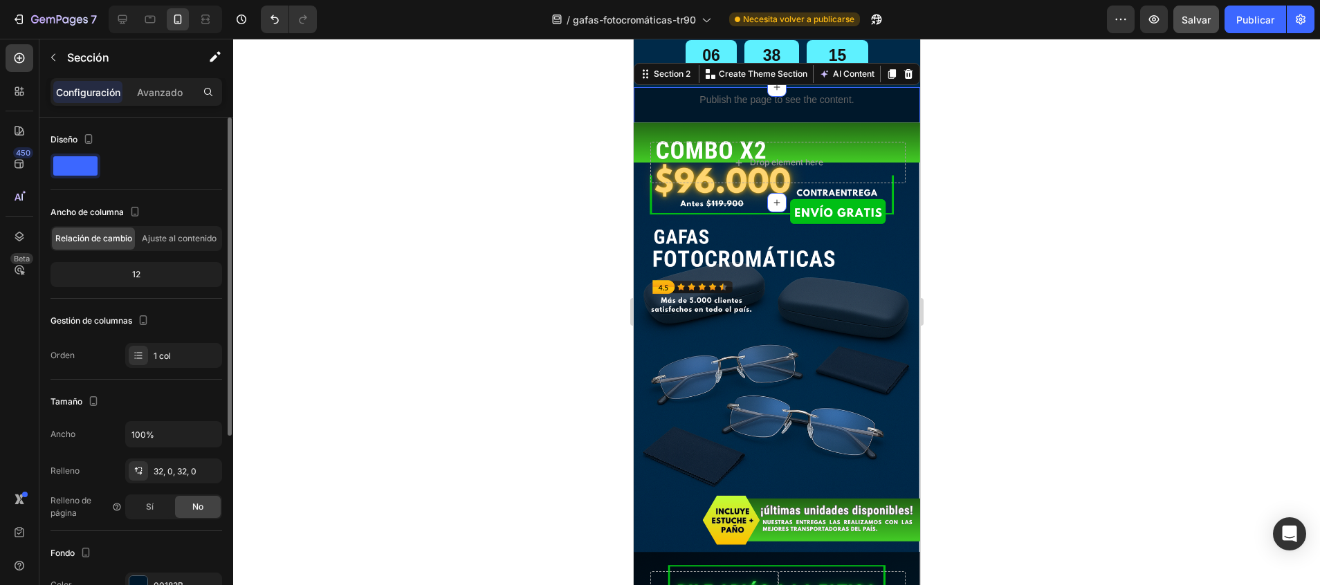
click at [158, 580] on div "00182B" at bounding box center [174, 586] width 40 height 12
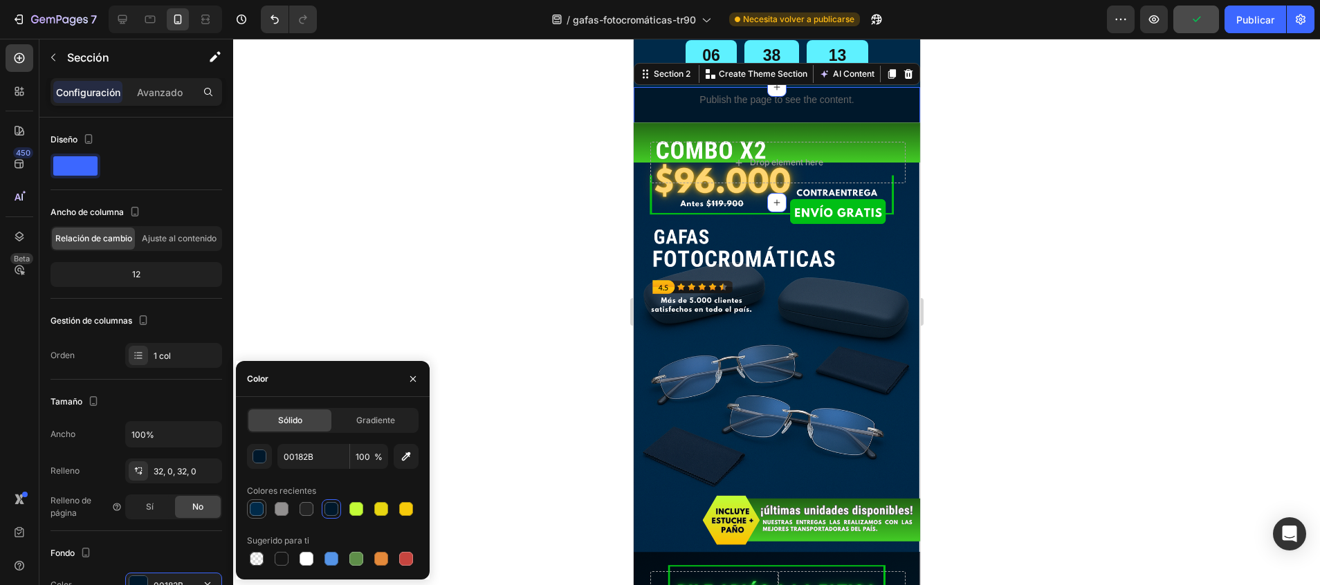
click at [256, 514] on div at bounding box center [257, 509] width 14 height 14
type input "002A49"
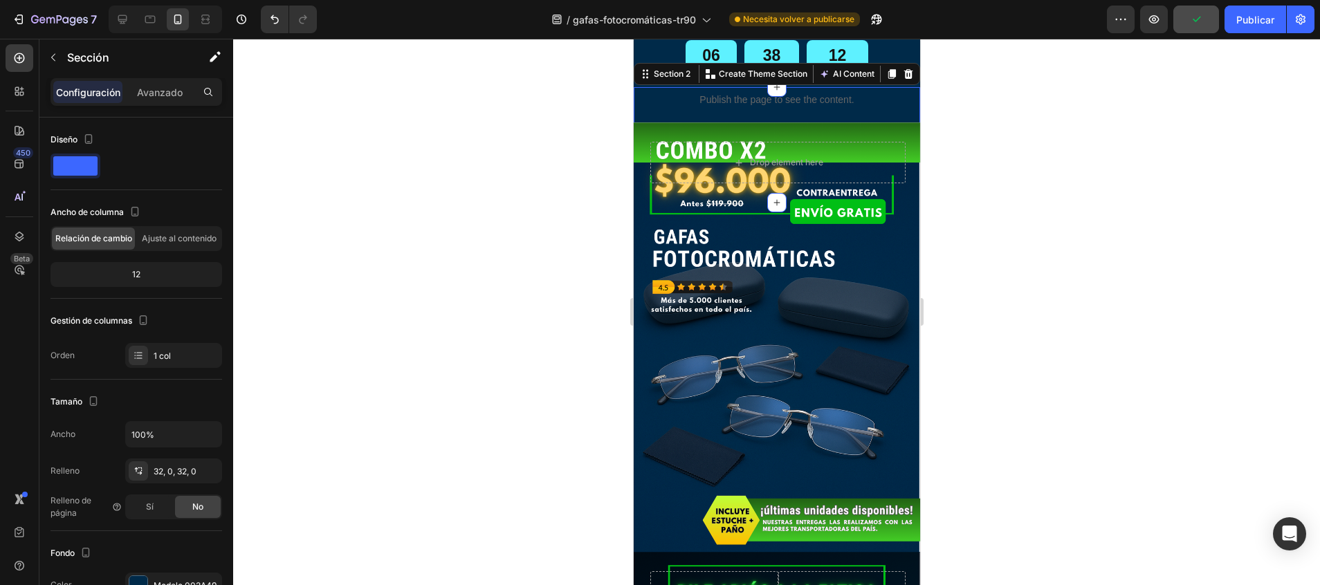
click at [423, 275] on div at bounding box center [776, 312] width 1087 height 546
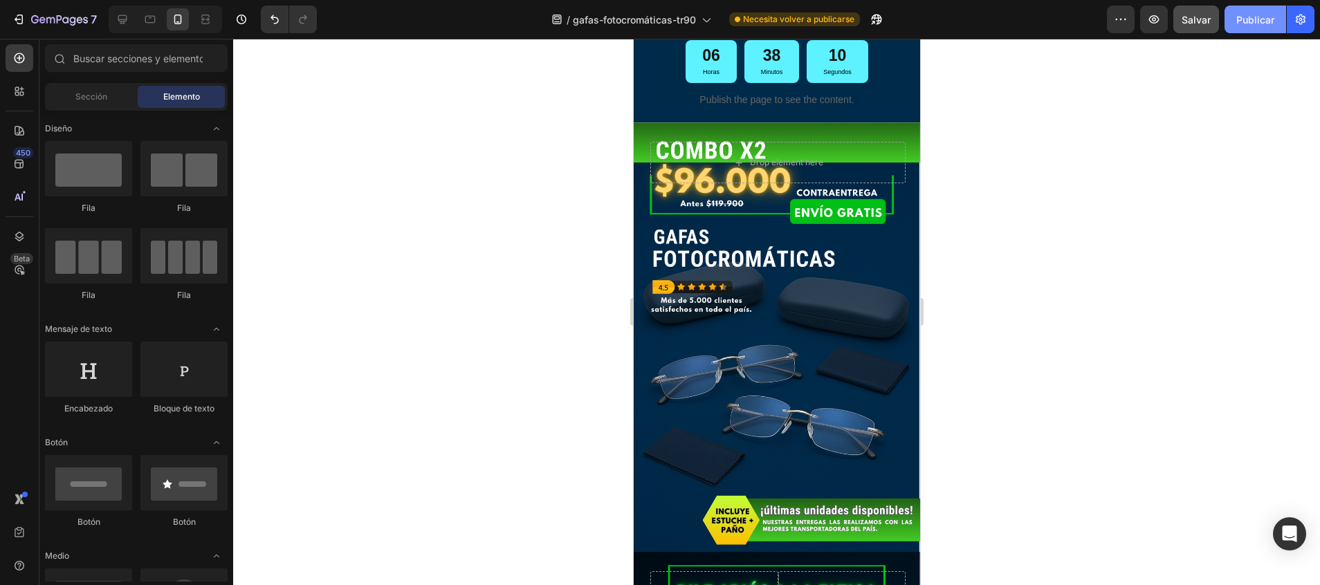
click at [1264, 18] on font "Publicar" at bounding box center [1255, 19] width 38 height 15
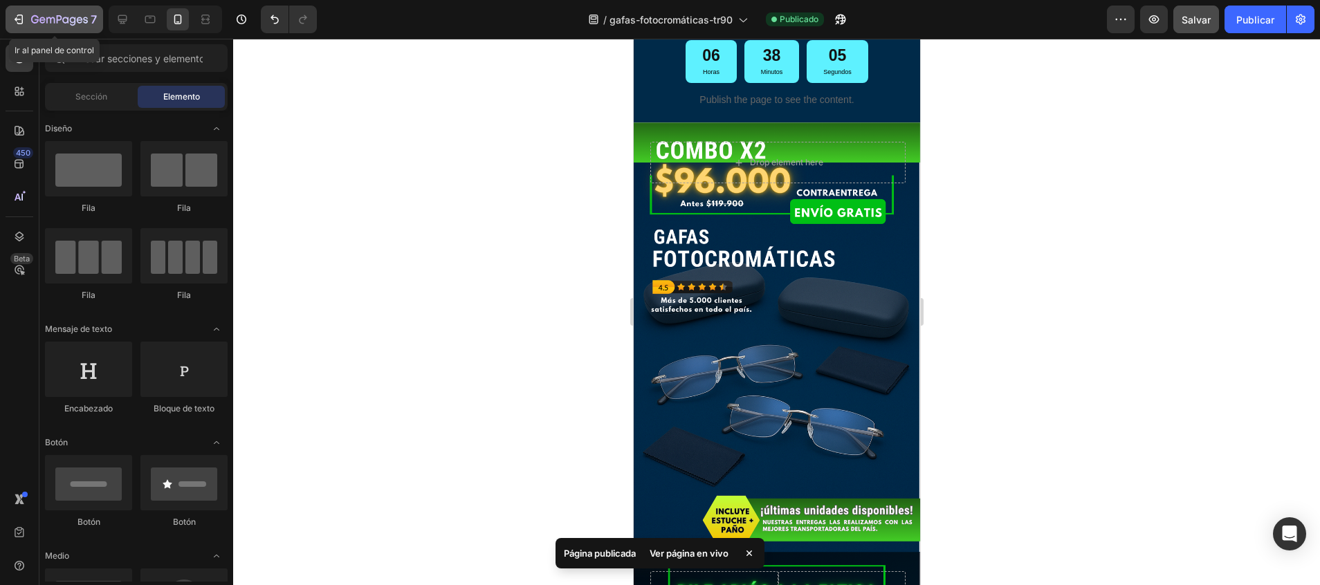
click at [41, 20] on icon "button" at bounding box center [42, 20] width 6 height 6
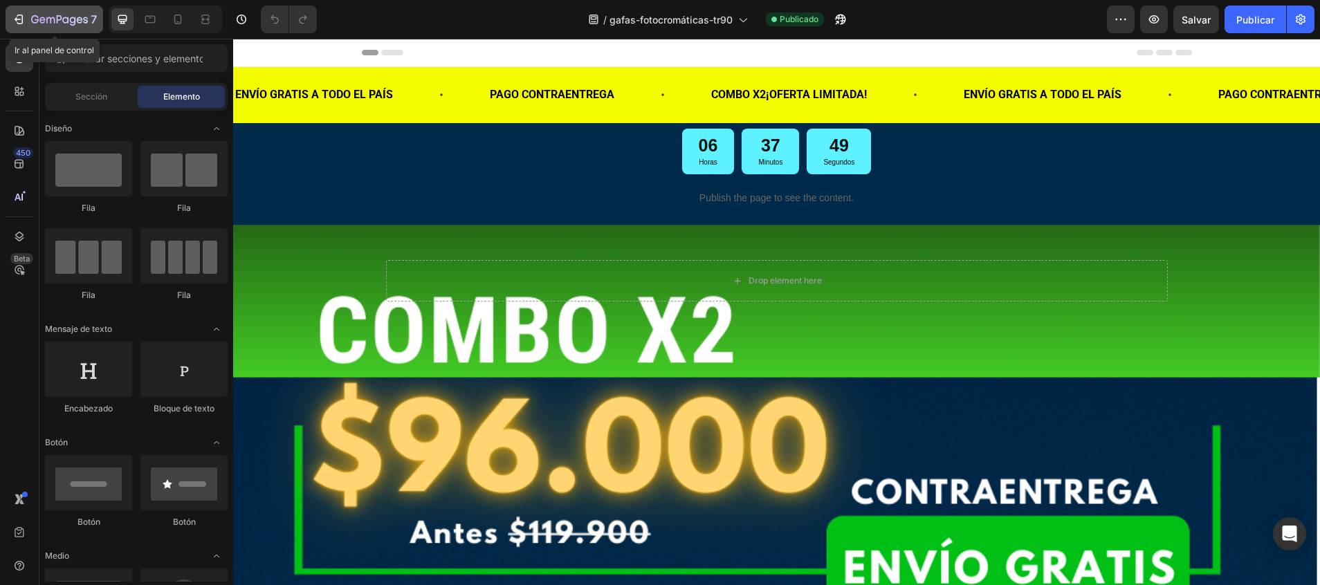
click at [20, 24] on icon "button" at bounding box center [20, 20] width 6 height 10
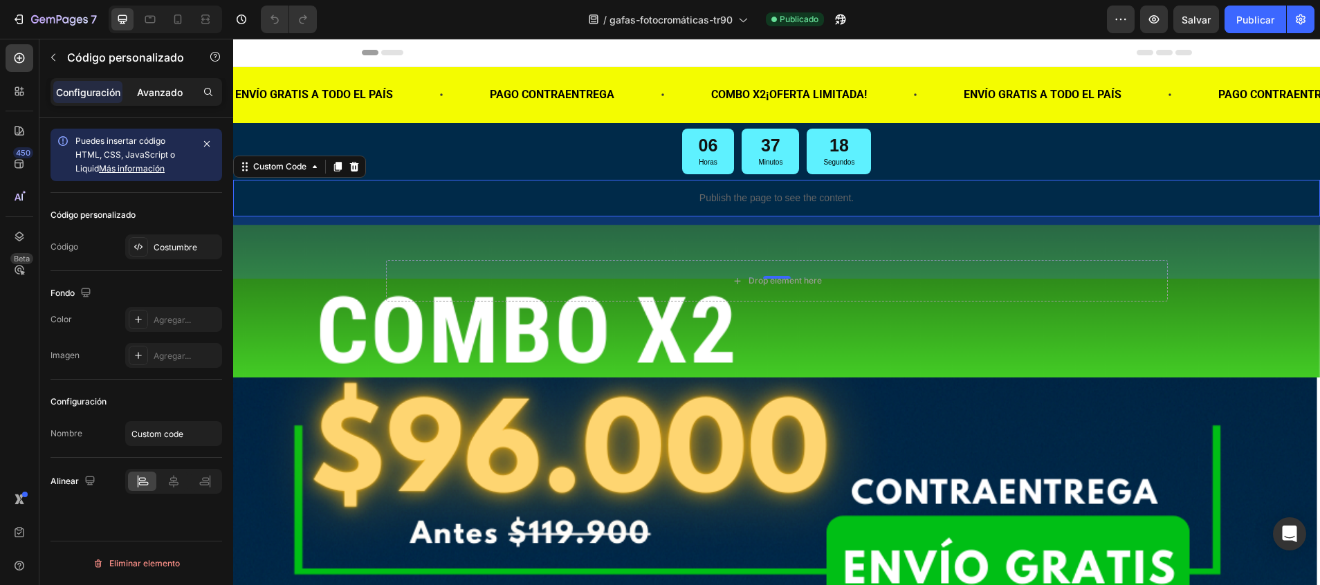
click at [172, 100] on div "Avanzado" at bounding box center [159, 92] width 69 height 22
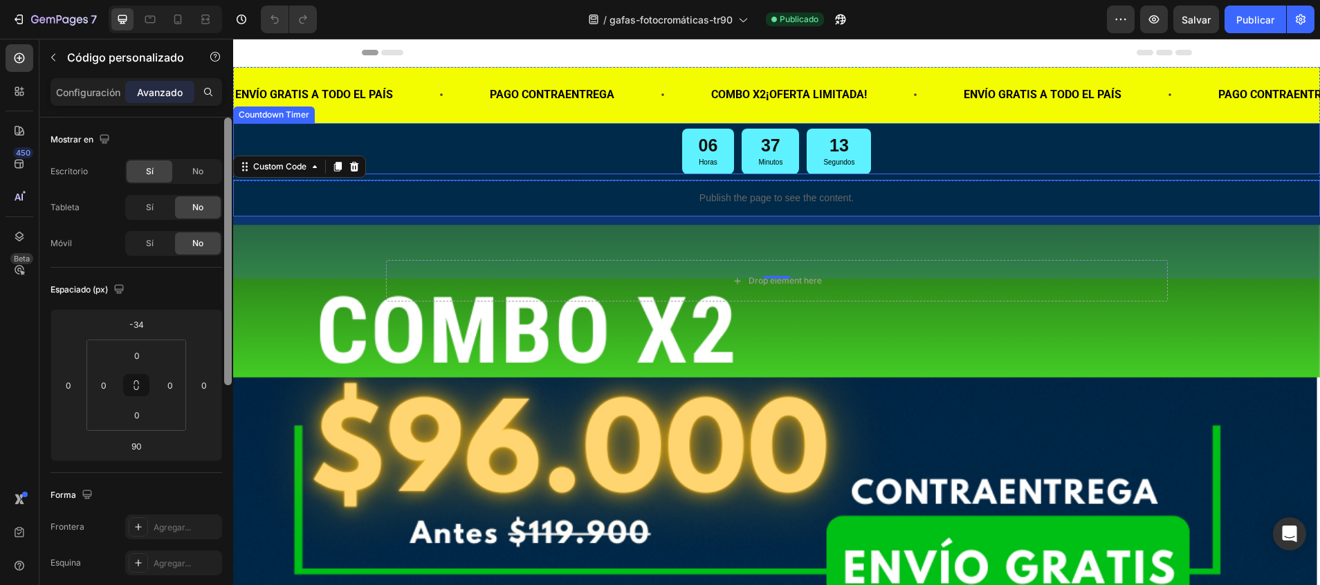
drag, startPoint x: 461, startPoint y: 255, endPoint x: 234, endPoint y: 136, distance: 256.8
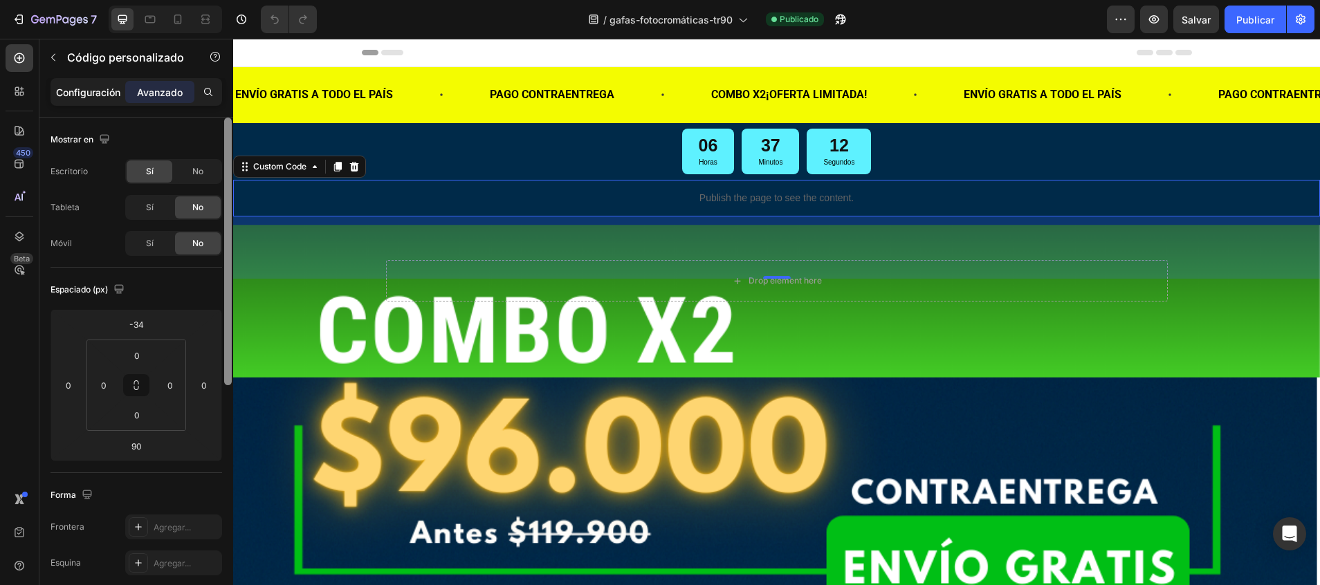
click at [112, 97] on p "Configuración" at bounding box center [88, 92] width 64 height 15
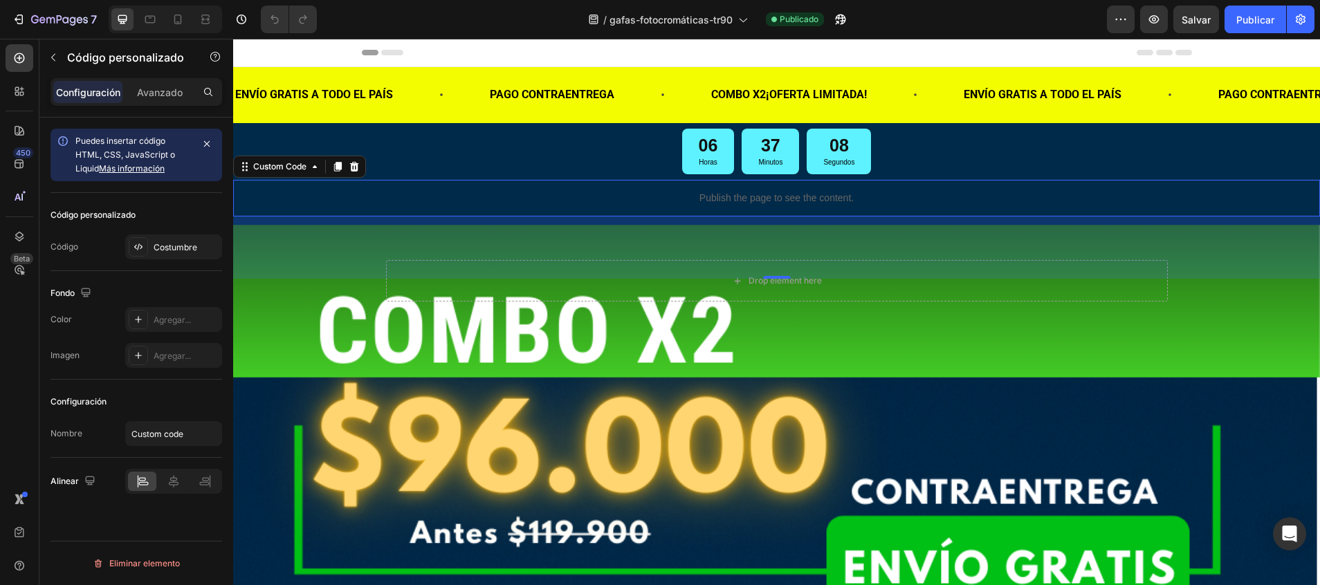
click at [224, 196] on div "Puedes insertar código HTML, CSS, JavaScript o Liquid Más información Código pe…" at bounding box center [136, 371] width 194 height 507
click at [168, 87] on p "Avanzado" at bounding box center [160, 92] width 46 height 15
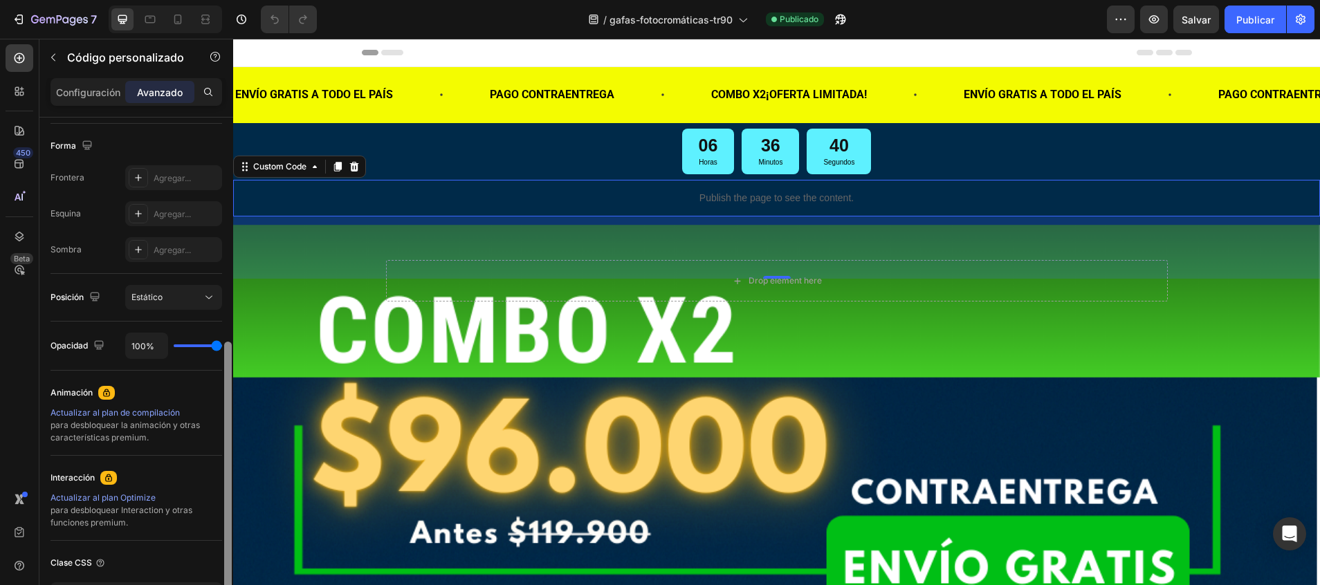
scroll to position [380, 0]
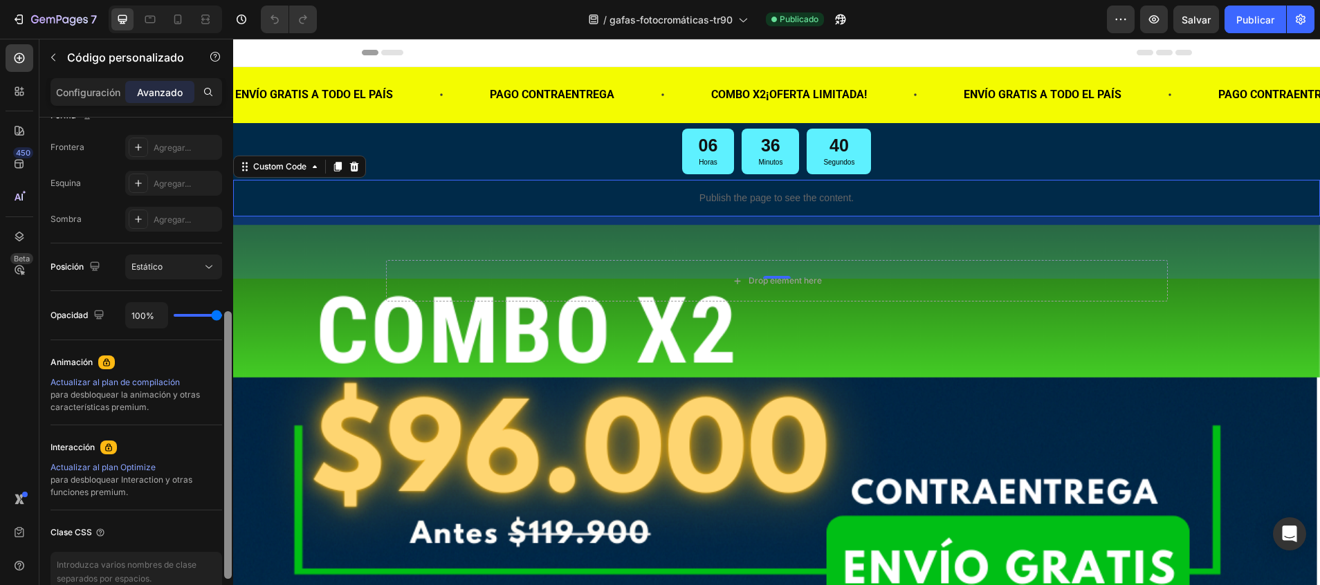
drag, startPoint x: 229, startPoint y: 200, endPoint x: 227, endPoint y: 400, distance: 199.9
click at [227, 400] on div at bounding box center [228, 445] width 8 height 268
click at [208, 268] on icon at bounding box center [209, 267] width 14 height 14
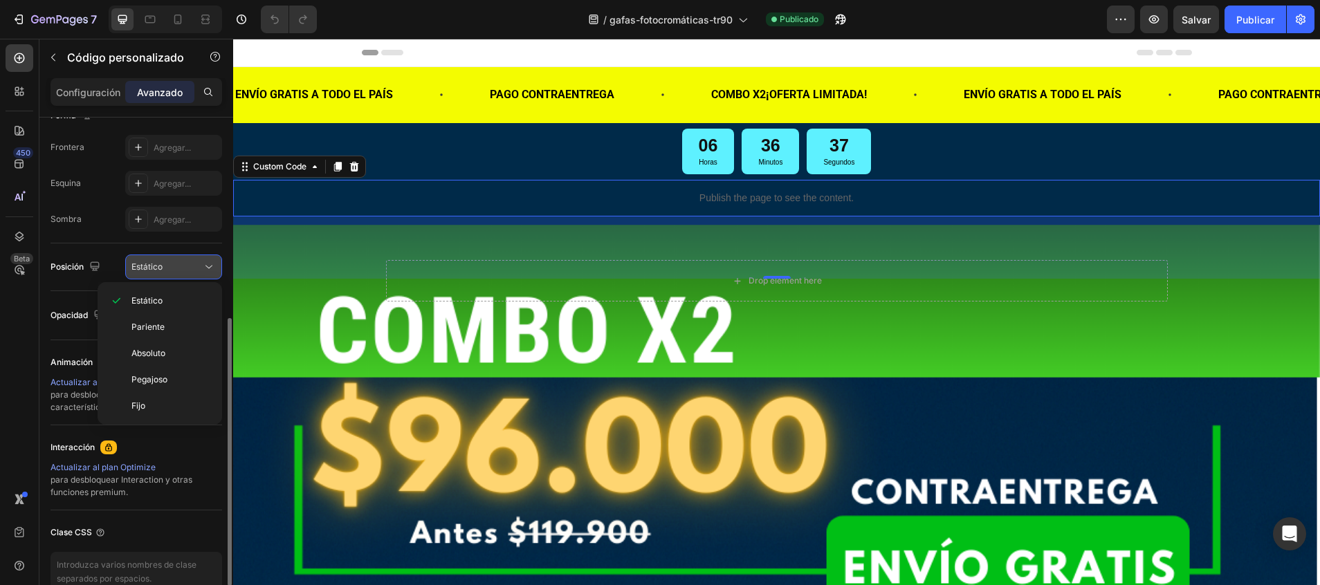
click at [208, 268] on icon at bounding box center [209, 267] width 14 height 14
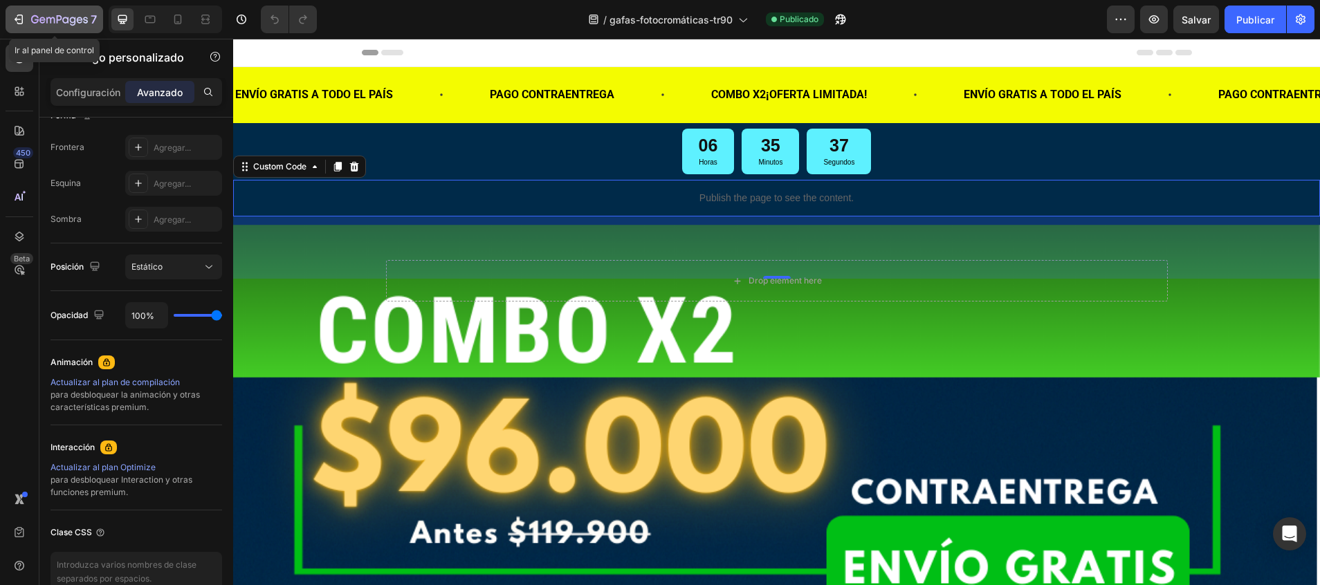
click at [69, 15] on icon "button" at bounding box center [59, 21] width 57 height 12
